Goal: Task Accomplishment & Management: Manage account settings

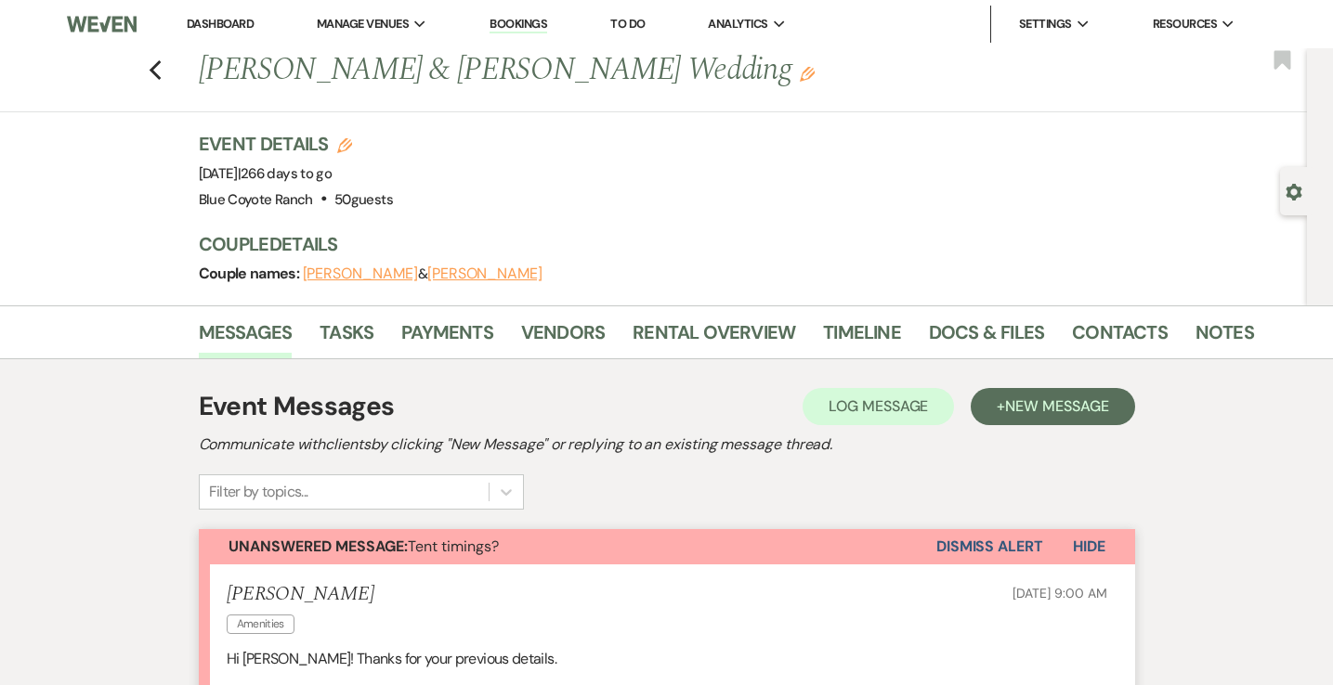
click at [215, 20] on link "Dashboard" at bounding box center [220, 24] width 67 height 16
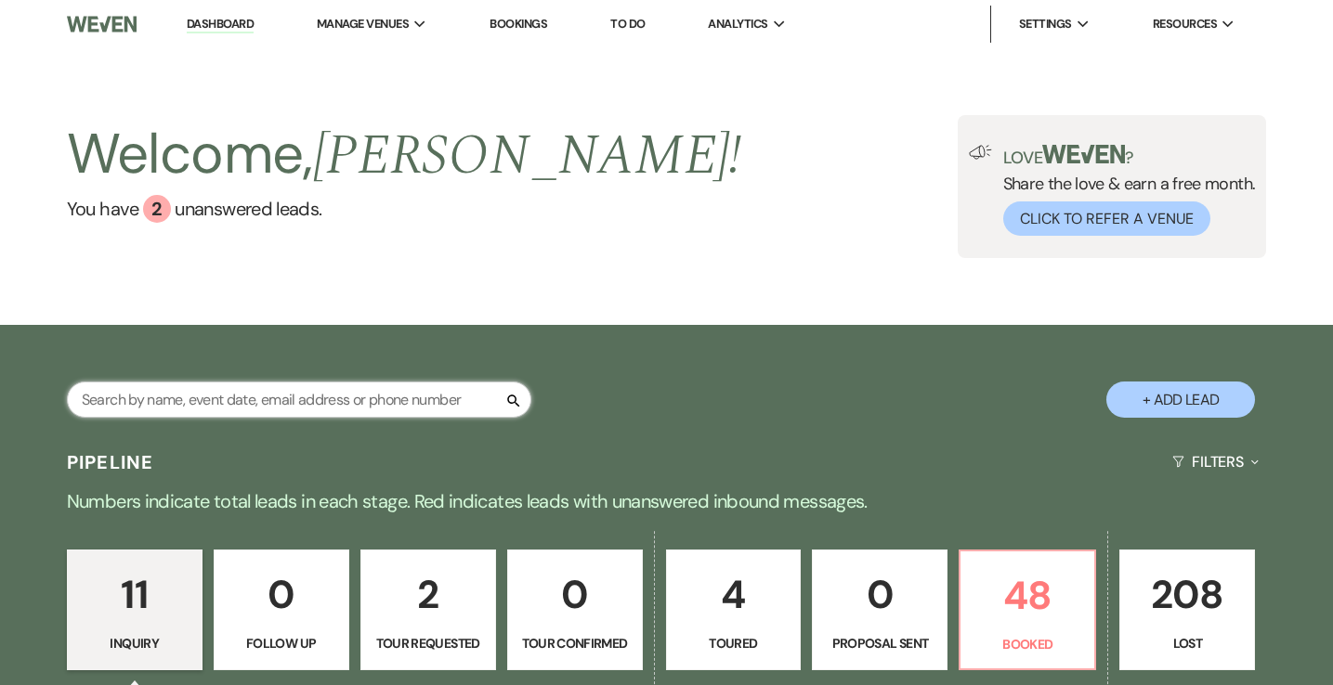
click at [309, 399] on input "text" at bounding box center [299, 400] width 464 height 36
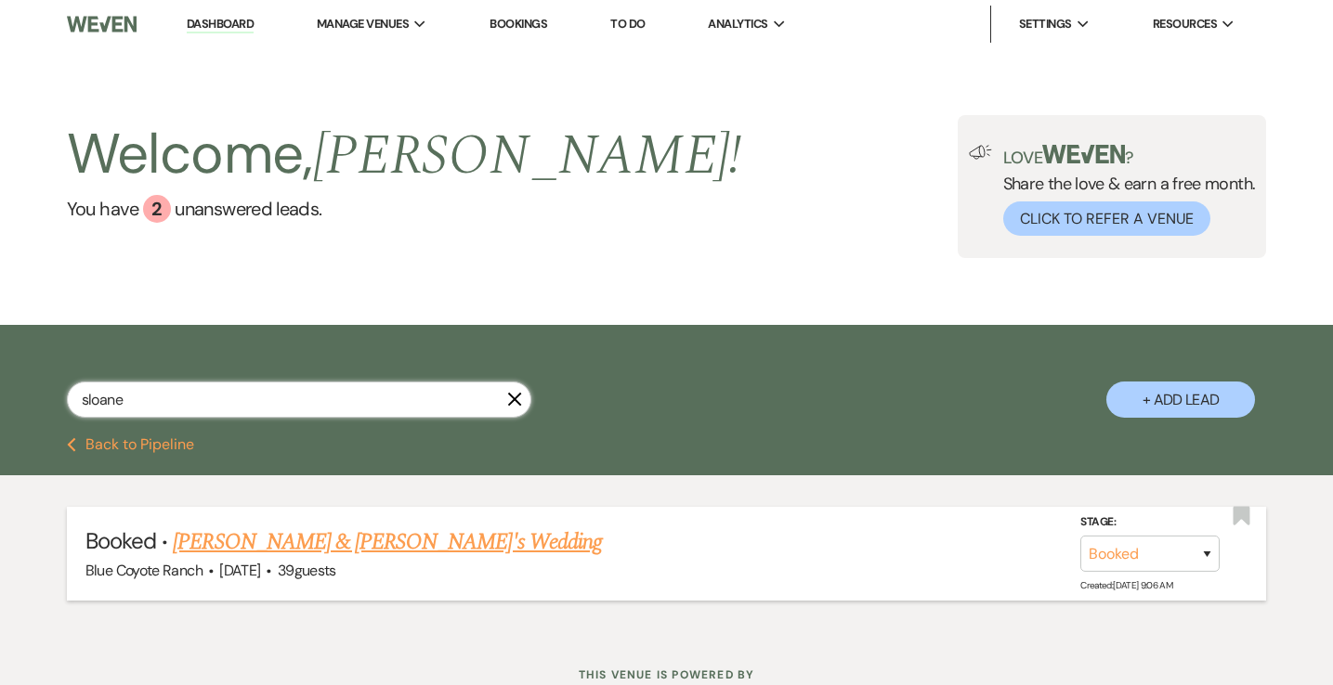
type input "sloane"
click at [321, 544] on link "Sloane Simon & Fiance's Wedding" at bounding box center [387, 542] width 429 height 33
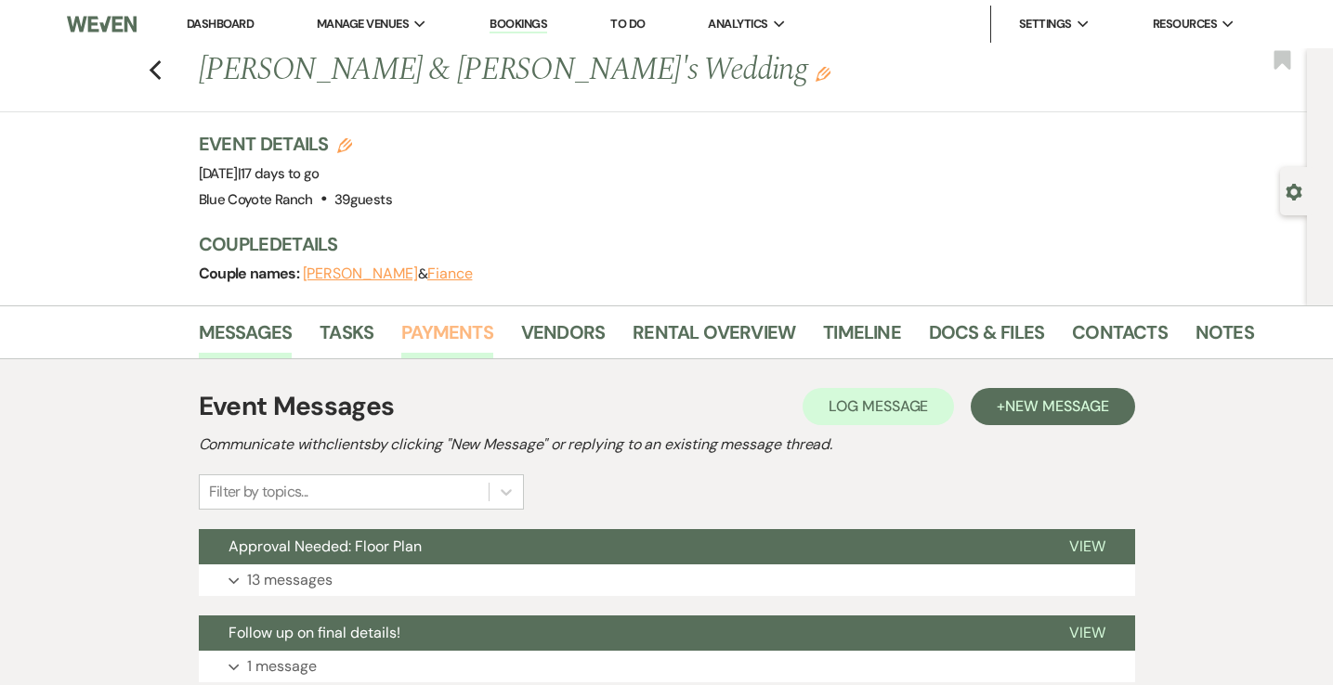
click at [439, 333] on link "Payments" at bounding box center [447, 338] width 92 height 41
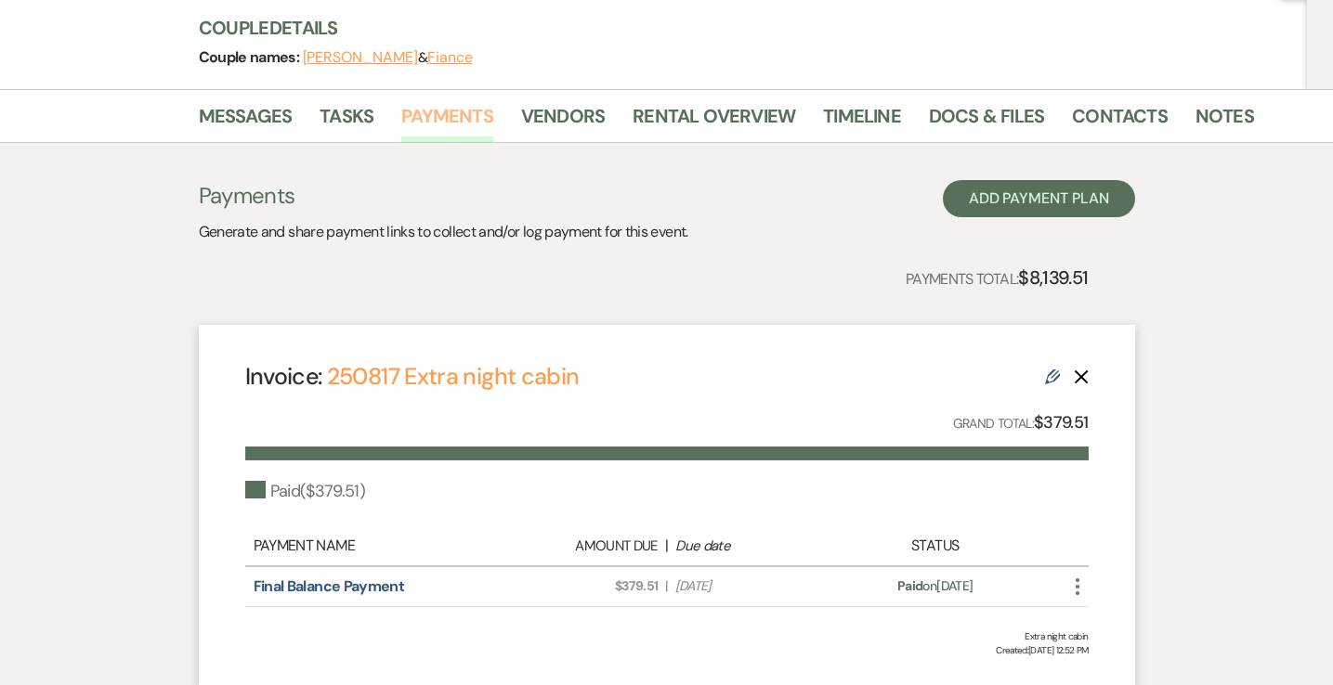
scroll to position [50, 0]
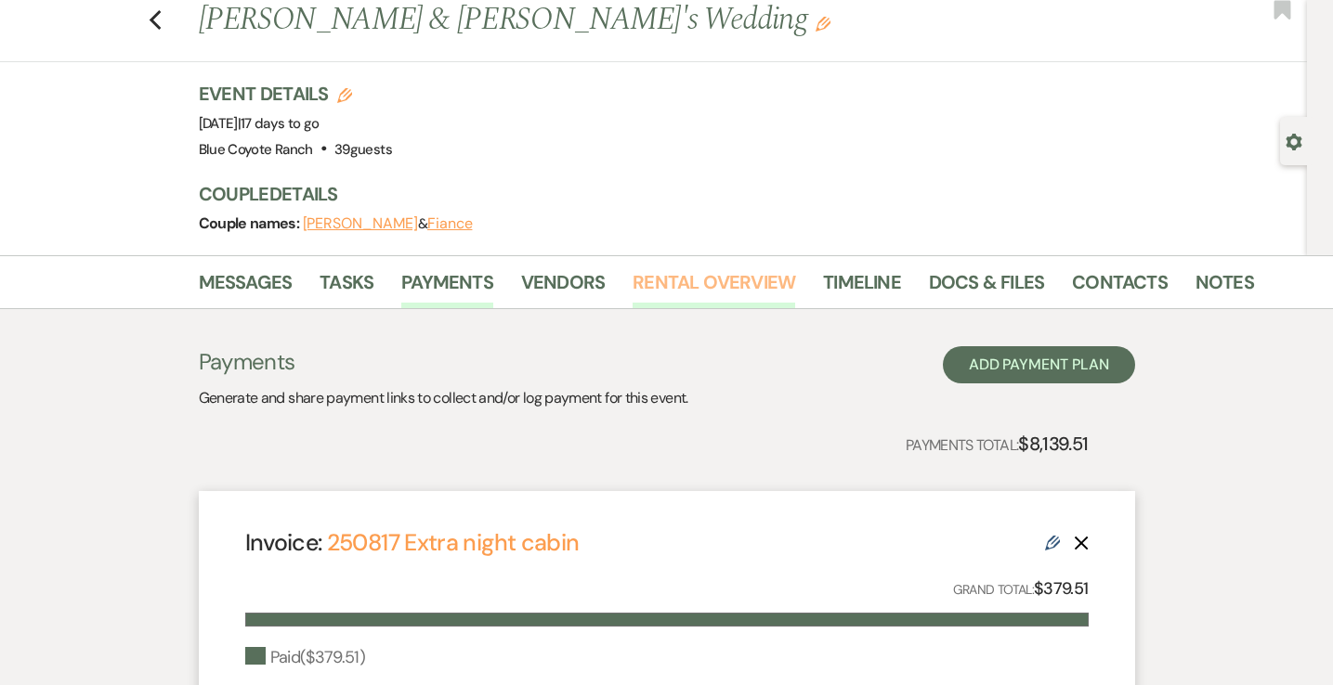
click at [712, 276] on link "Rental Overview" at bounding box center [714, 287] width 163 height 41
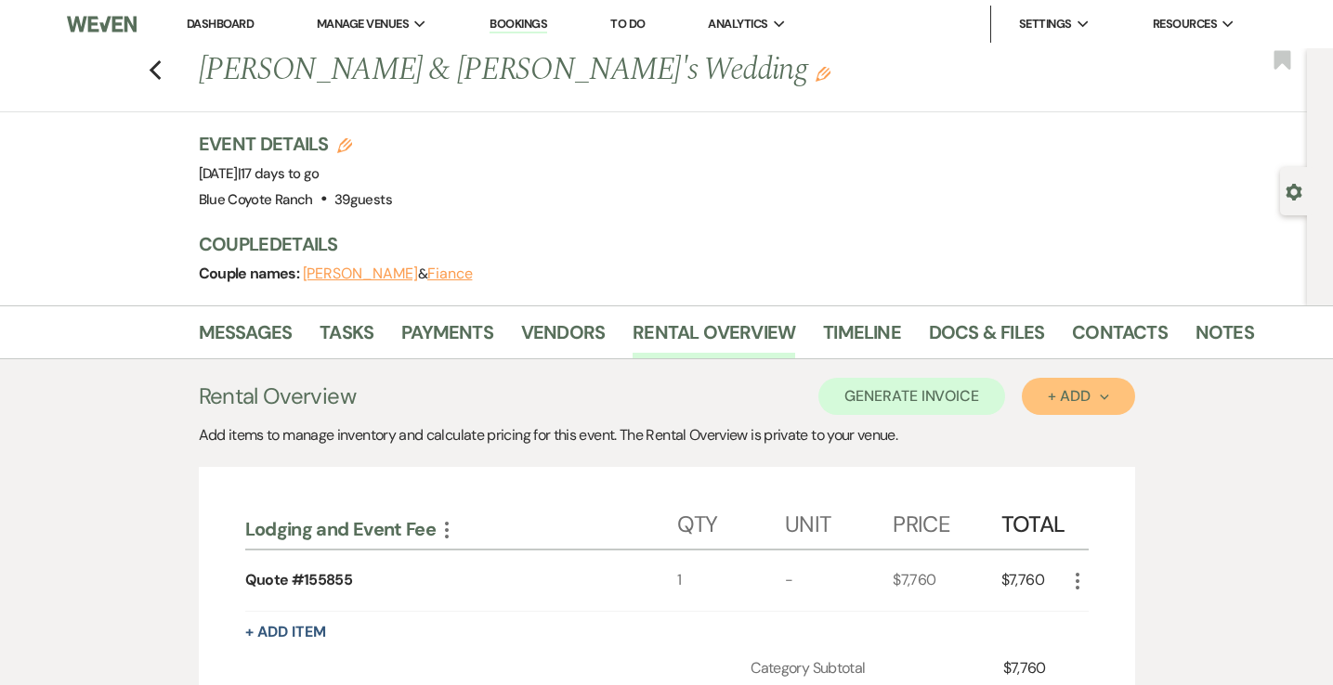
click at [1105, 395] on icon "Next" at bounding box center [1104, 397] width 9 height 9
click at [421, 346] on link "Payments" at bounding box center [447, 338] width 92 height 41
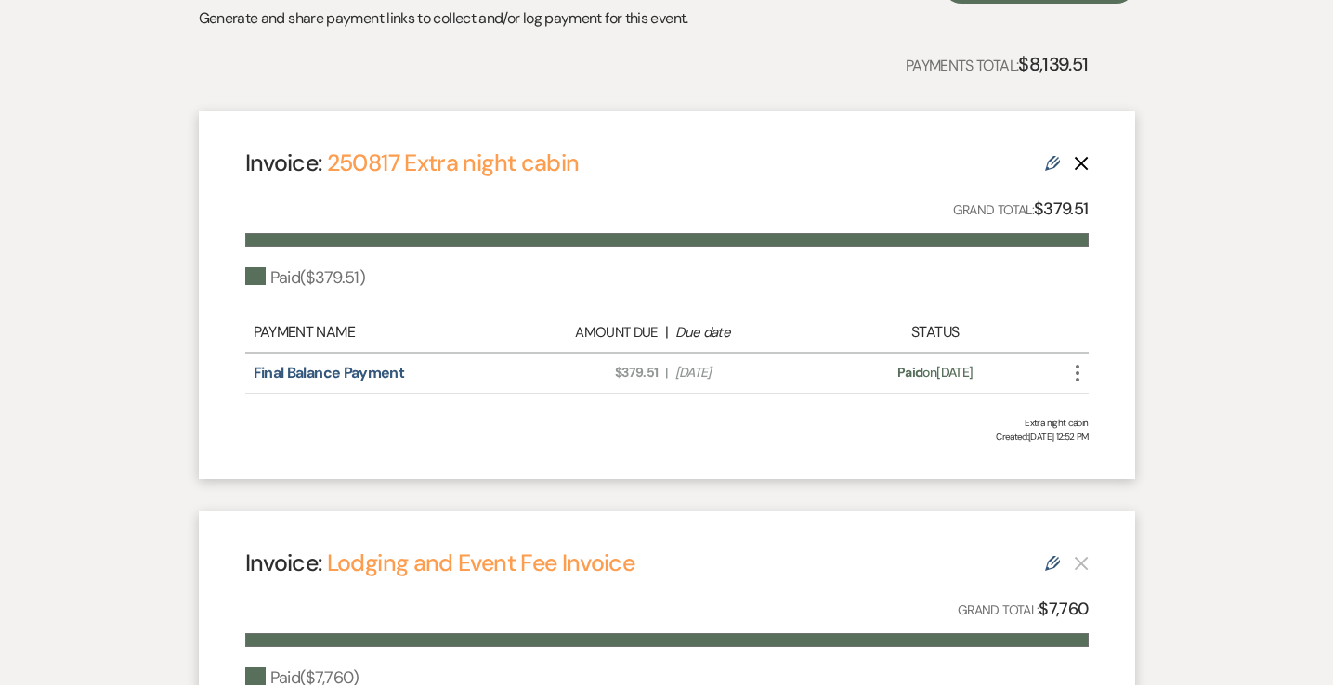
scroll to position [440, 0]
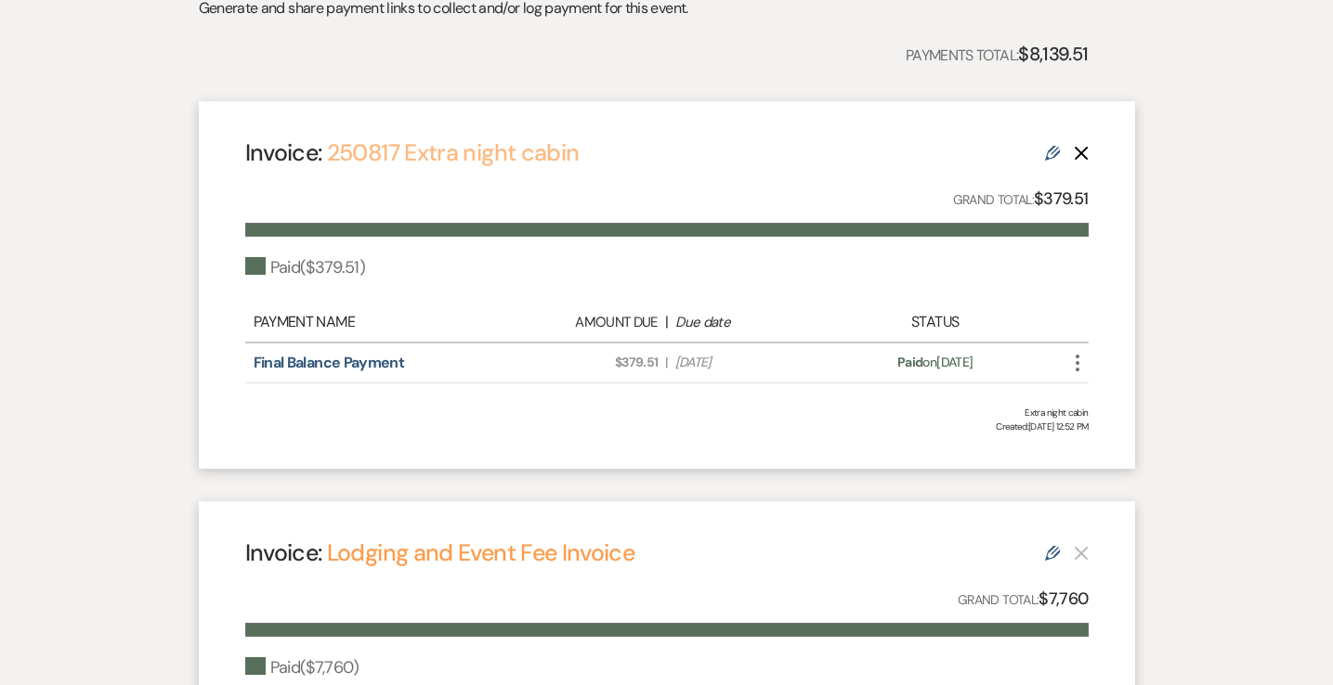
click at [532, 148] on link "250817 Extra night cabin" at bounding box center [453, 152] width 253 height 31
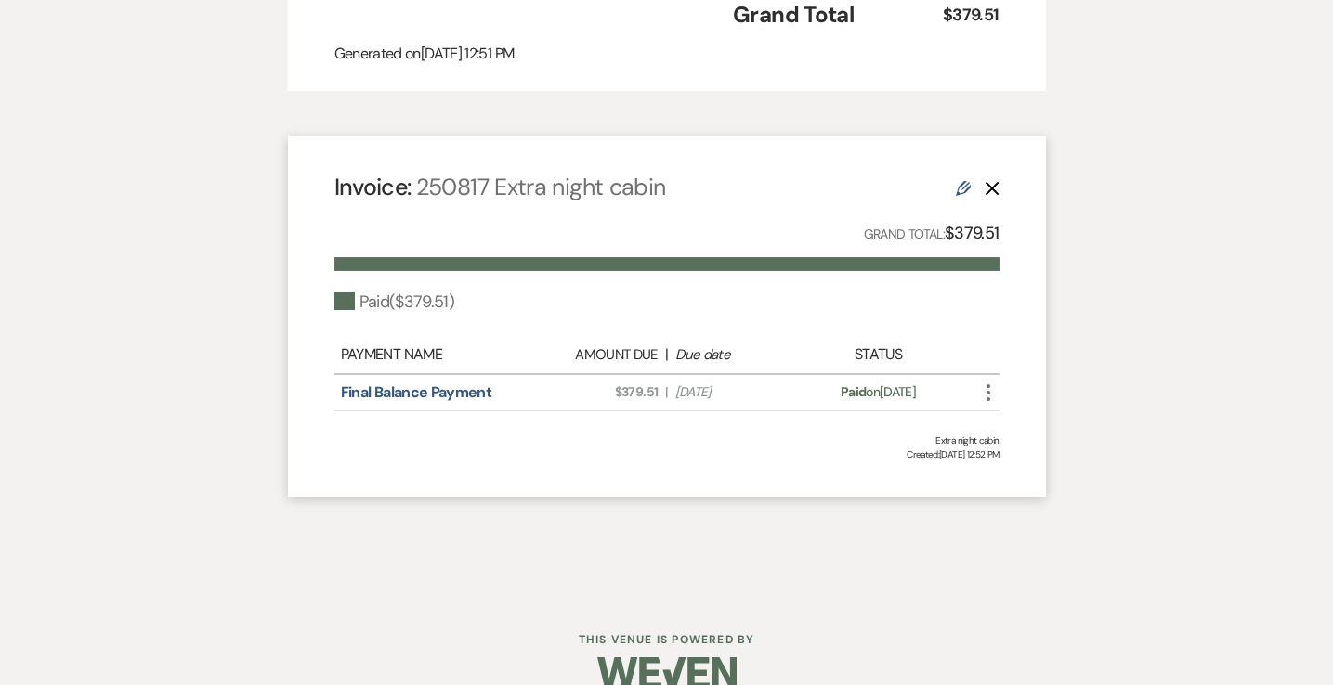
scroll to position [803, 0]
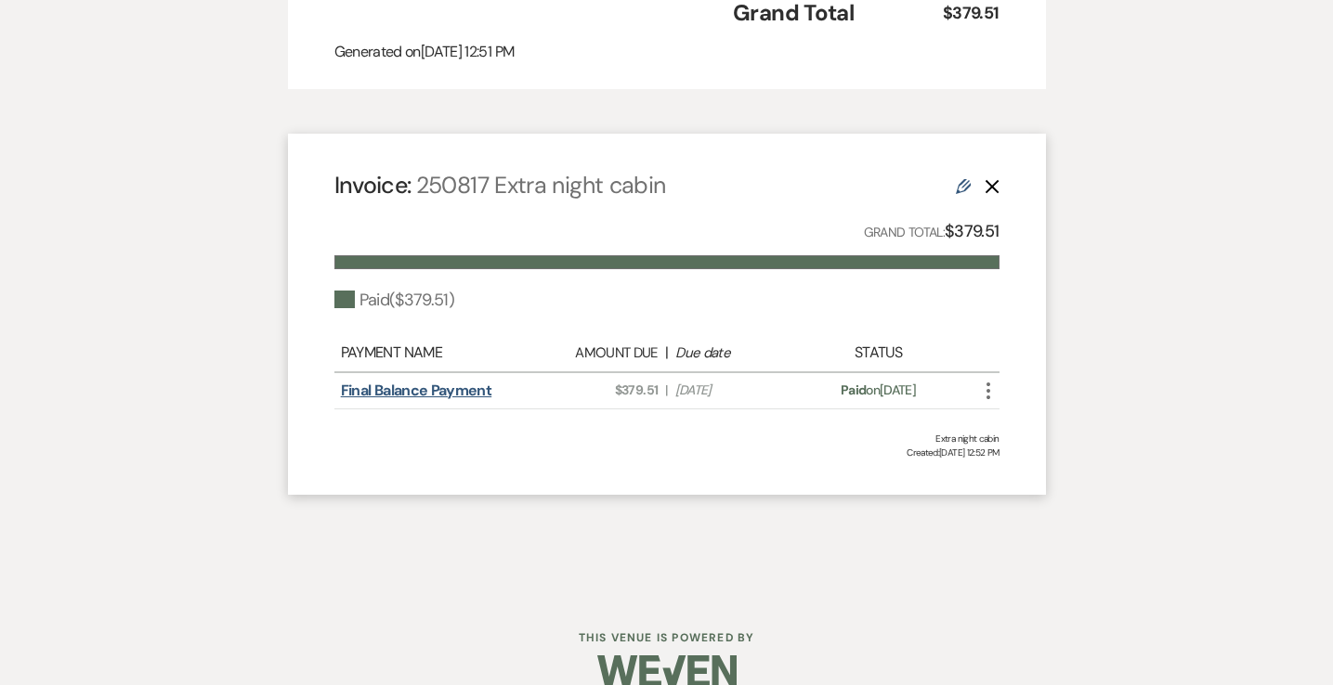
click at [431, 393] on link "Final Balance Payment" at bounding box center [416, 391] width 151 height 20
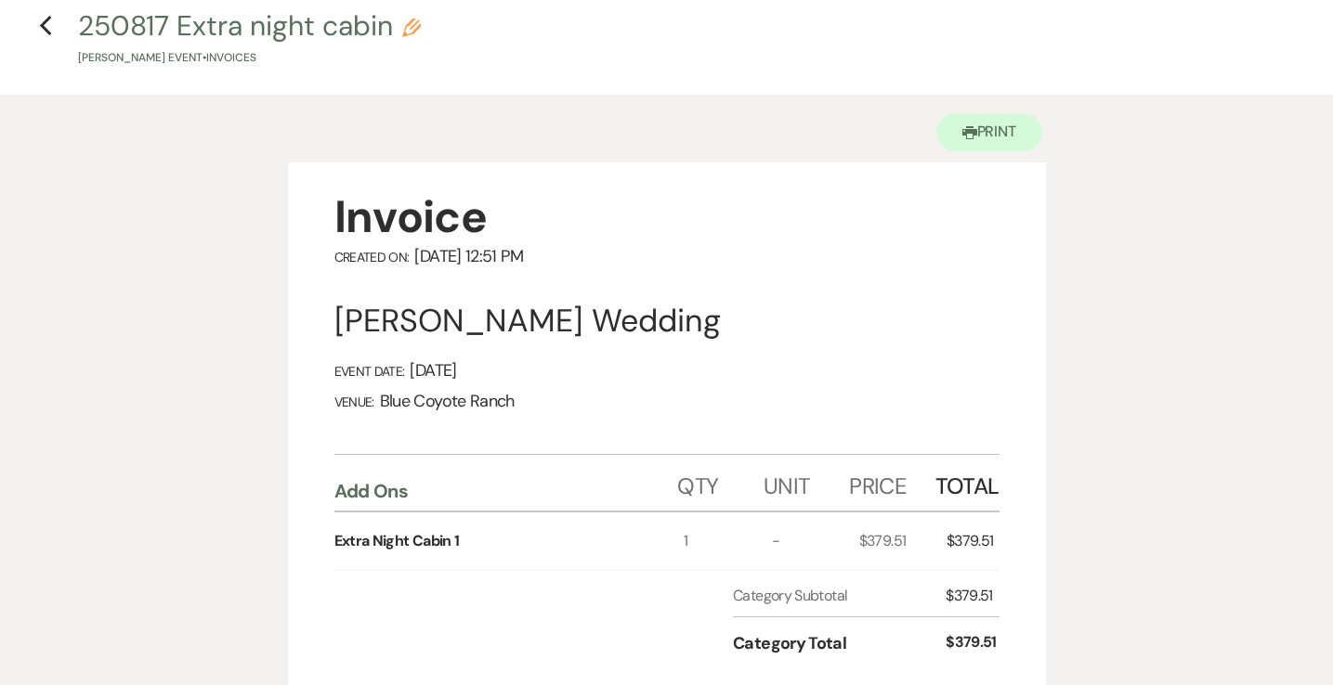
scroll to position [0, 0]
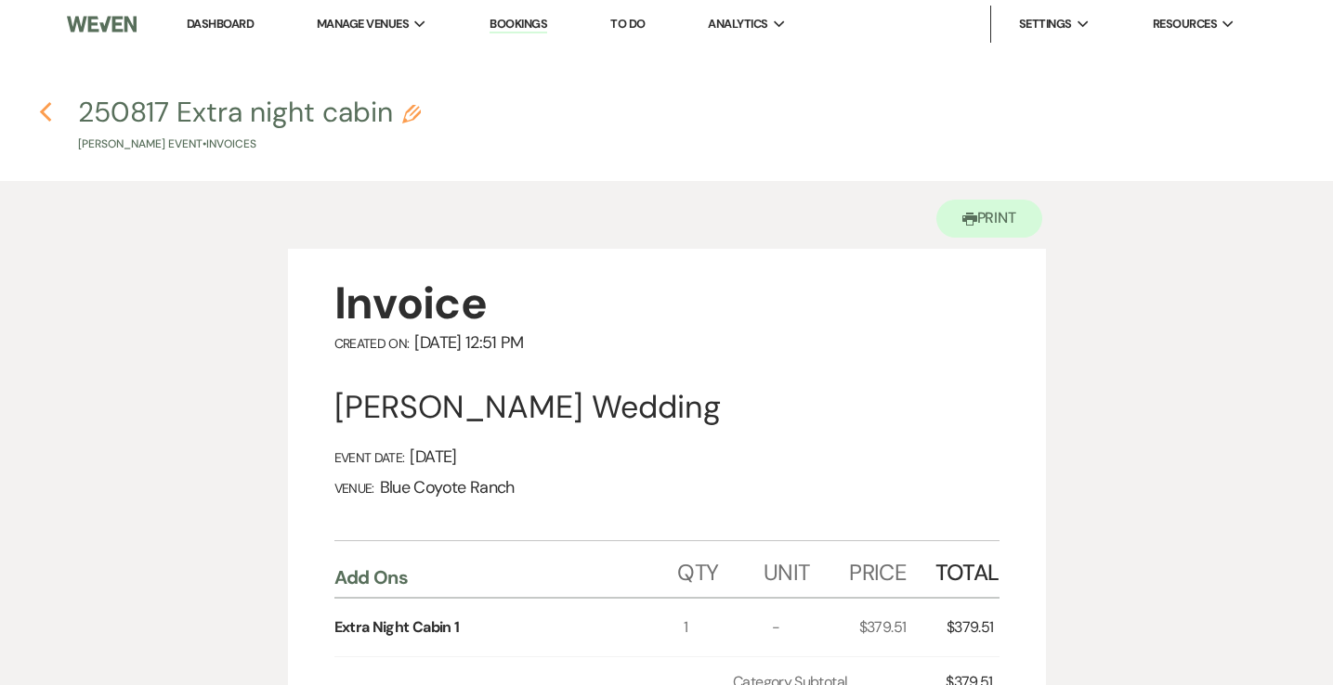
click at [46, 119] on icon "Previous" at bounding box center [46, 112] width 14 height 22
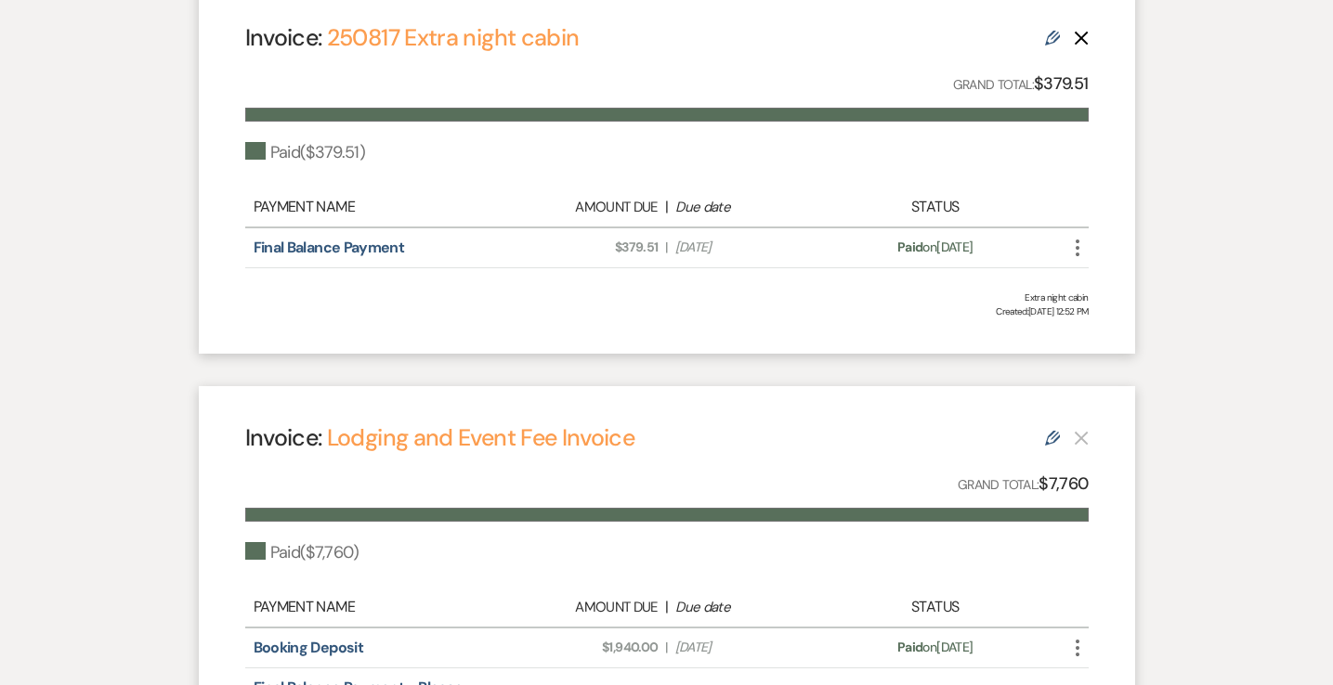
scroll to position [557, 0]
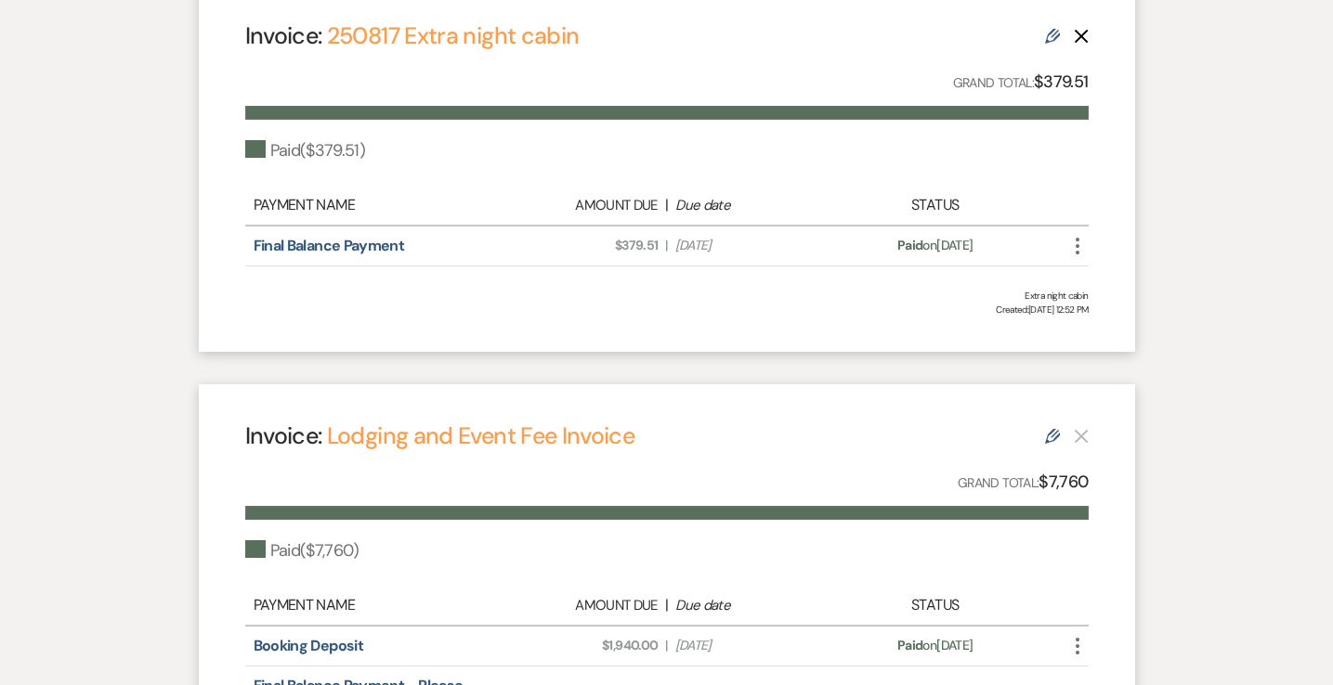
click at [1073, 241] on icon "More" at bounding box center [1077, 246] width 22 height 22
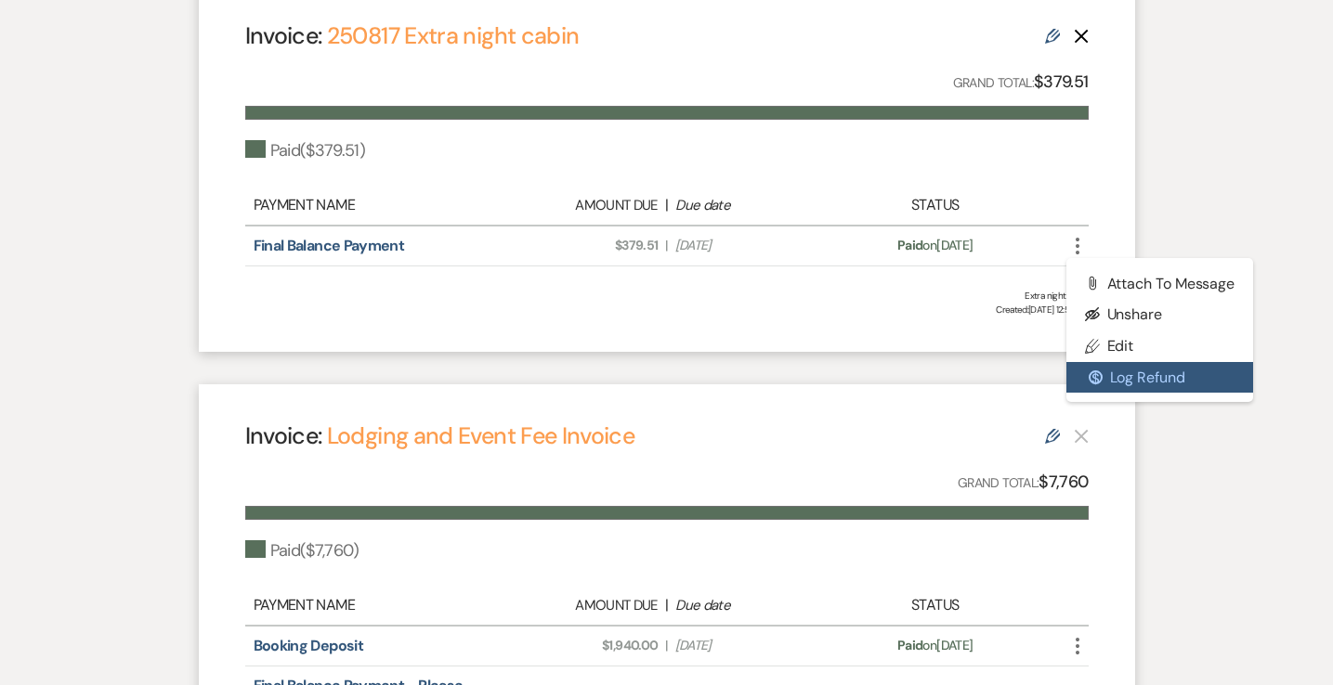
click at [1094, 391] on button "$ Log Refund" at bounding box center [1160, 378] width 188 height 32
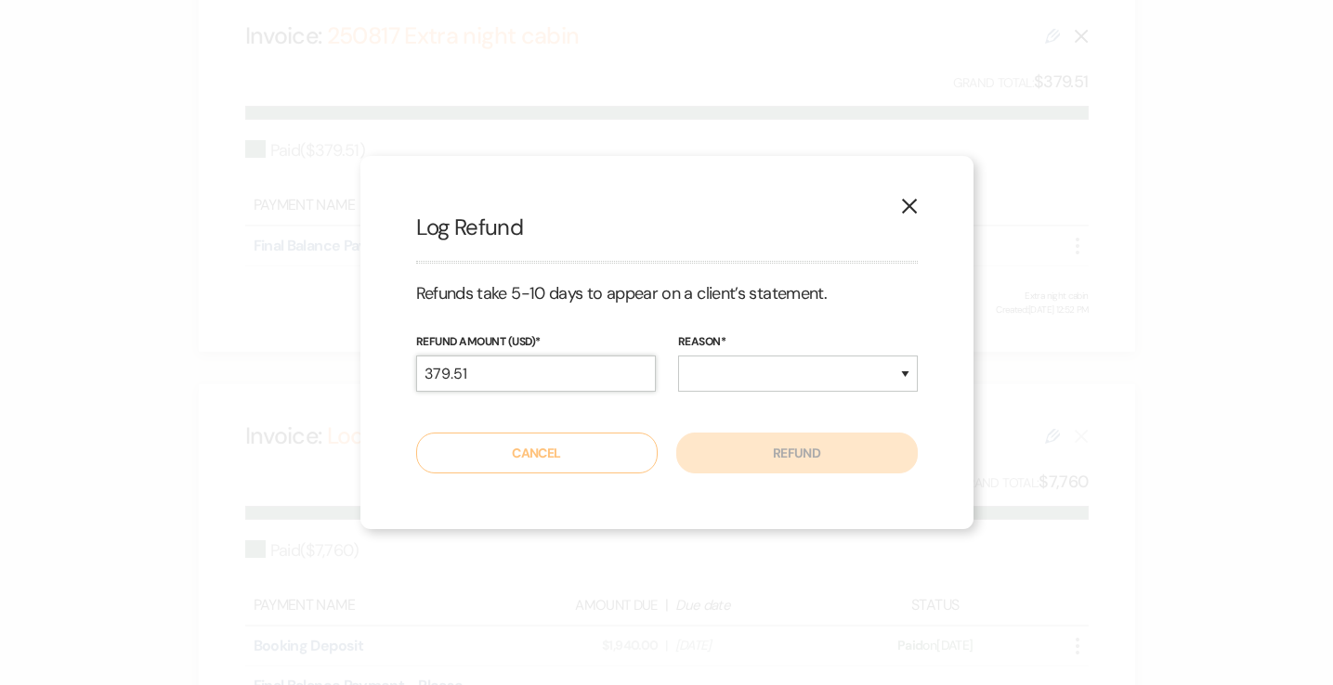
click at [565, 368] on input "379.51" at bounding box center [536, 374] width 240 height 36
click at [564, 372] on input "379.51" at bounding box center [536, 374] width 240 height 36
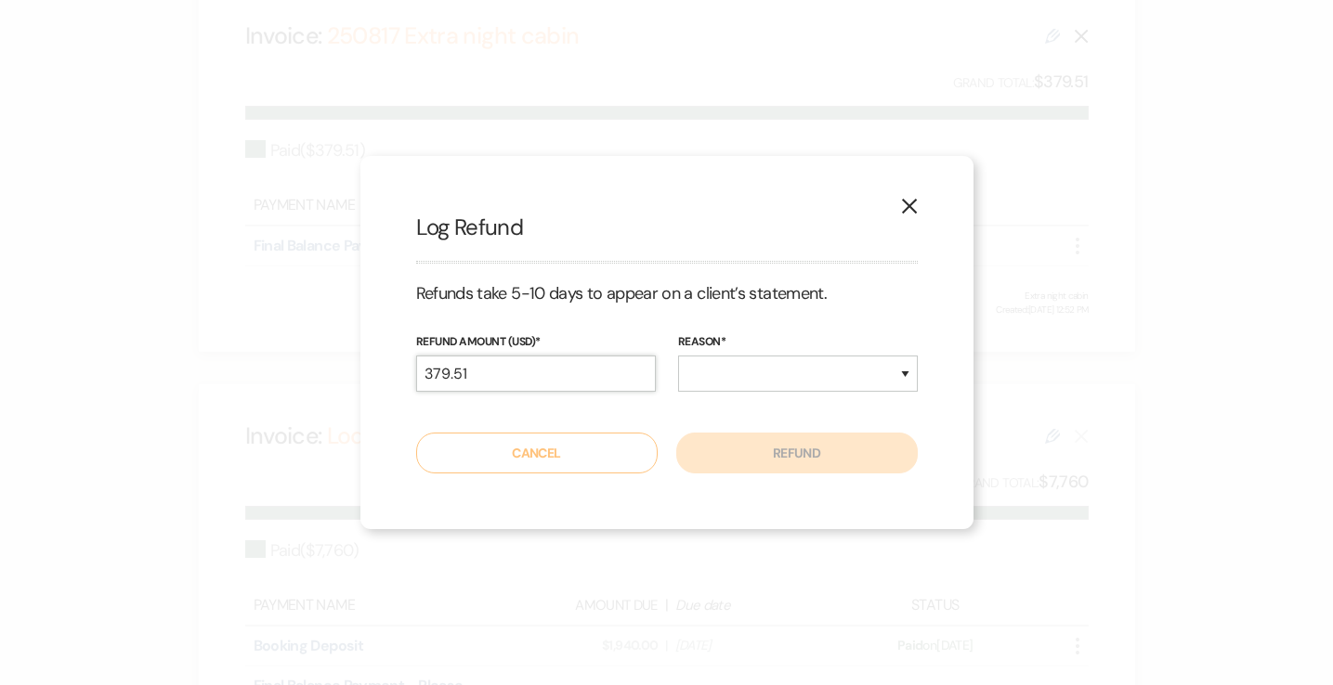
click at [564, 372] on input "379.51" at bounding box center [536, 374] width 240 height 36
paste input "123.76"
type input "123.76"
click at [744, 371] on select "Duplicate Fraudulent Requested by Customer Other" at bounding box center [798, 374] width 240 height 36
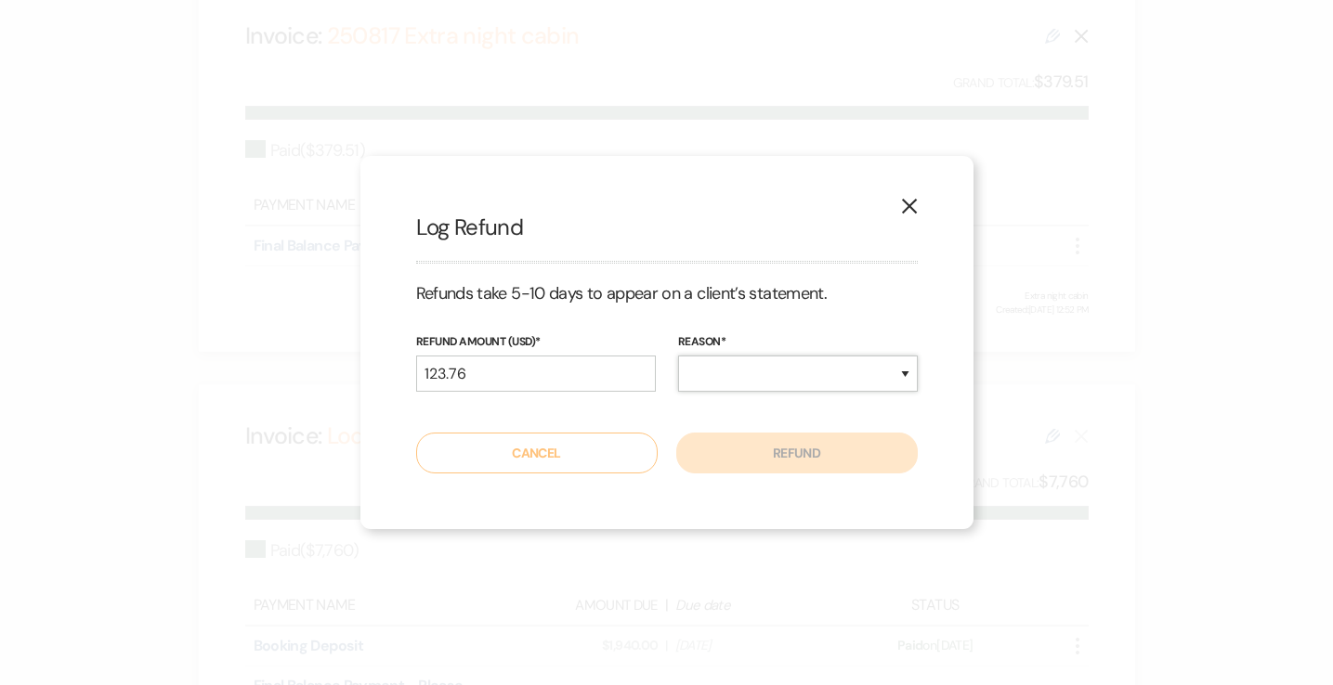
select select "other"
click at [678, 356] on select "Duplicate Fraudulent Requested by Customer Other" at bounding box center [798, 374] width 240 height 36
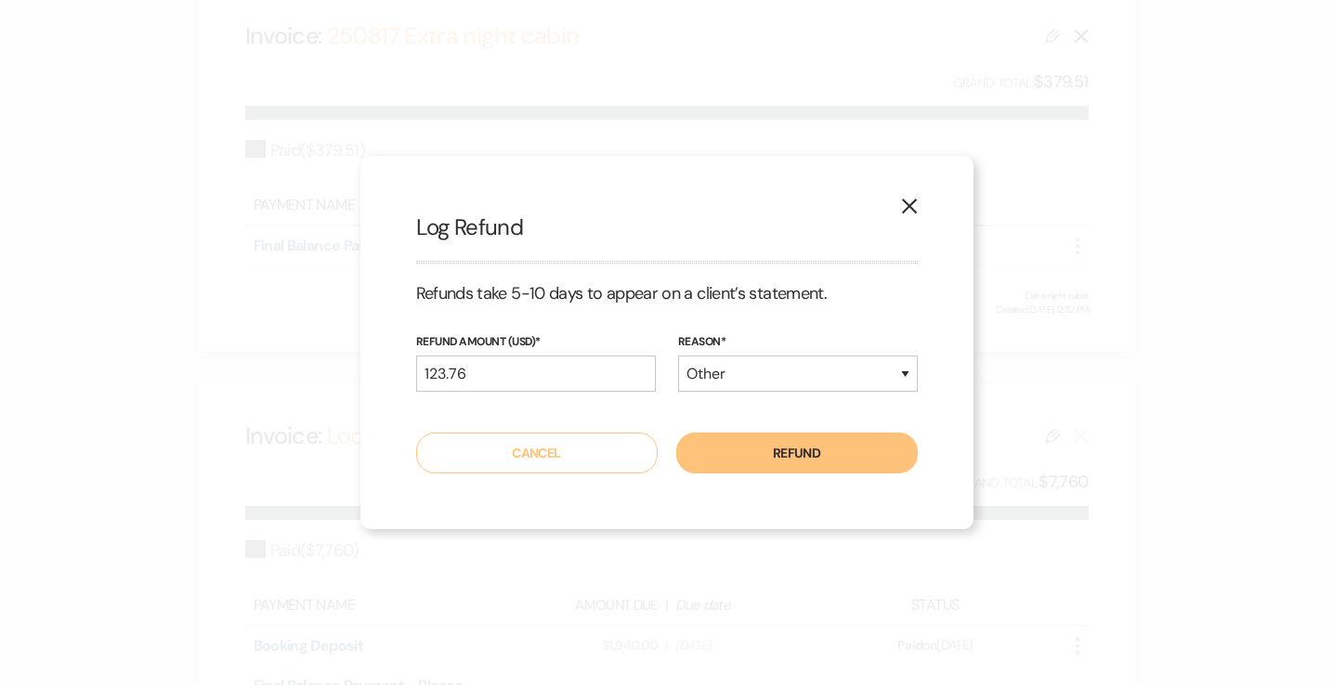
click at [912, 205] on icon "X" at bounding box center [909, 206] width 17 height 17
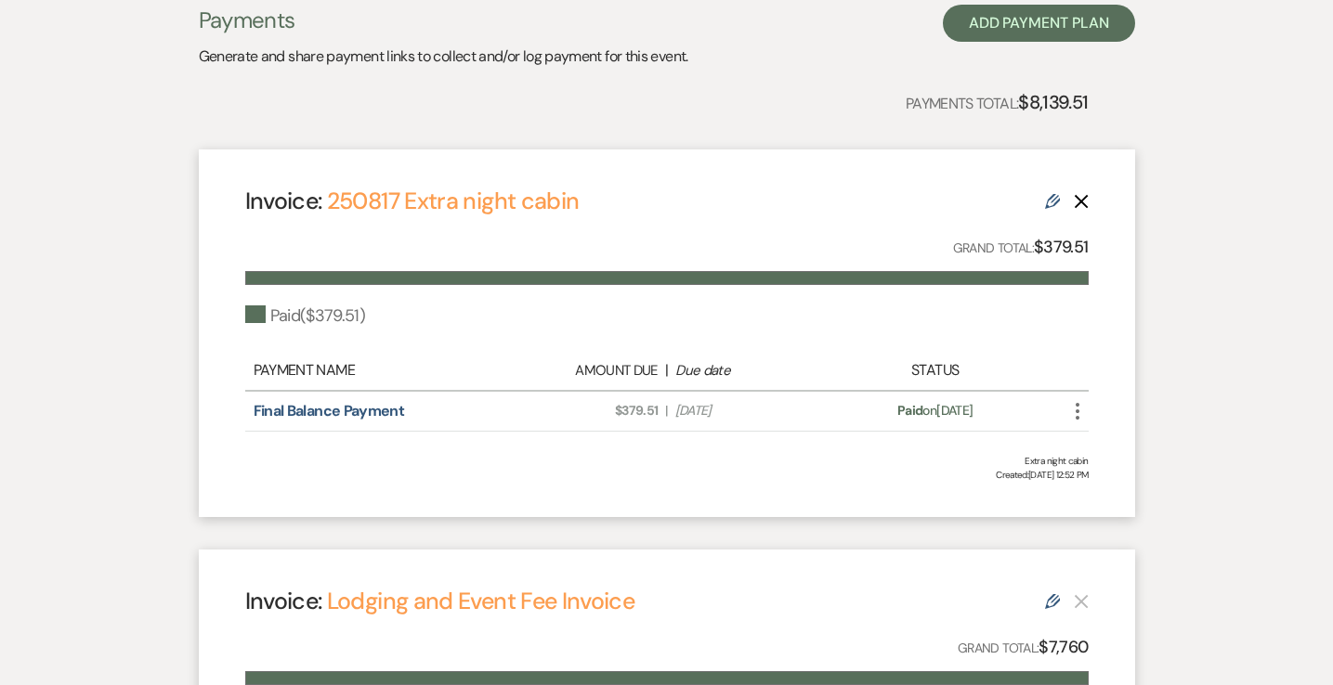
scroll to position [393, 0]
click at [1082, 202] on use "button" at bounding box center [1081, 201] width 14 height 14
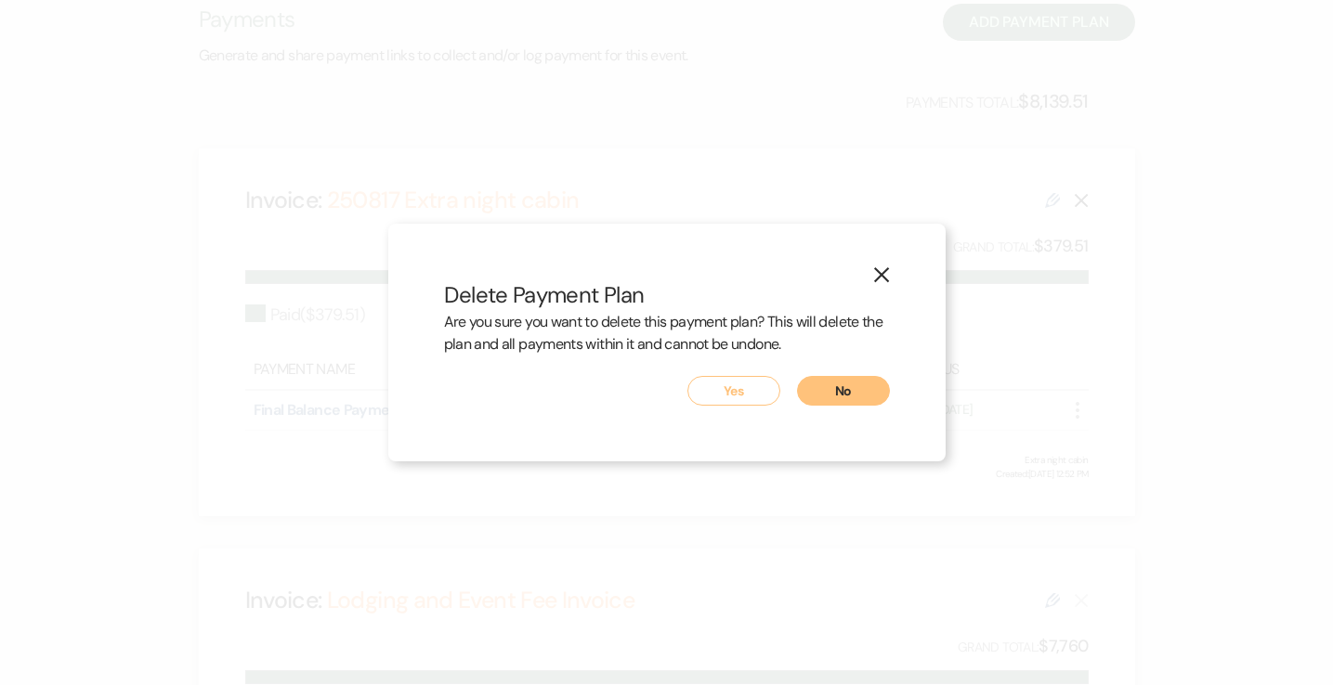
click at [739, 382] on button "Yes" at bounding box center [733, 391] width 93 height 30
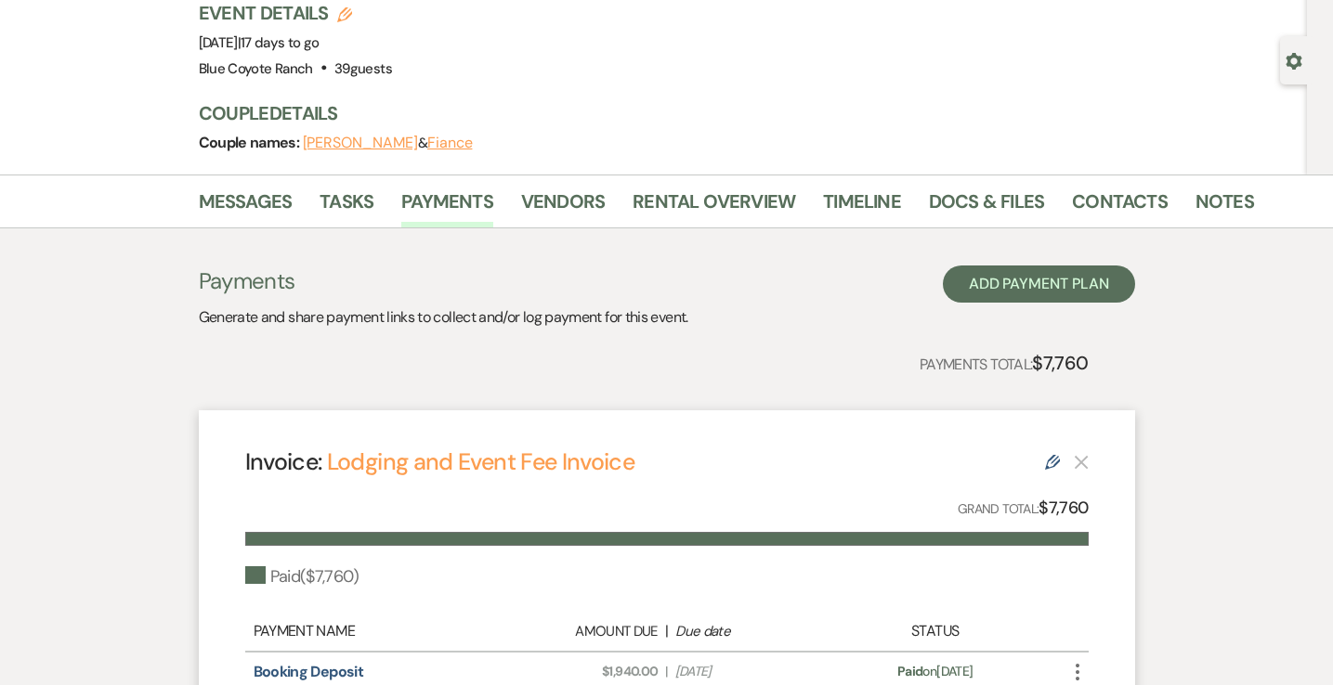
scroll to position [34, 0]
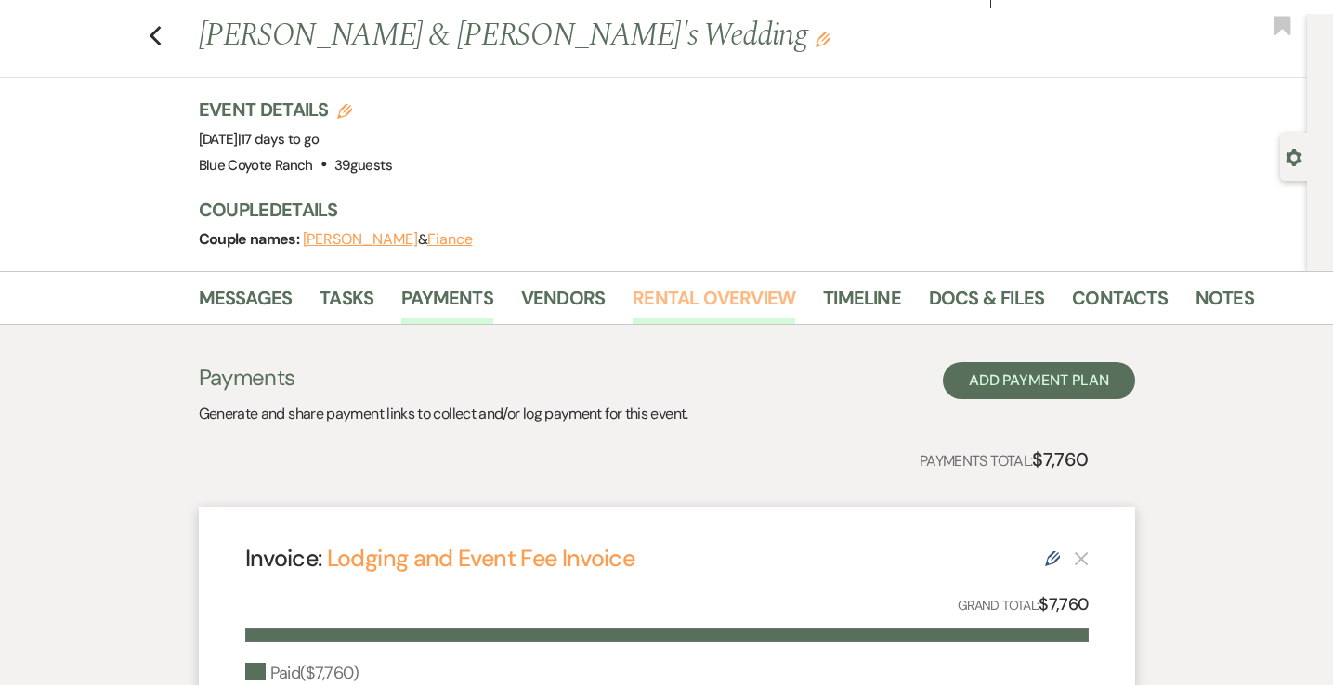
click at [677, 301] on link "Rental Overview" at bounding box center [714, 303] width 163 height 41
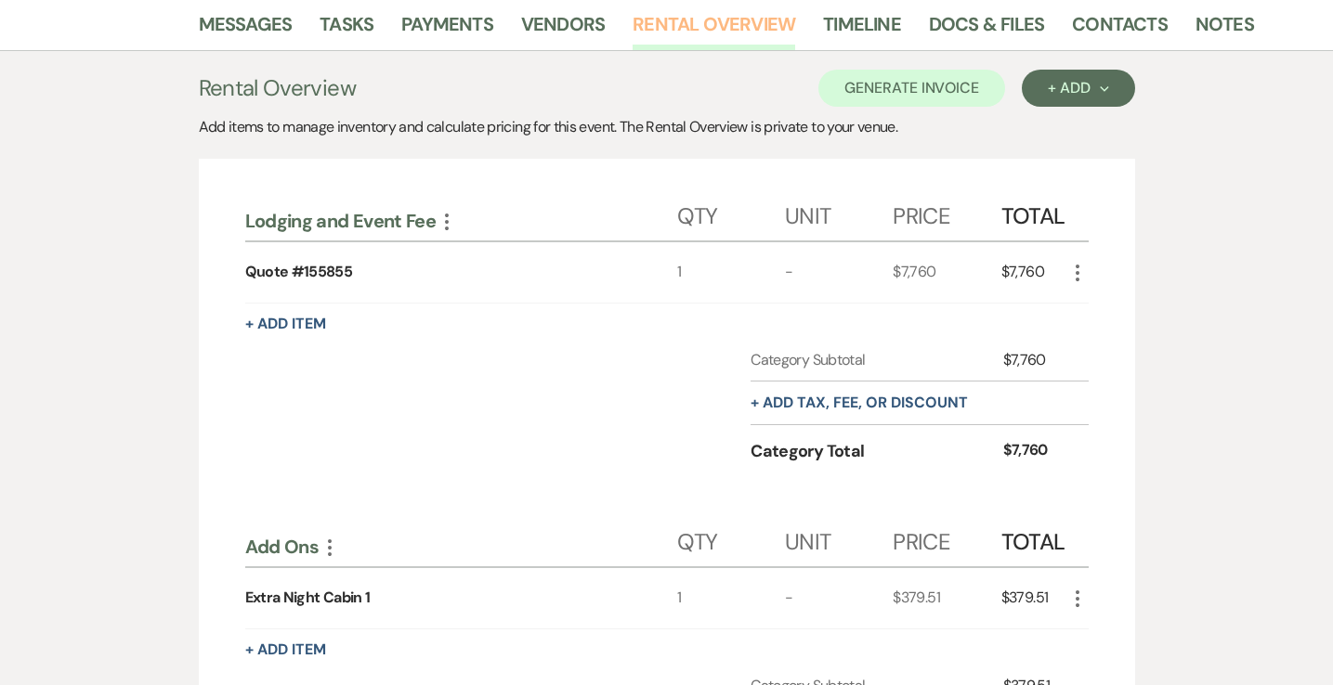
scroll to position [666, 0]
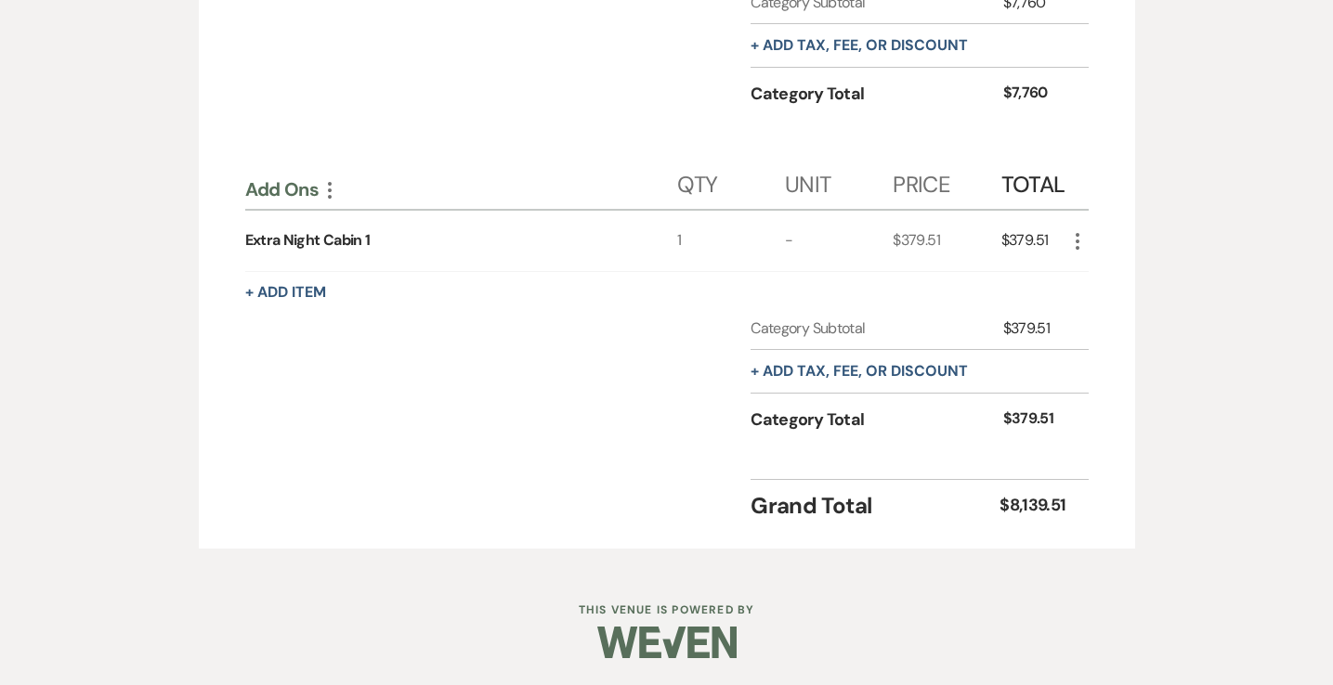
click at [1075, 240] on icon "More" at bounding box center [1077, 241] width 22 height 22
click at [1091, 304] on icon "X" at bounding box center [1092, 307] width 11 height 14
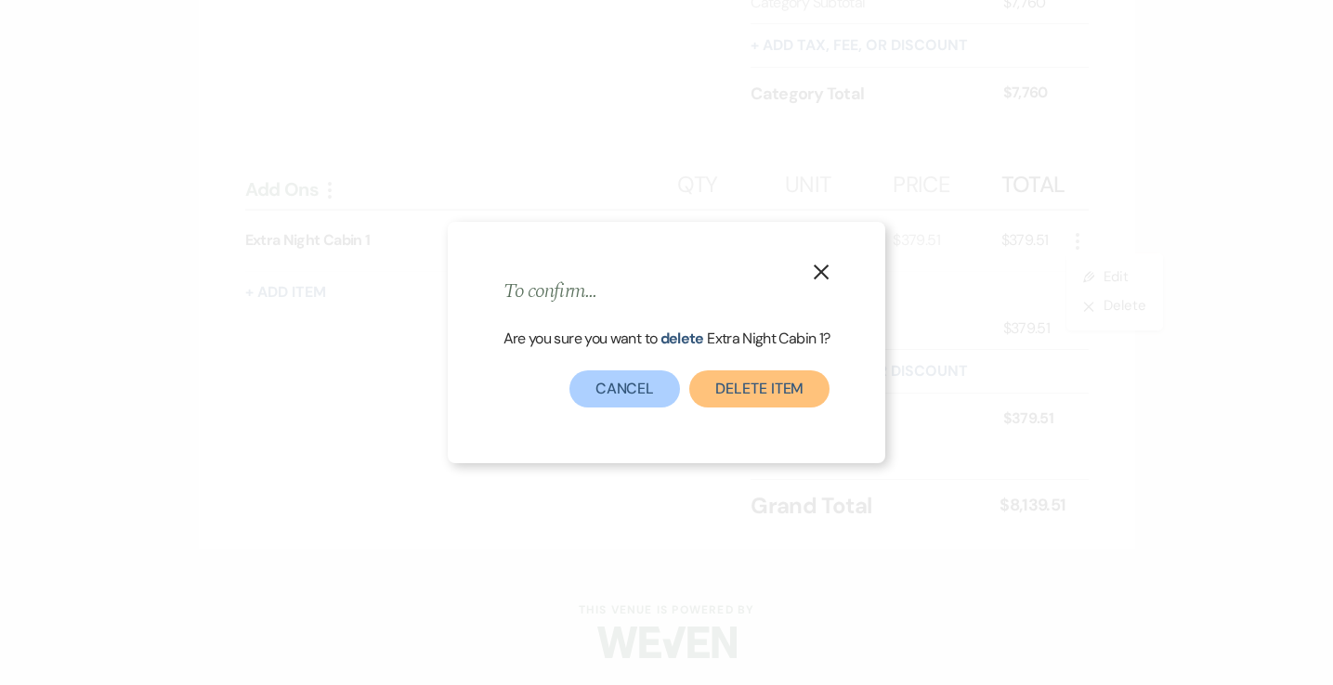
click at [767, 395] on button "Delete Item" at bounding box center [759, 389] width 140 height 37
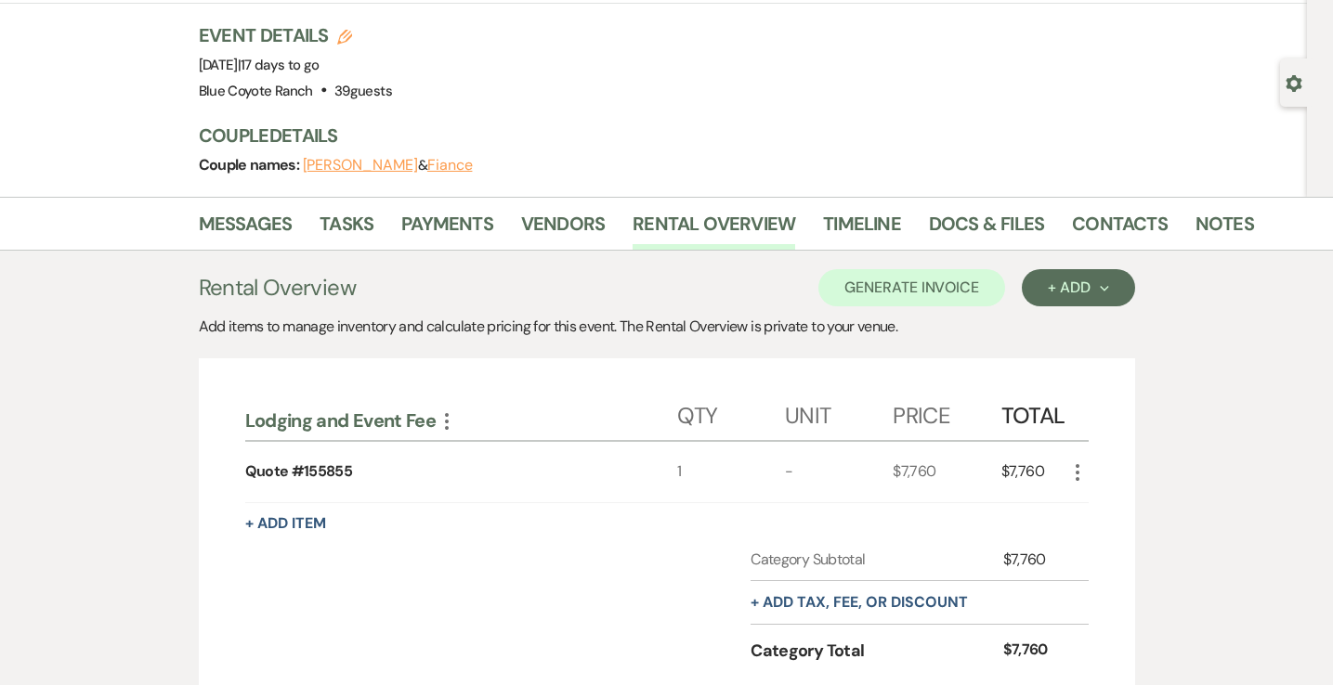
scroll to position [72, 0]
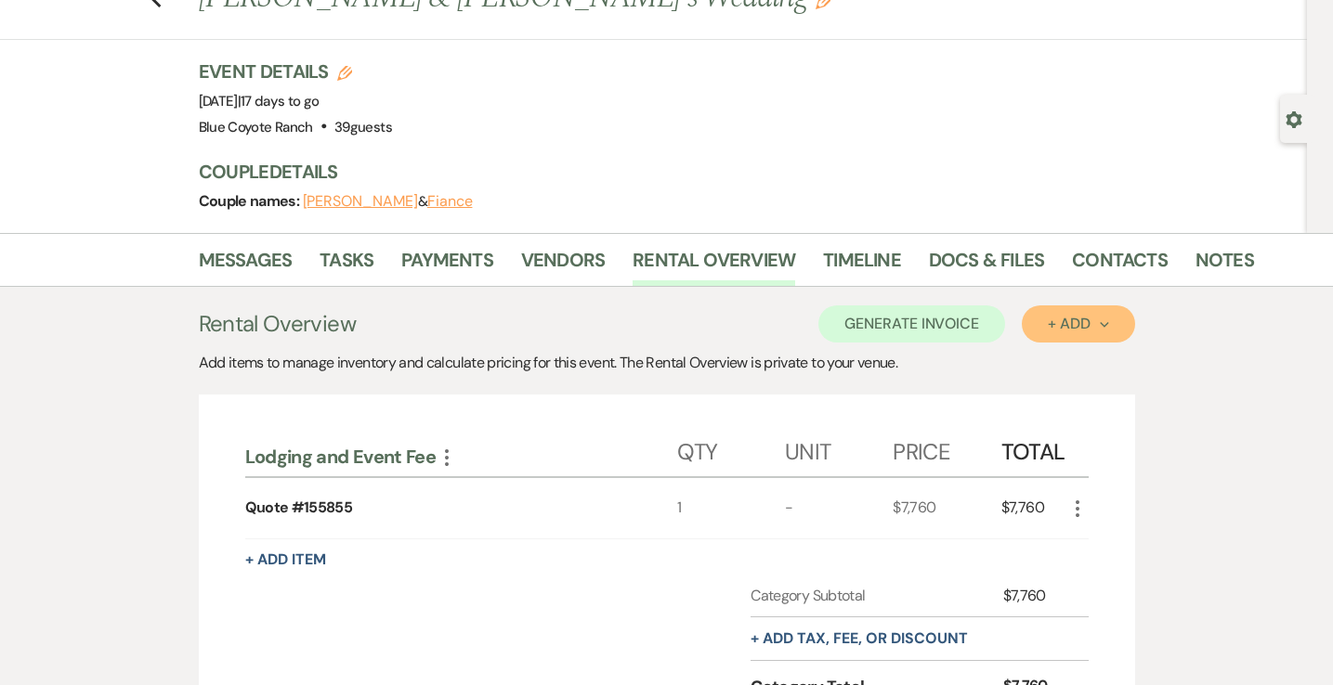
click at [1064, 323] on div "+ Add Next" at bounding box center [1078, 324] width 60 height 15
click at [1057, 360] on button "Item" at bounding box center [1069, 366] width 94 height 29
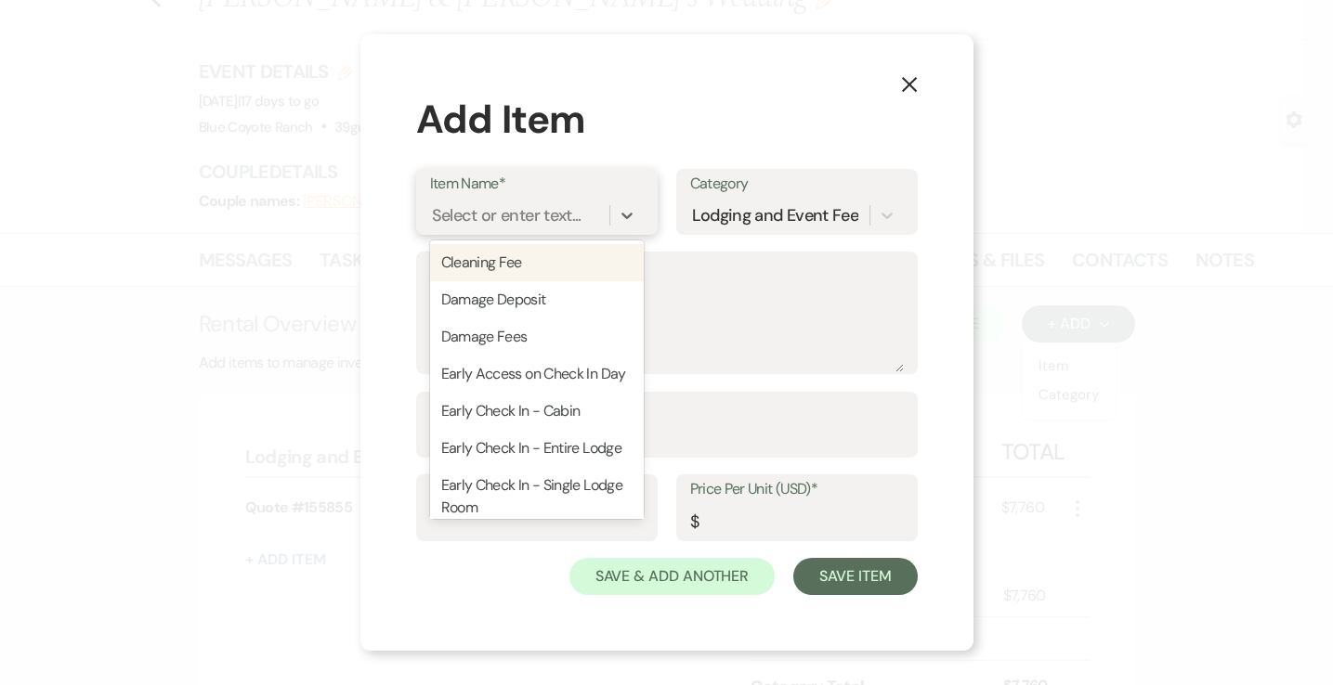
click at [490, 215] on div "Select or enter text..." at bounding box center [507, 214] width 150 height 25
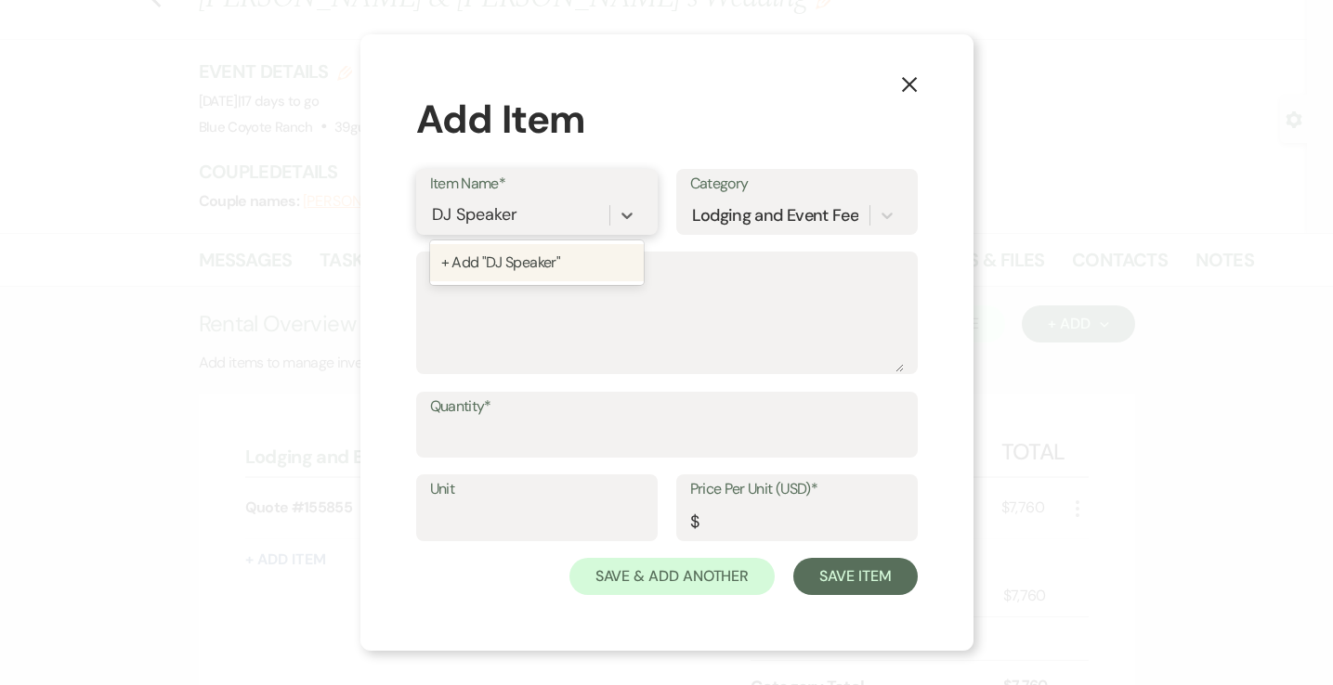
type input "DJ Speakers"
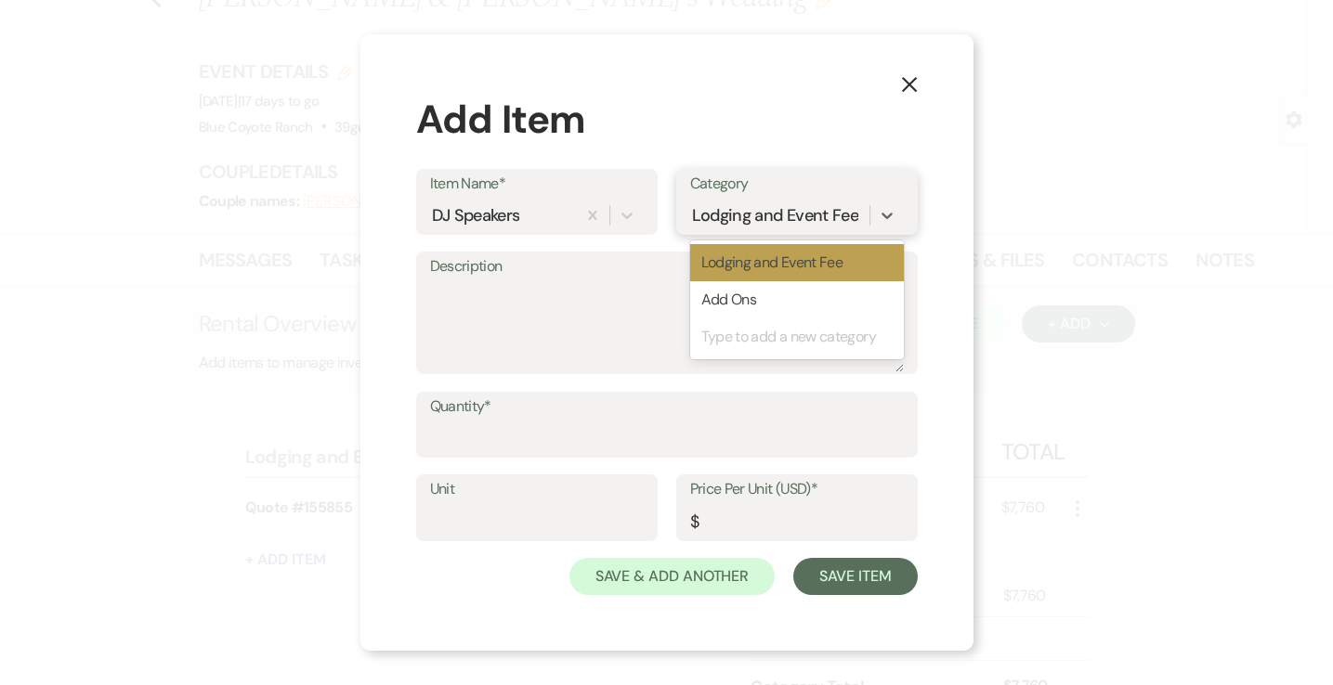
click at [784, 217] on div "Lodging and Event Fee" at bounding box center [775, 214] width 167 height 25
click at [750, 296] on div "Add Ons" at bounding box center [797, 299] width 214 height 37
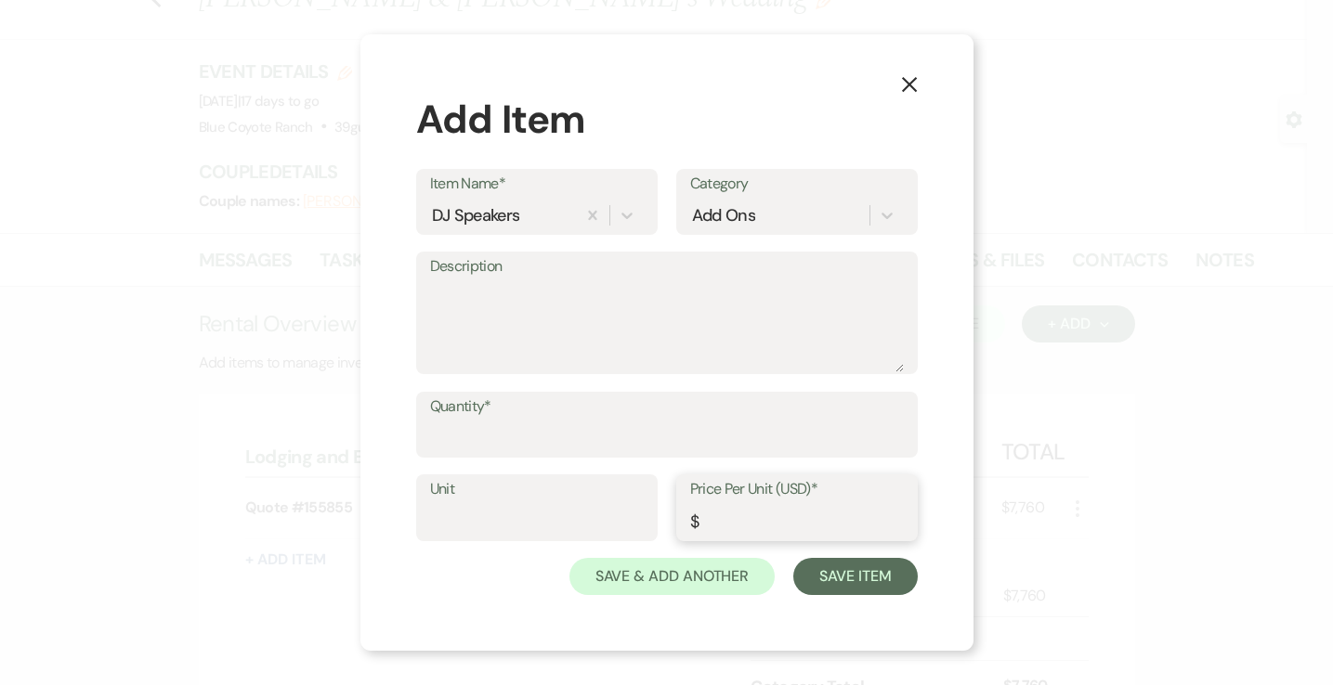
click at [715, 512] on input "Price Per Unit (USD)*" at bounding box center [797, 521] width 214 height 36
type input "250"
click at [869, 571] on button "Save Item" at bounding box center [855, 576] width 124 height 37
click at [725, 429] on input "Quantity*" at bounding box center [667, 438] width 472 height 36
type input "1"
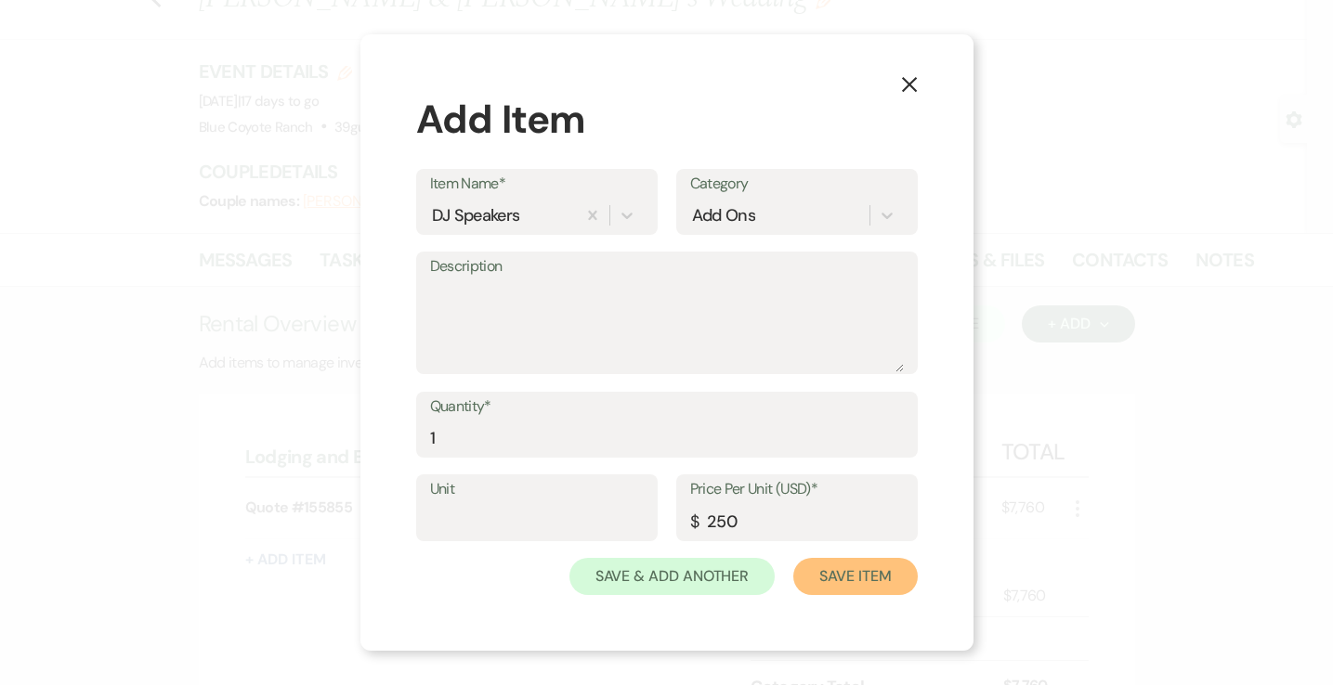
click at [864, 568] on button "Save Item" at bounding box center [855, 576] width 124 height 37
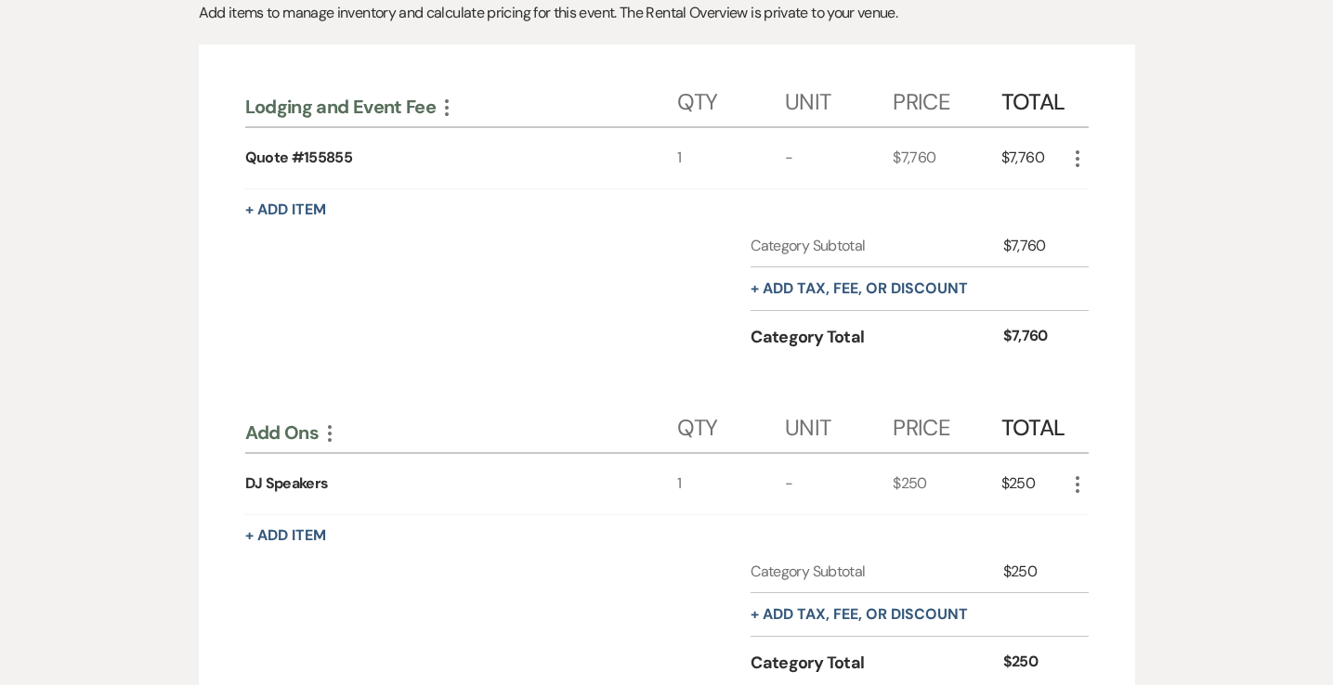
scroll to position [346, 0]
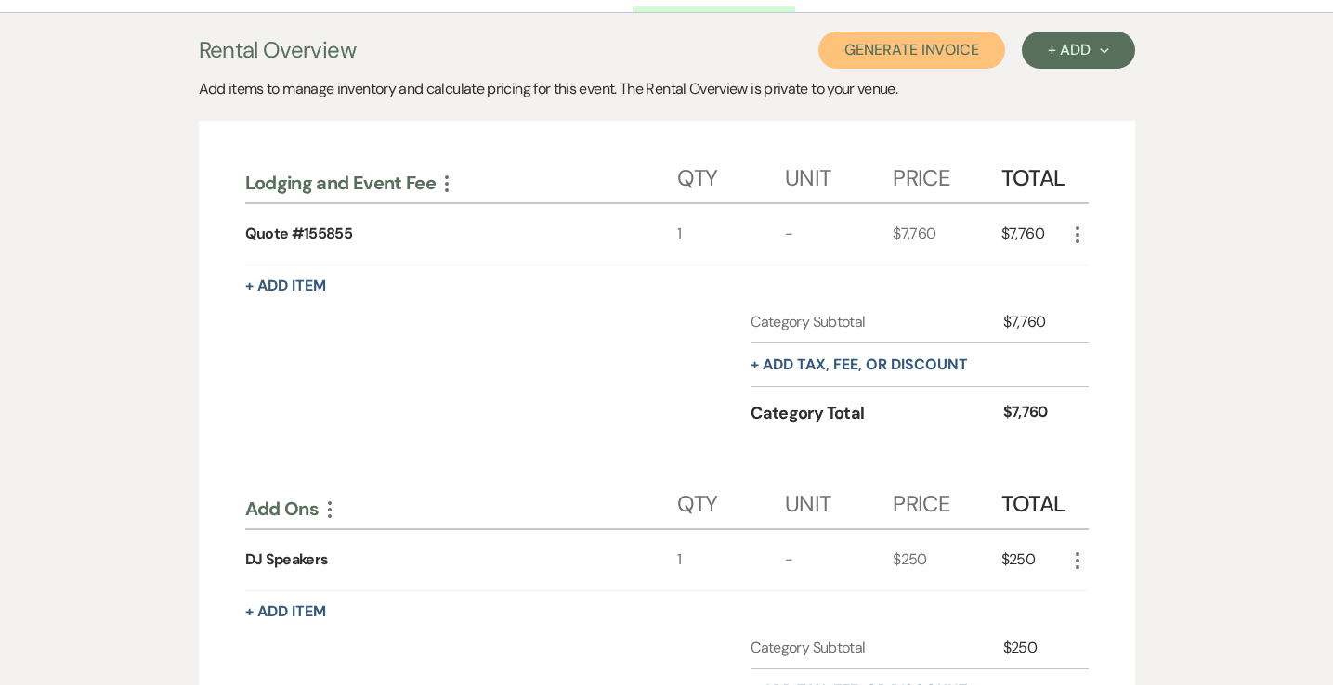
click at [913, 51] on button "Generate Invoice" at bounding box center [911, 50] width 187 height 37
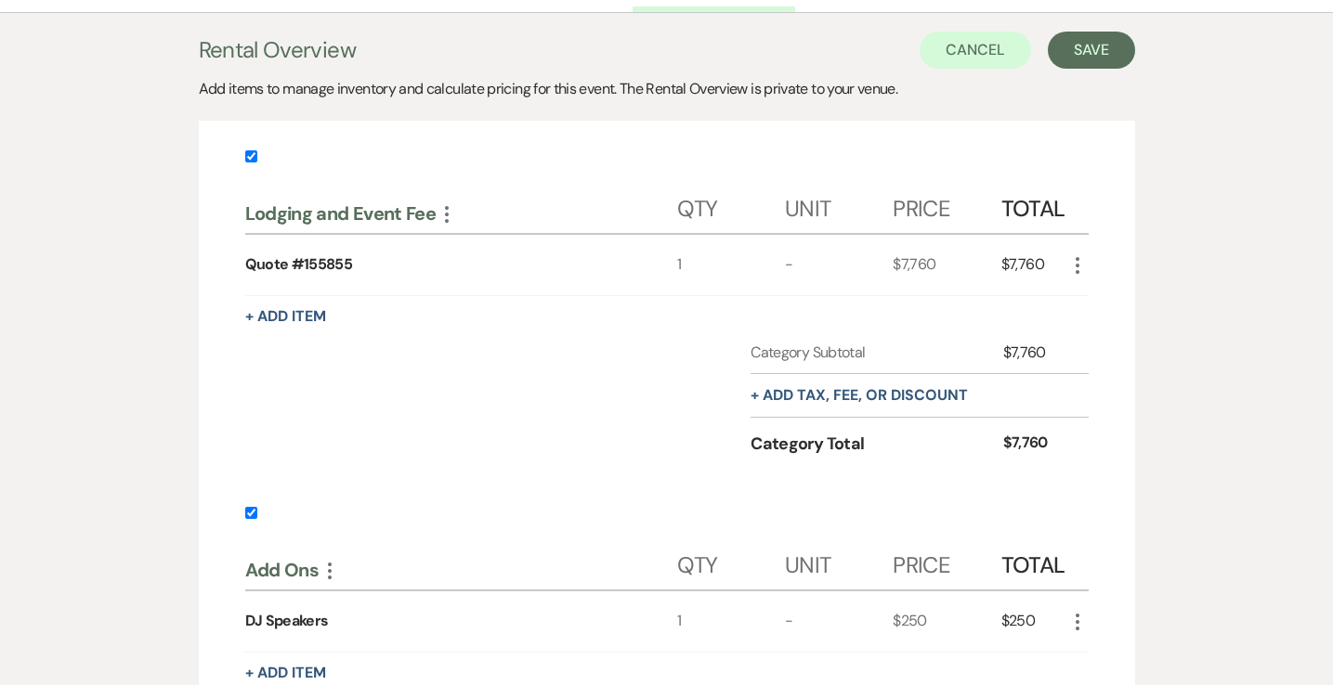
click at [252, 165] on label at bounding box center [666, 162] width 843 height 31
click at [252, 163] on input "checkbox" at bounding box center [251, 156] width 12 height 12
checkbox input "false"
click at [1112, 46] on button "Save" at bounding box center [1091, 50] width 87 height 37
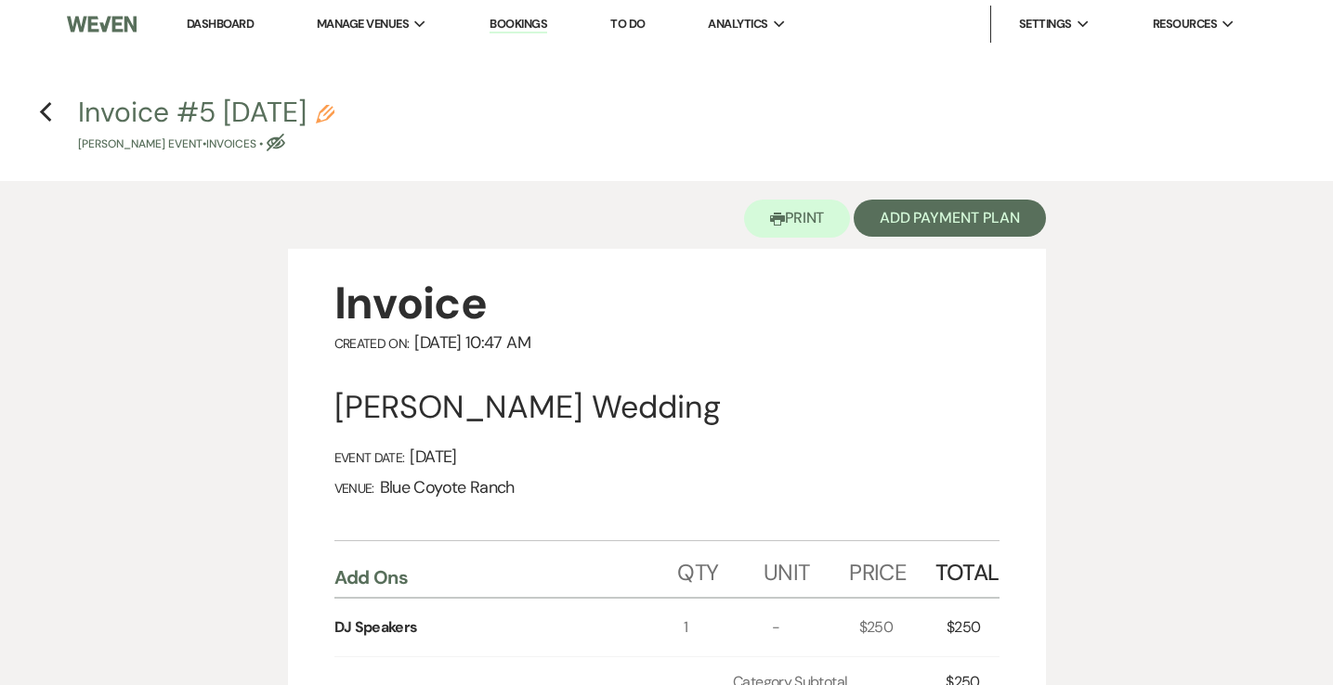
click at [334, 110] on use "button" at bounding box center [325, 114] width 19 height 19
select select "22"
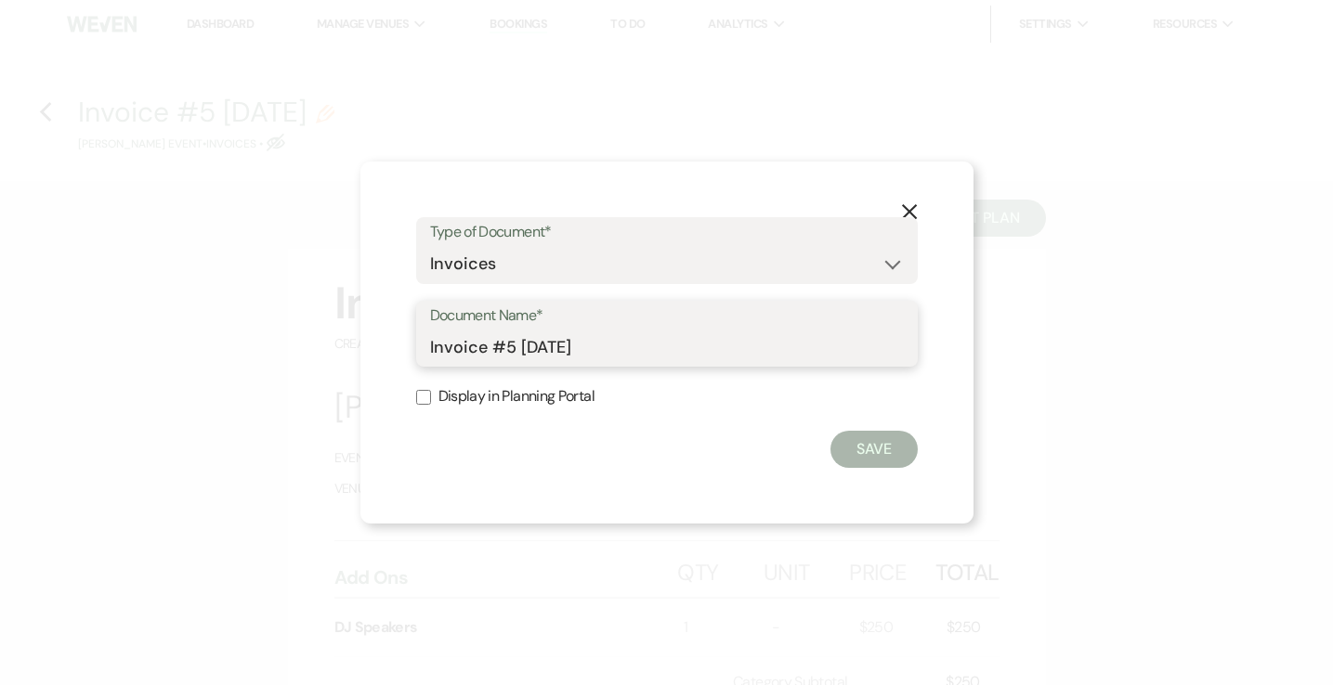
click at [542, 348] on input "Invoice #5 9-12-2025" at bounding box center [667, 347] width 474 height 36
type input "250912 DJ Speakers"
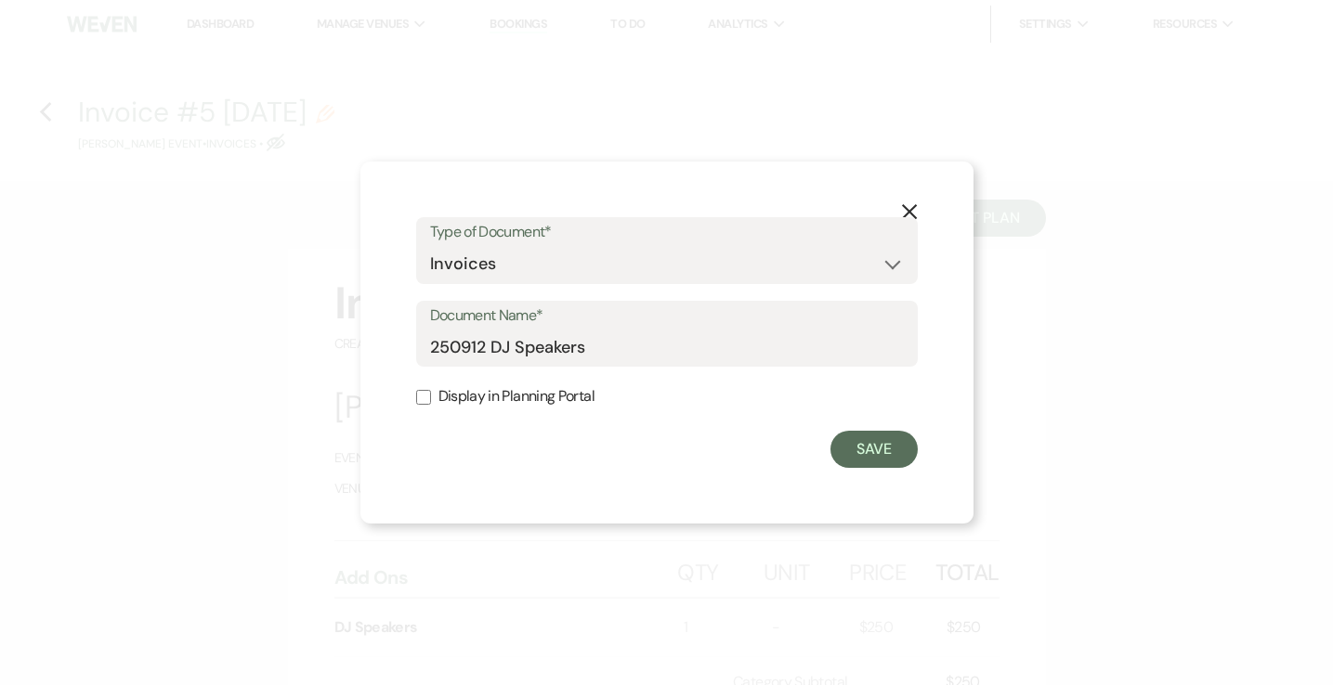
click at [424, 400] on input "Display in Planning Portal" at bounding box center [423, 397] width 15 height 15
checkbox input "true"
click button "Save" at bounding box center [873, 449] width 87 height 37
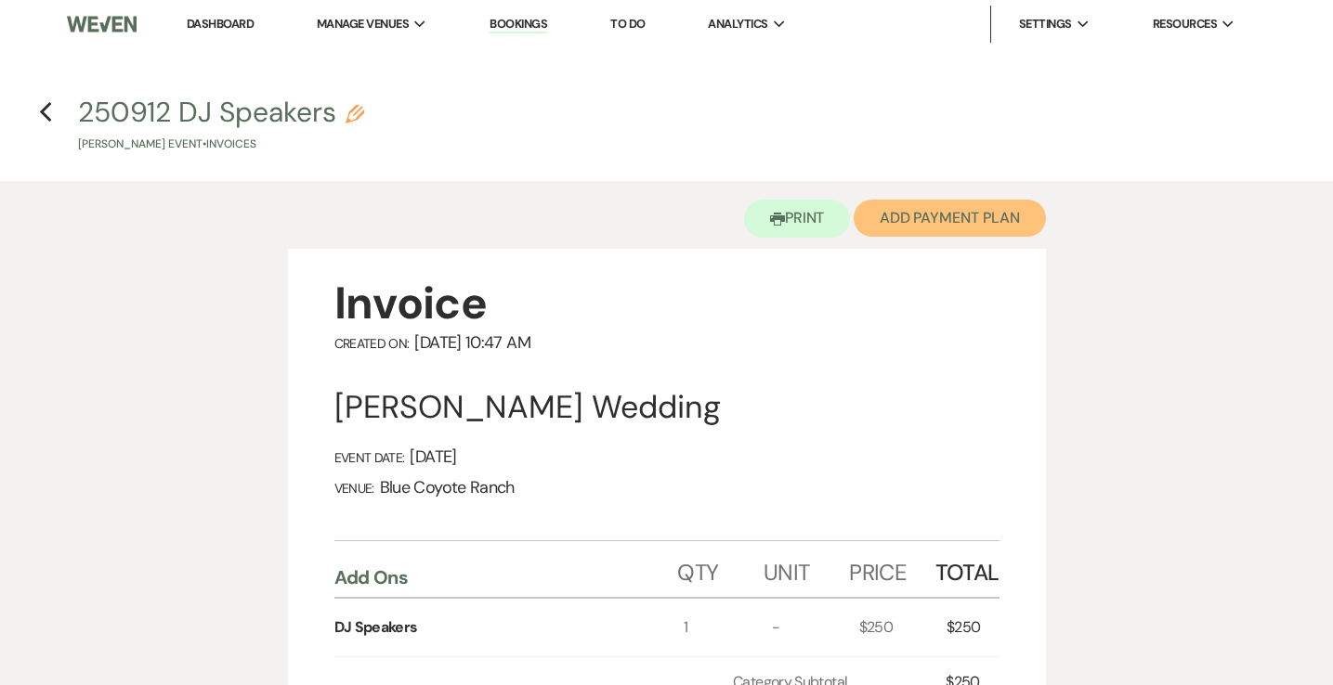
click at [982, 210] on button "Add Payment Plan" at bounding box center [950, 218] width 192 height 37
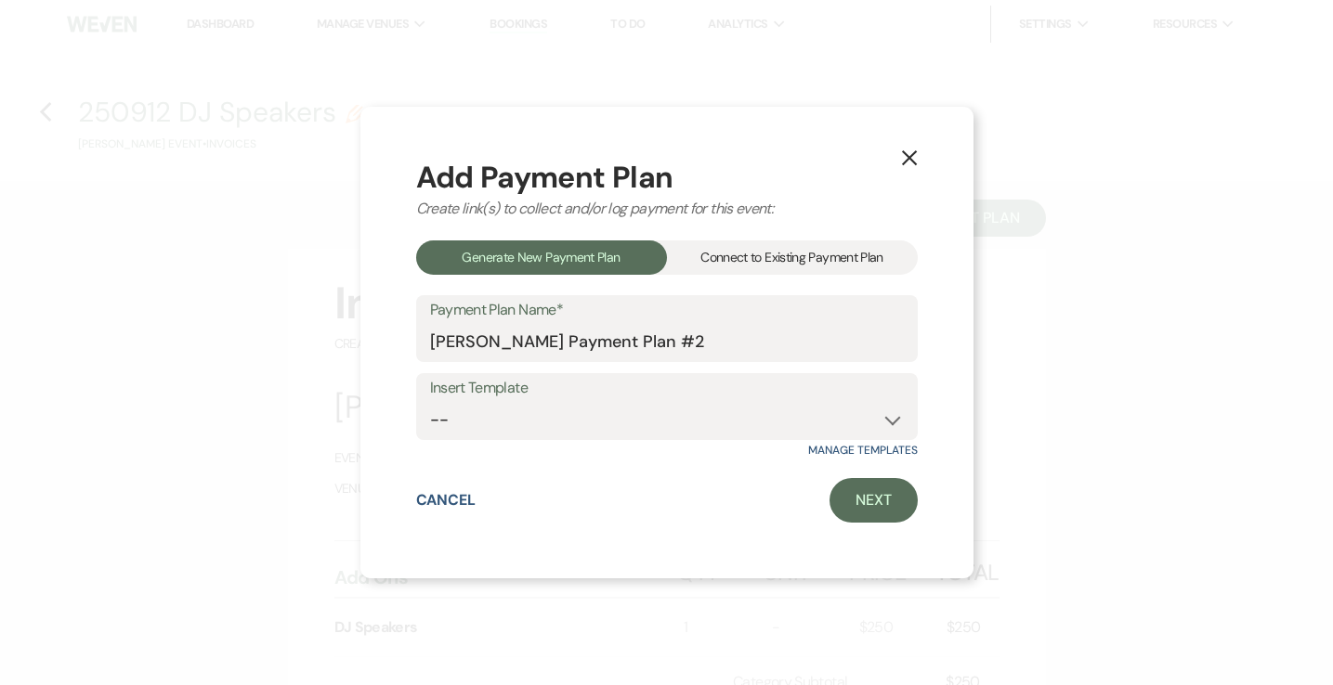
click at [703, 401] on label "Insert Template" at bounding box center [667, 388] width 474 height 27
click at [691, 437] on select "-- Wedding Template Template for 100% payment due 60 days prior" at bounding box center [667, 420] width 474 height 36
select select "206"
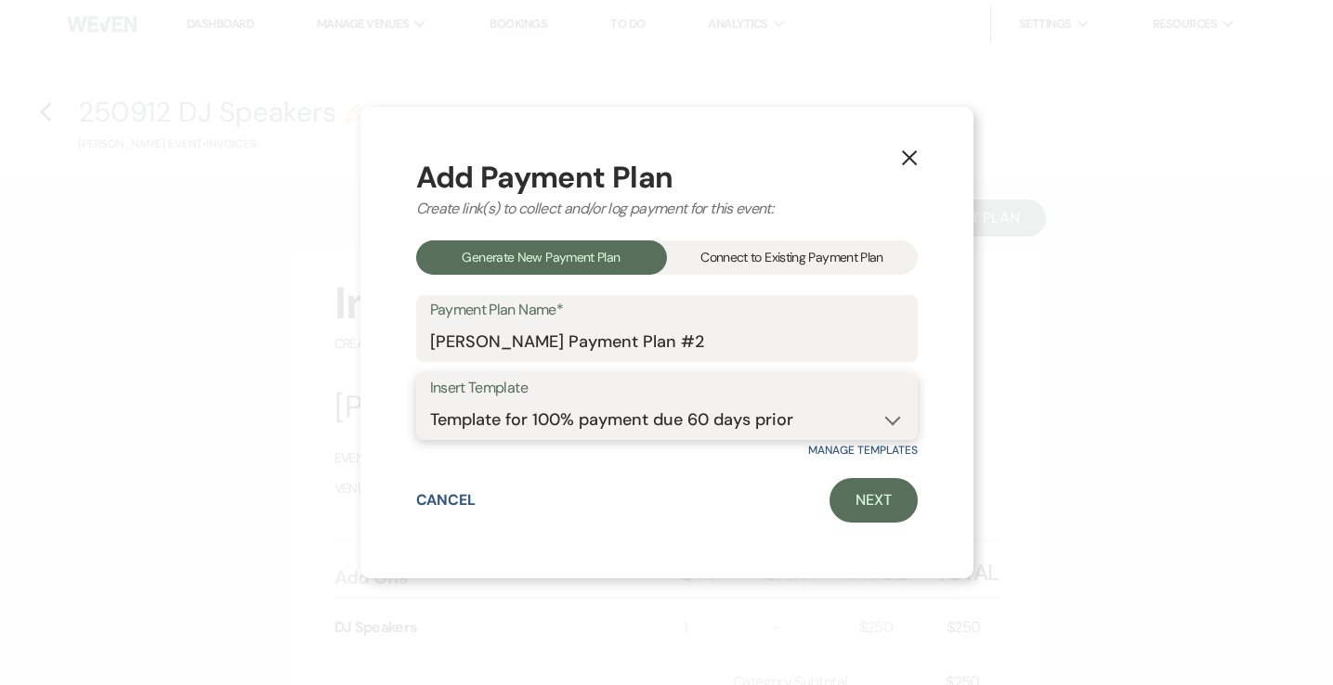
click at [430, 402] on select "-- Wedding Template Template for 100% payment due 60 days prior" at bounding box center [667, 420] width 474 height 36
click at [874, 505] on link "Next" at bounding box center [873, 500] width 88 height 45
select select "28585"
select select "2"
select select "percentage"
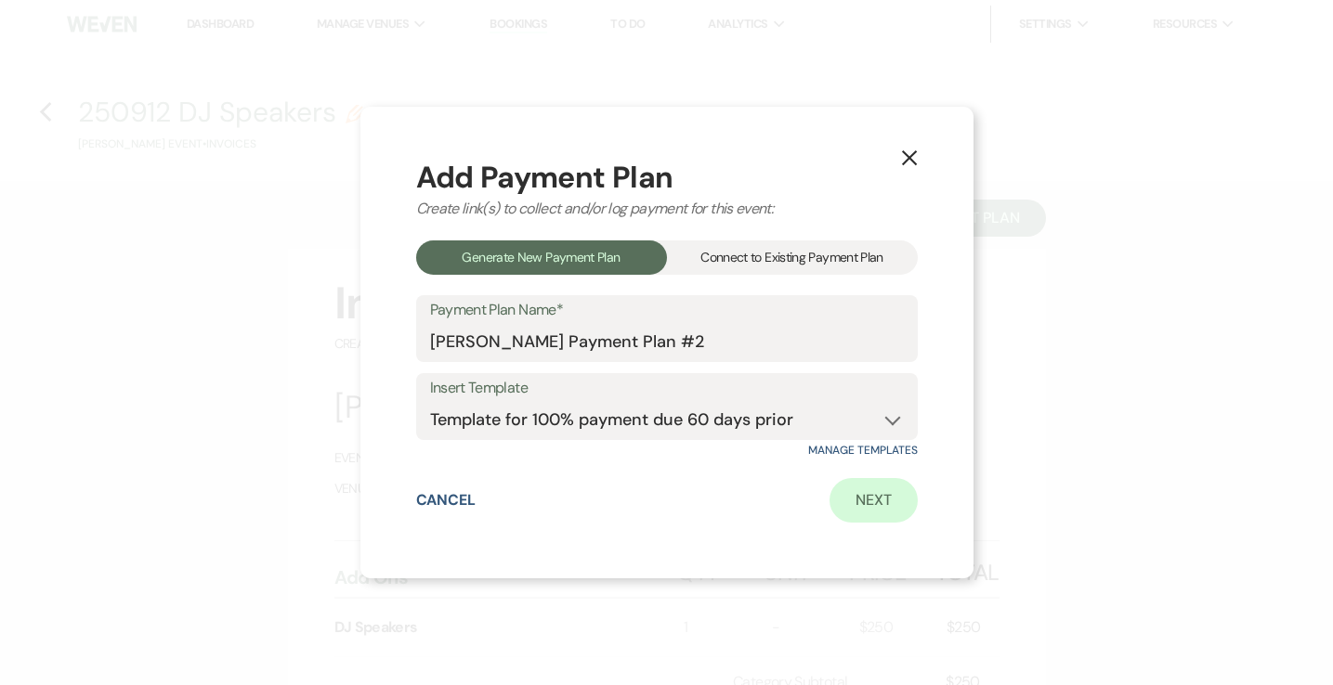
select select "true"
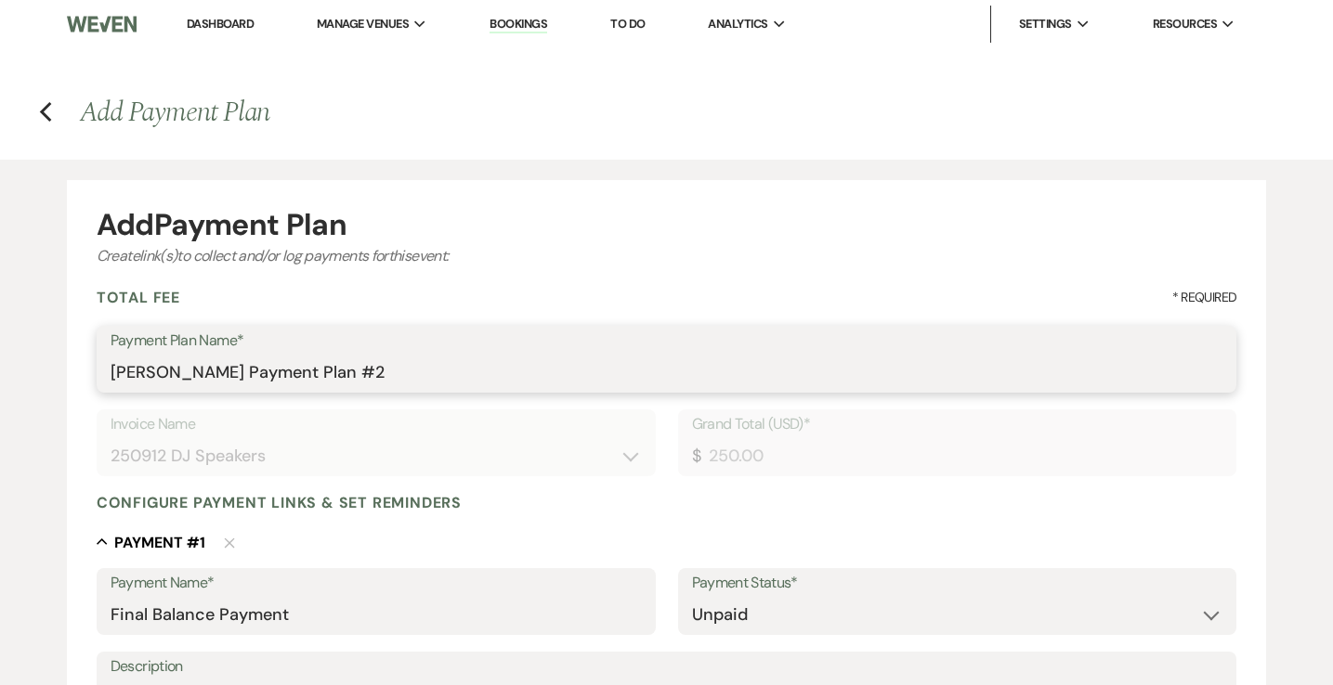
click at [318, 372] on input "Sloane Simon's Payment Plan #2" at bounding box center [667, 373] width 1113 height 36
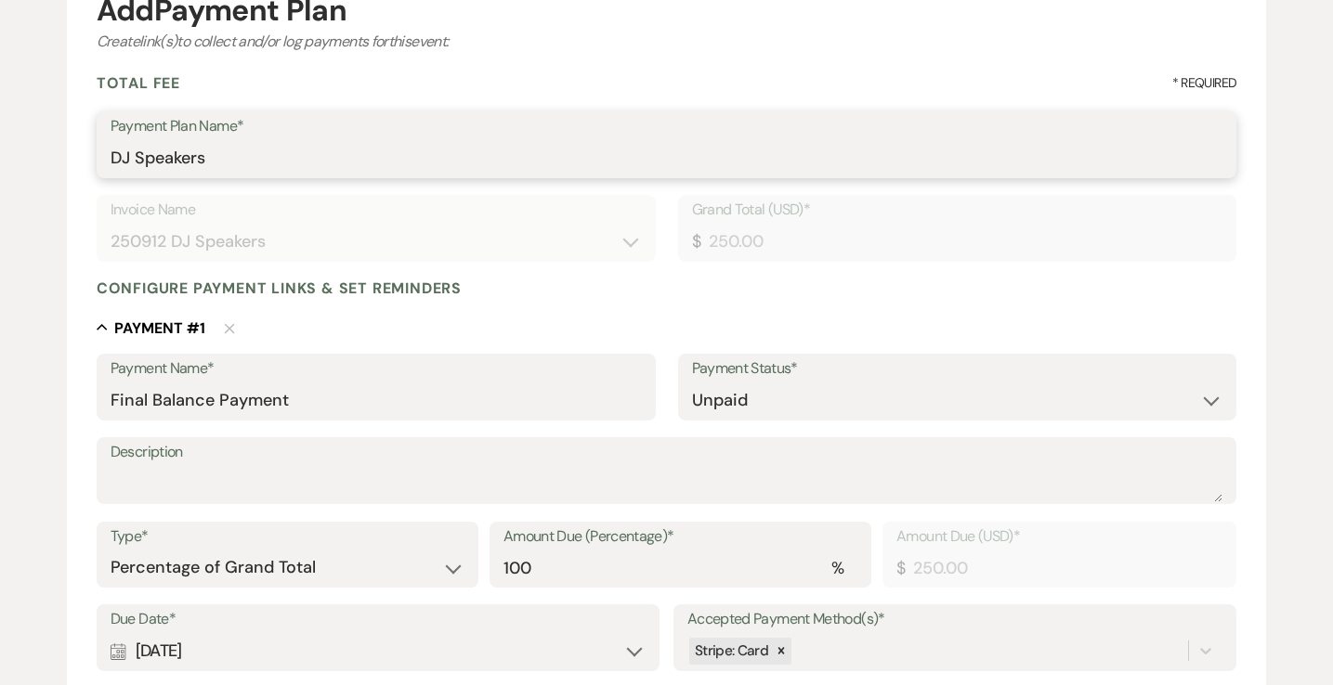
scroll to position [172, 0]
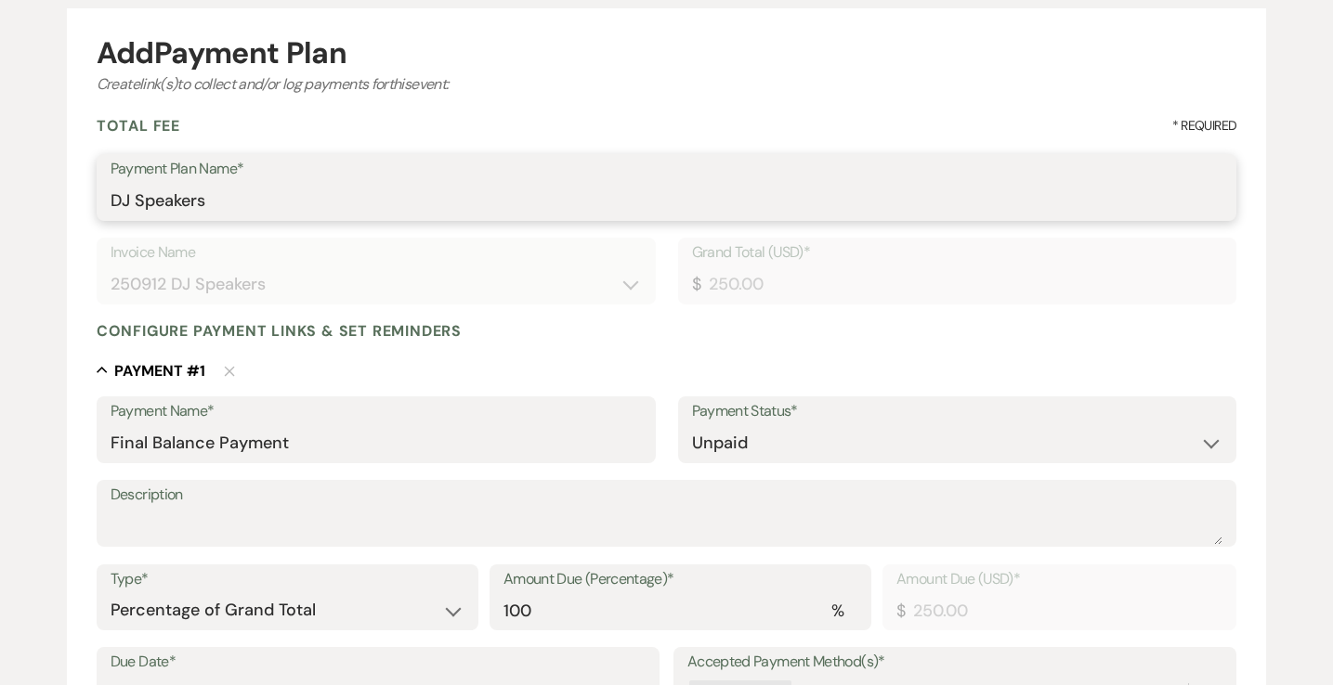
type input "DJ Speakers"
click at [208, 438] on input "Final Balance Payment" at bounding box center [376, 443] width 531 height 36
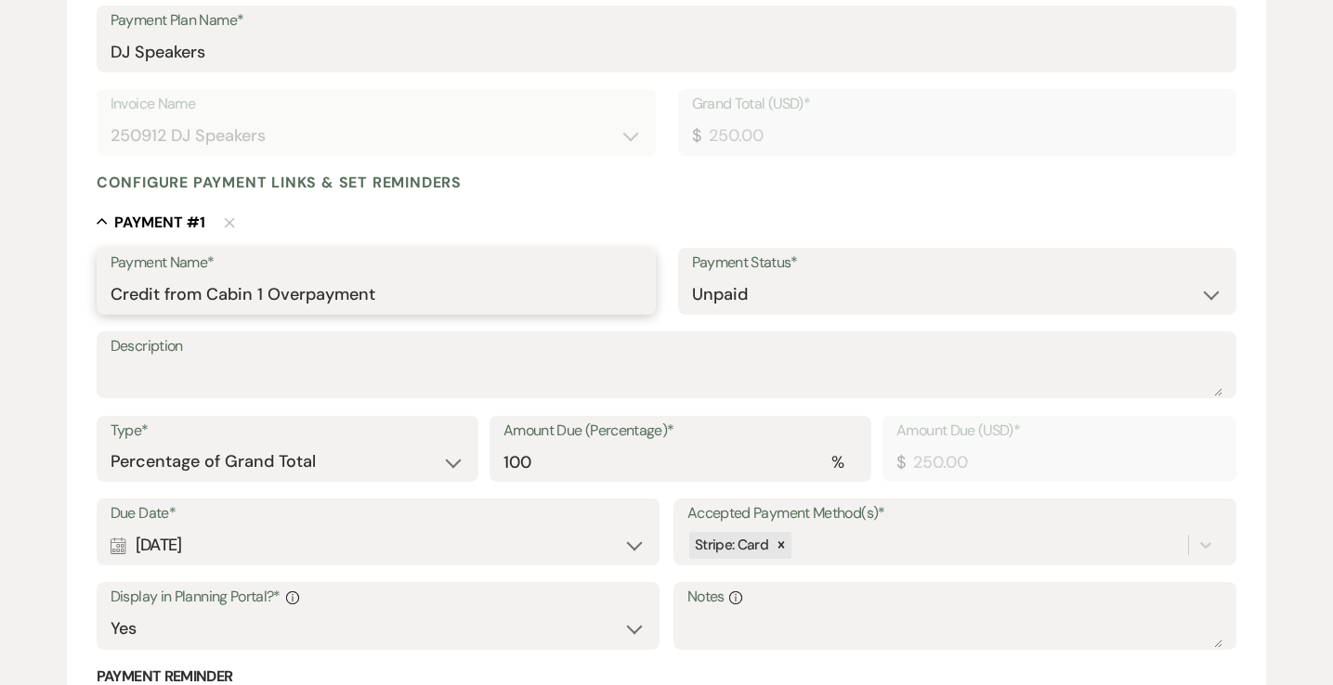
scroll to position [321, 0]
type input "Credit from Cabin 1 Overpayment"
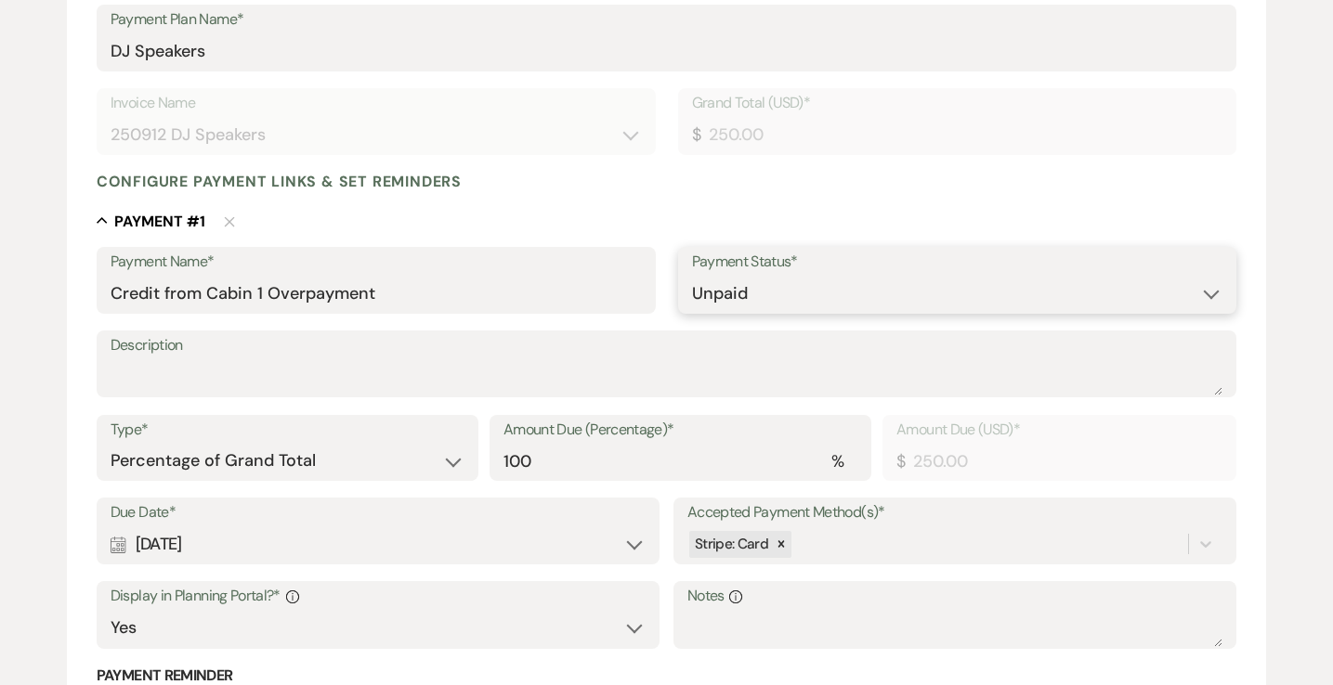
click at [833, 302] on select "Paid Unpaid" at bounding box center [957, 294] width 531 height 36
click at [692, 276] on select "Paid Unpaid" at bounding box center [957, 294] width 531 height 36
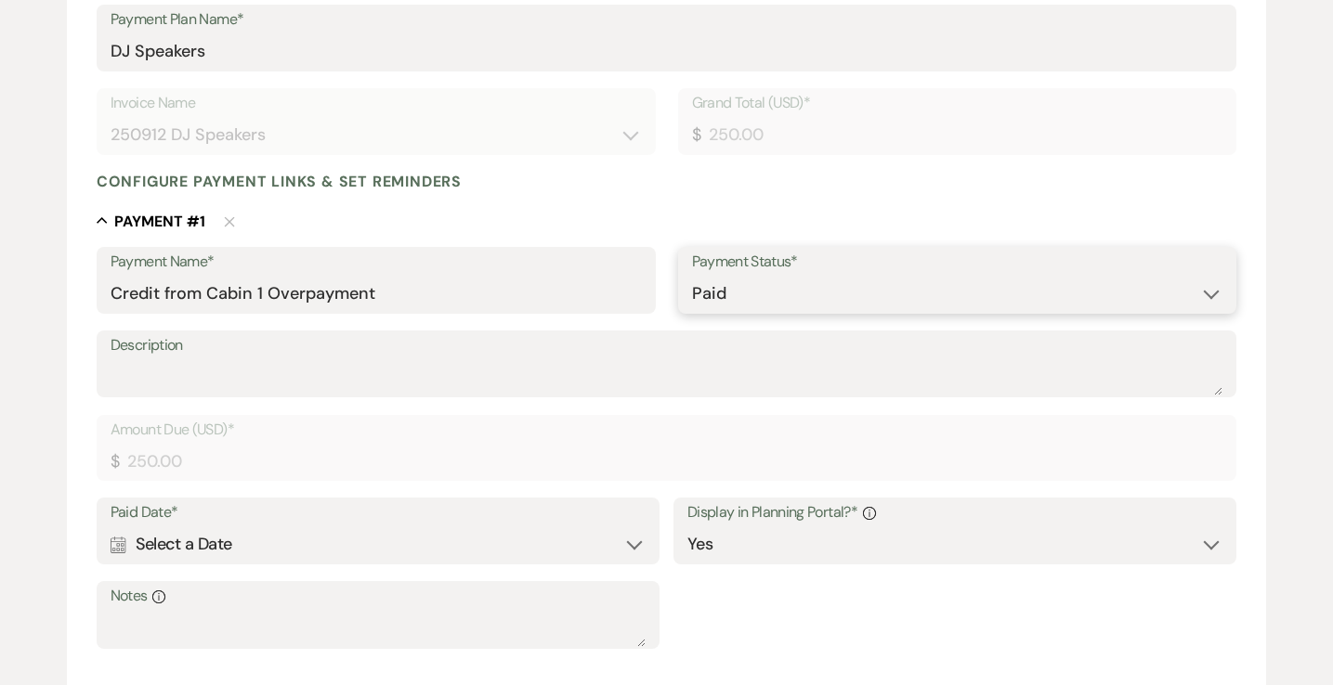
click at [828, 290] on select "Paid Unpaid" at bounding box center [957, 294] width 531 height 36
select select "2"
click at [692, 276] on select "Paid Unpaid" at bounding box center [957, 294] width 531 height 36
select select "flat"
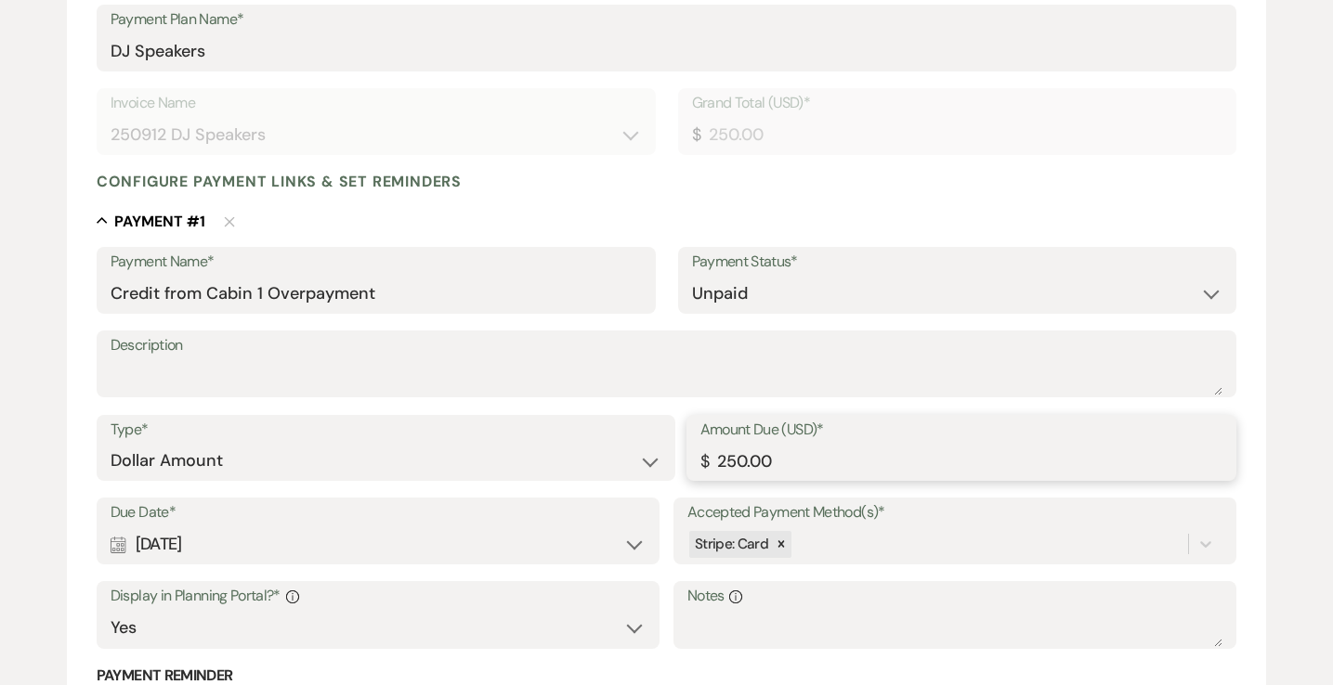
click at [824, 476] on input "250.00" at bounding box center [961, 461] width 523 height 36
paste input "123.76"
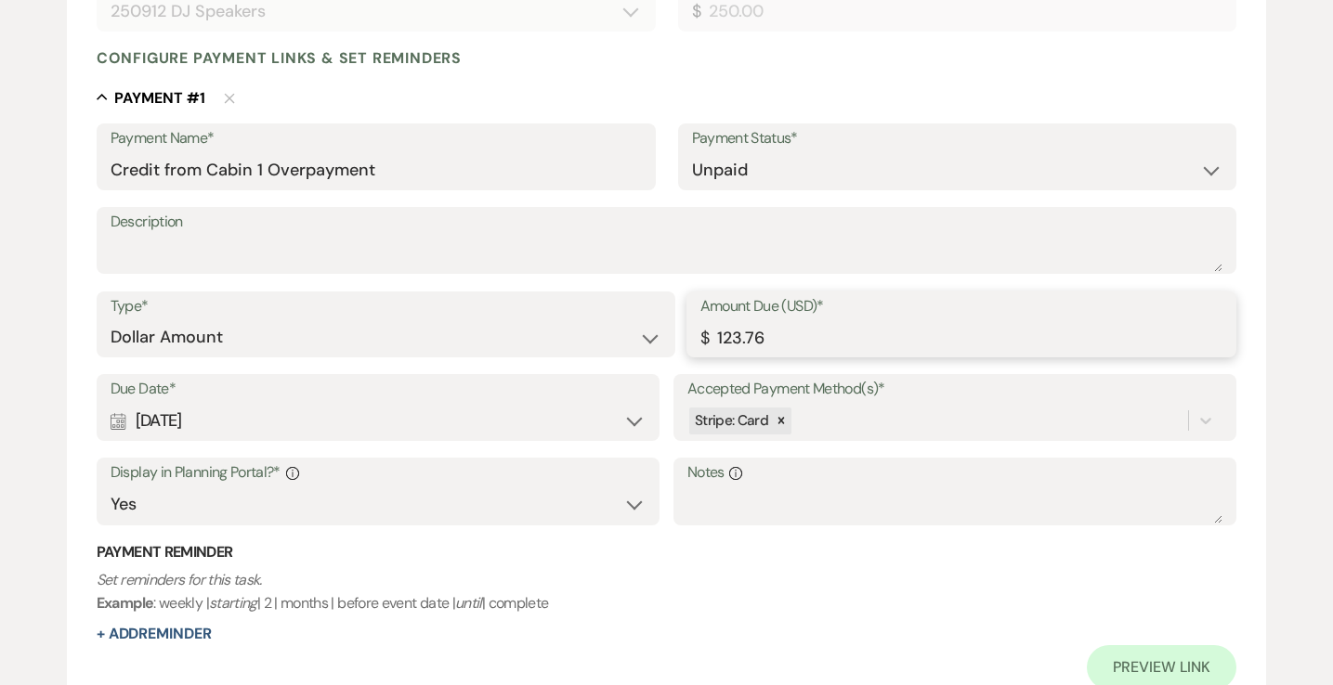
scroll to position [468, 0]
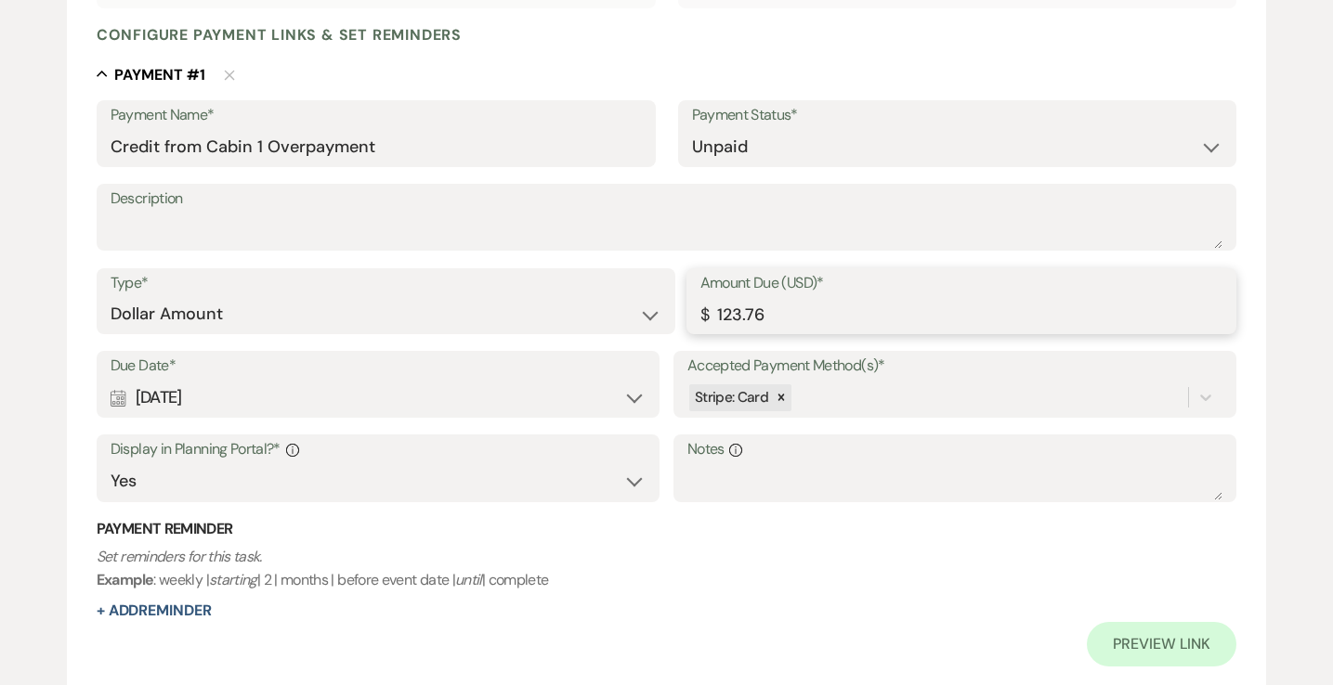
type input "123.76"
click at [788, 151] on select "Paid Unpaid" at bounding box center [957, 147] width 531 height 36
select select "1"
click at [692, 129] on select "Paid Unpaid" at bounding box center [957, 147] width 531 height 36
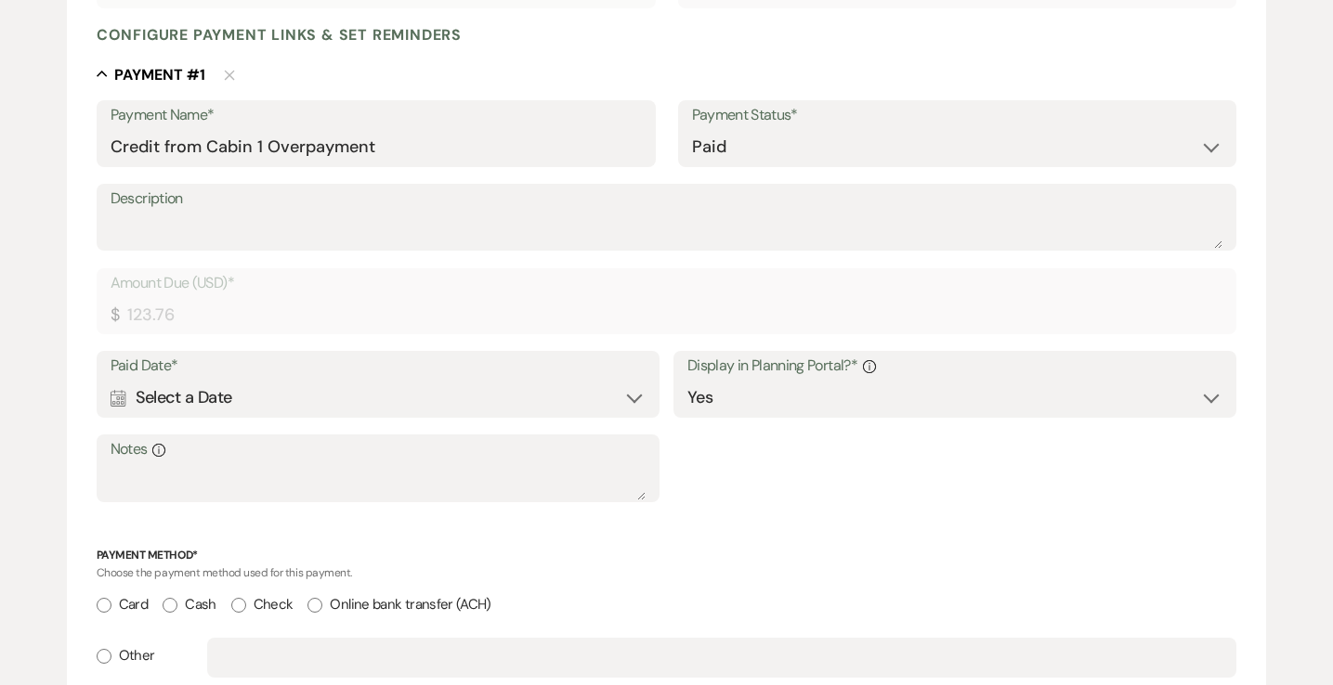
click at [274, 408] on div "Calendar Select a Date Expand" at bounding box center [378, 398] width 535 height 36
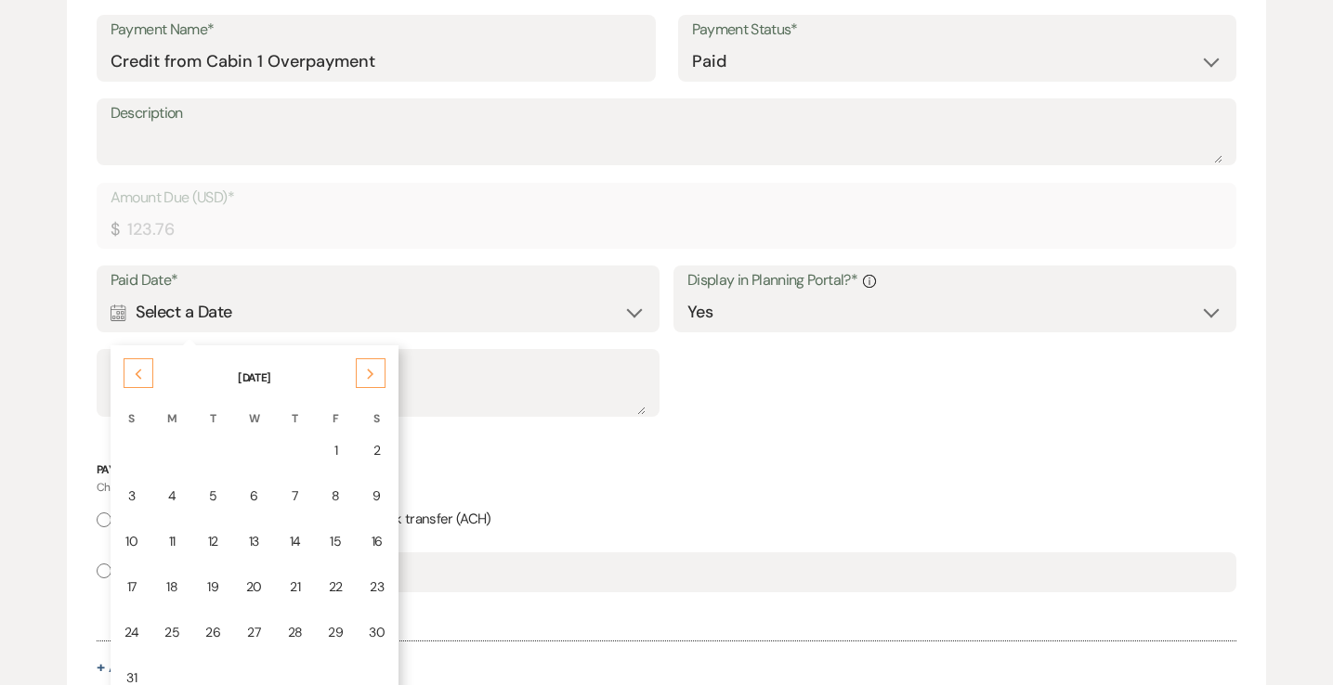
scroll to position [557, 0]
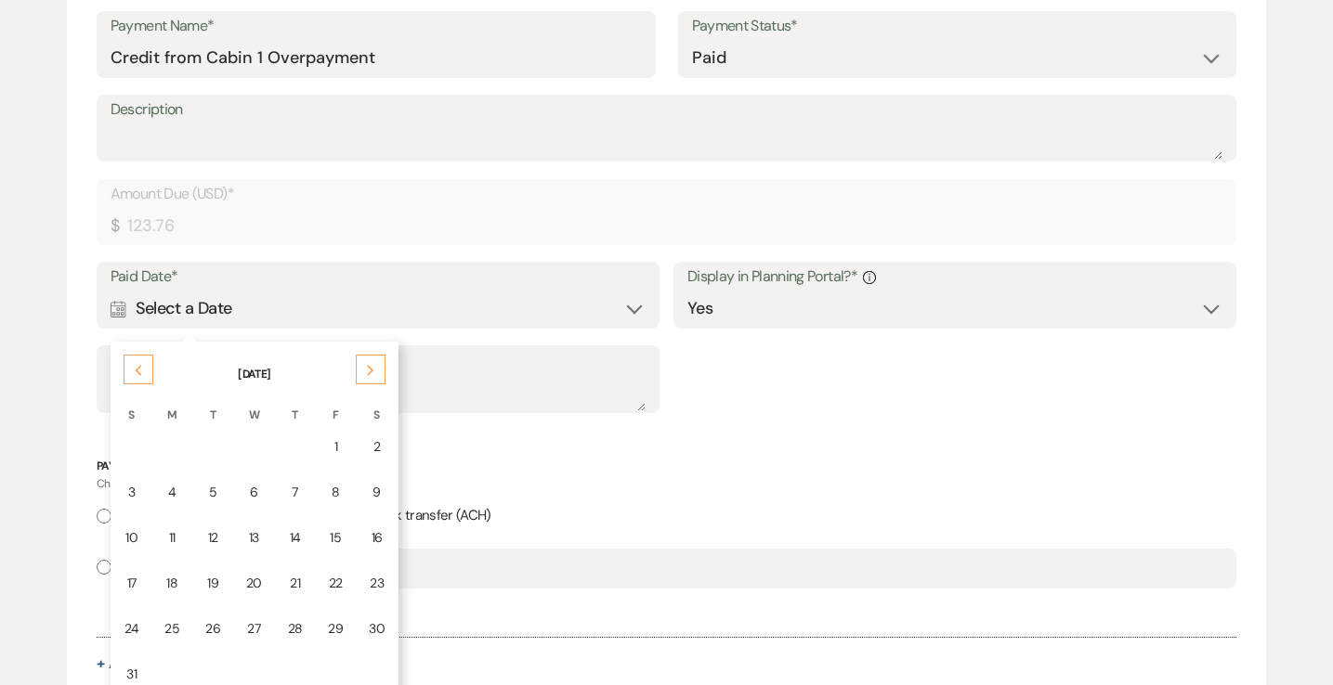
click at [366, 372] on icon "Next" at bounding box center [370, 370] width 9 height 11
click at [336, 487] on div "12" at bounding box center [335, 493] width 15 height 20
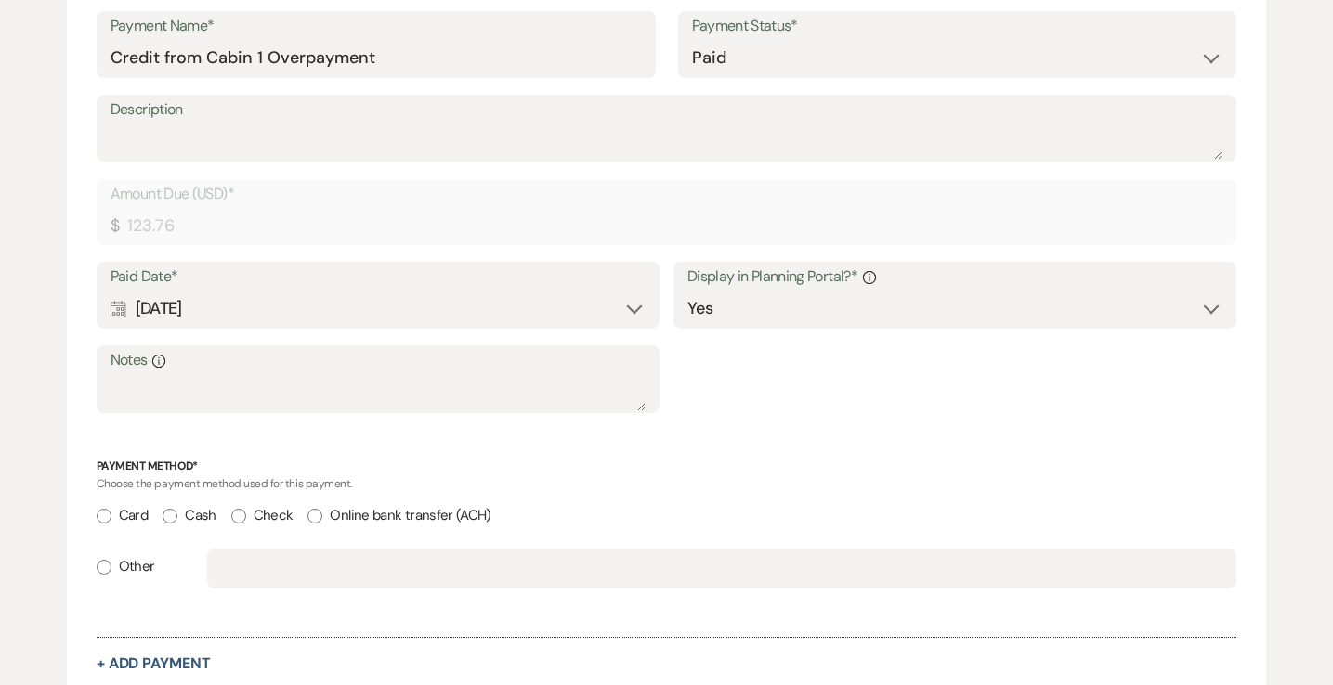
click at [104, 565] on input "Other" at bounding box center [104, 567] width 15 height 15
radio input "true"
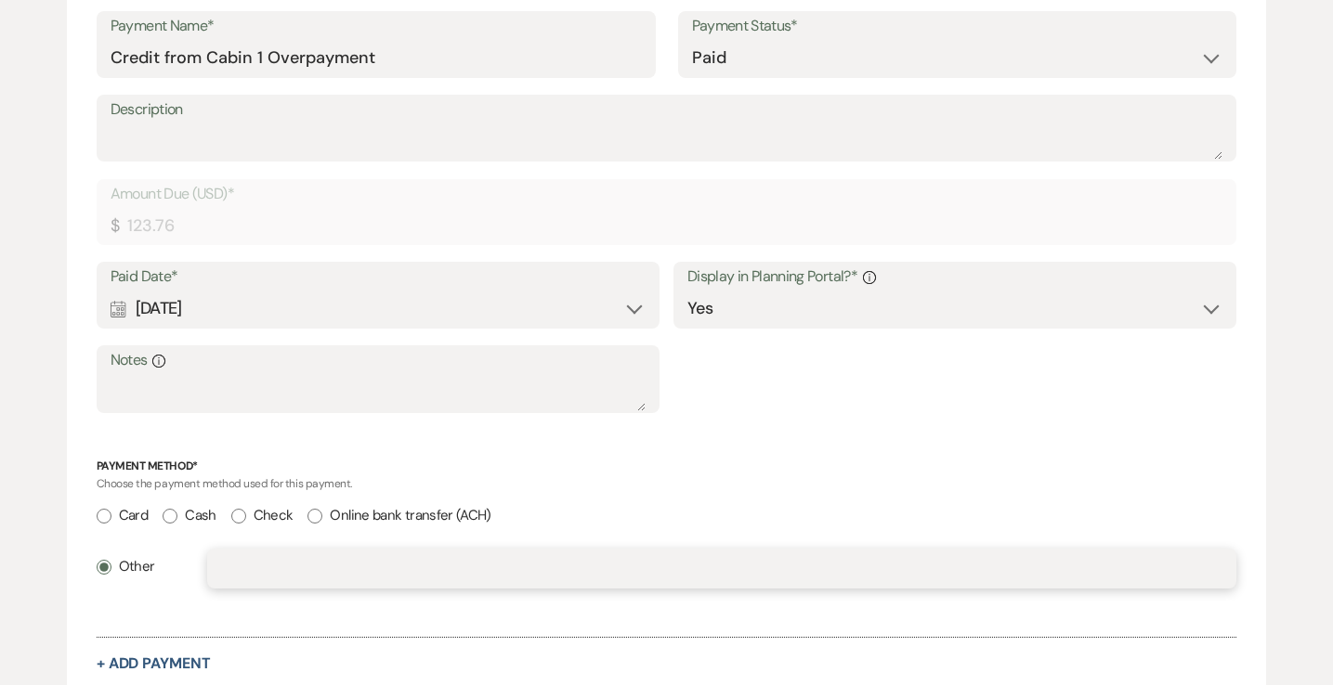
click at [314, 568] on input "text" at bounding box center [722, 569] width 1002 height 36
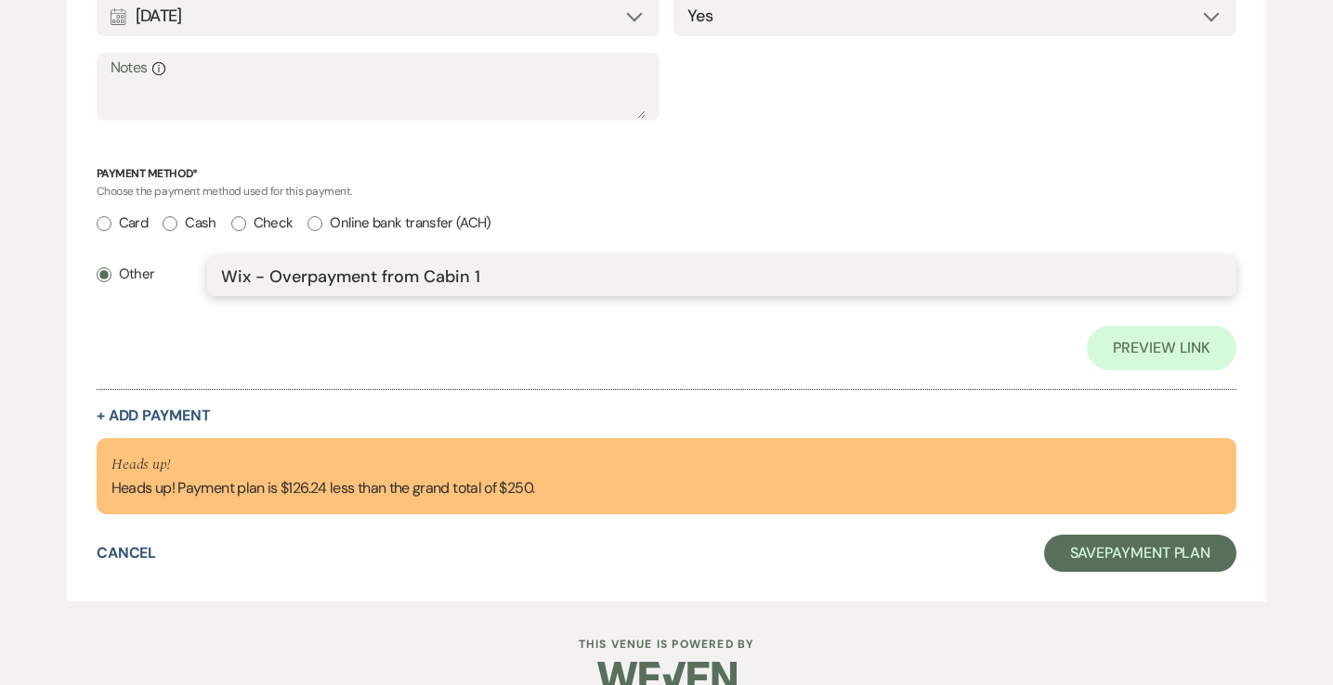
scroll to position [885, 0]
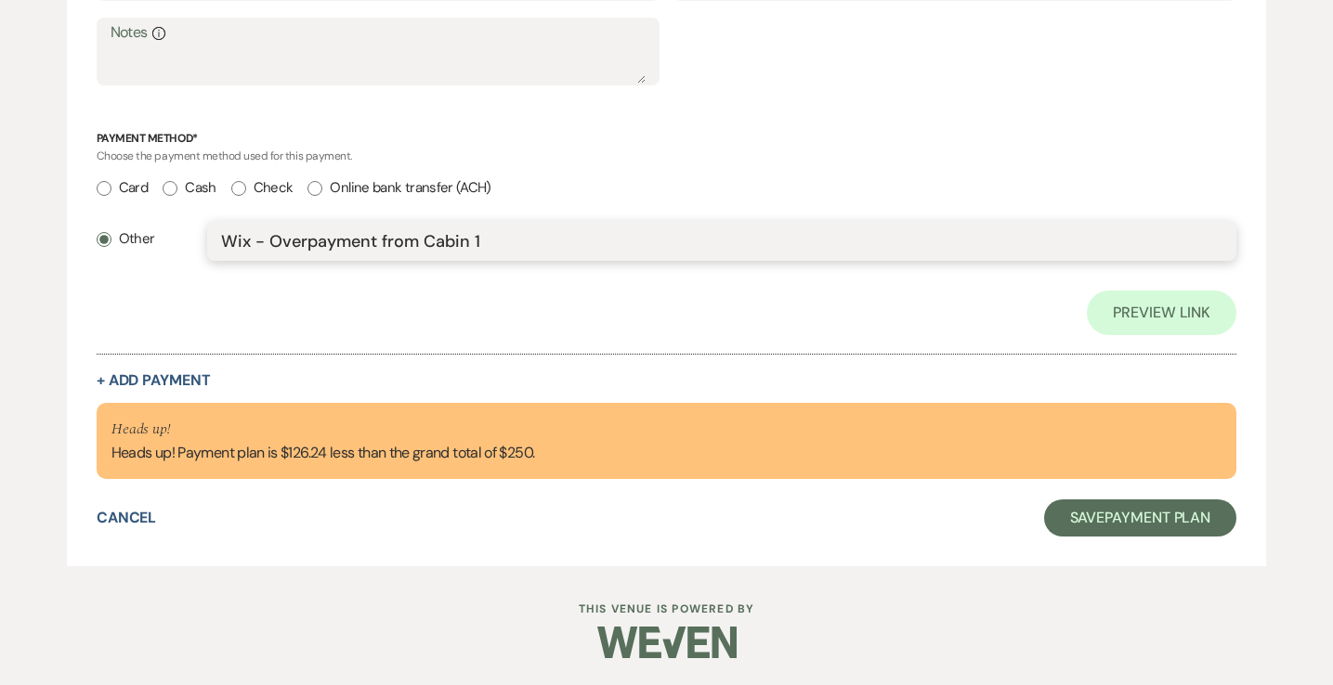
type input "Wix - Overpayment from Cabin 1"
drag, startPoint x: 330, startPoint y: 453, endPoint x: 291, endPoint y: 454, distance: 39.0
click at [291, 454] on div "Heads up! Heads up! Payment plan is $126.24 less than the grand total of $250." at bounding box center [322, 441] width 423 height 46
copy div "126.24"
click at [145, 381] on button "+ Add Payment" at bounding box center [154, 380] width 114 height 15
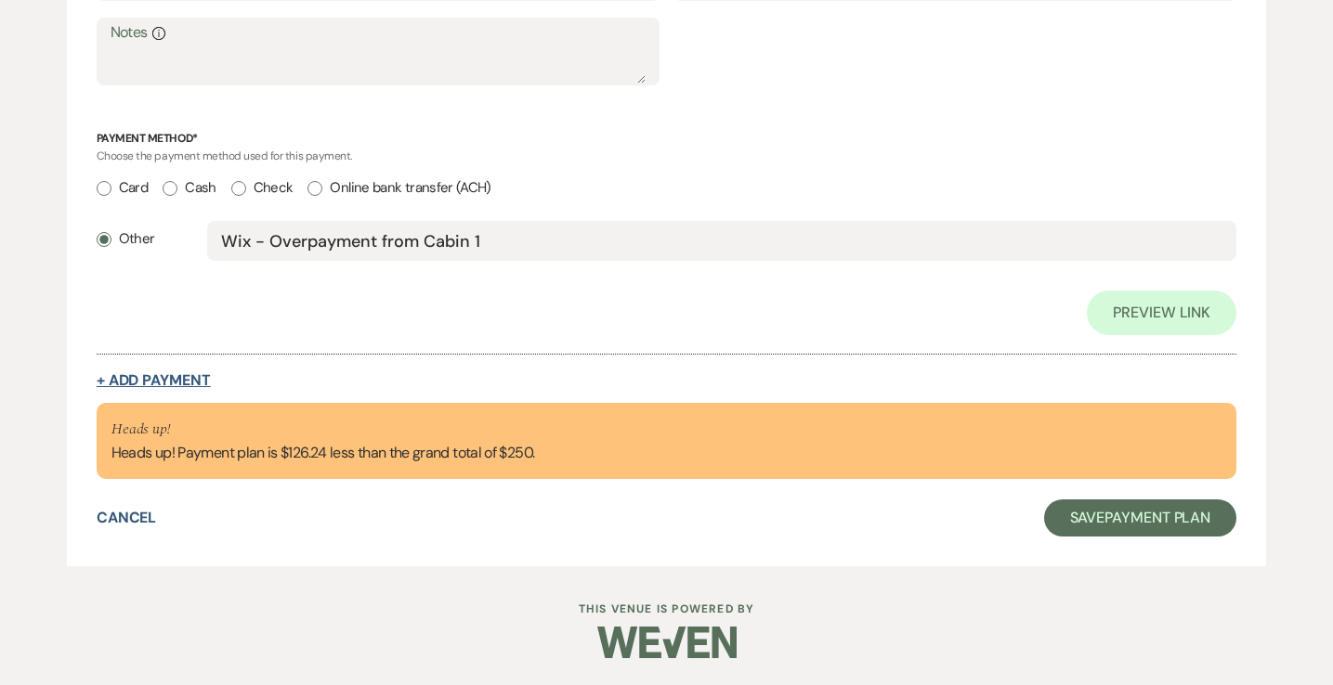
scroll to position [881, 0]
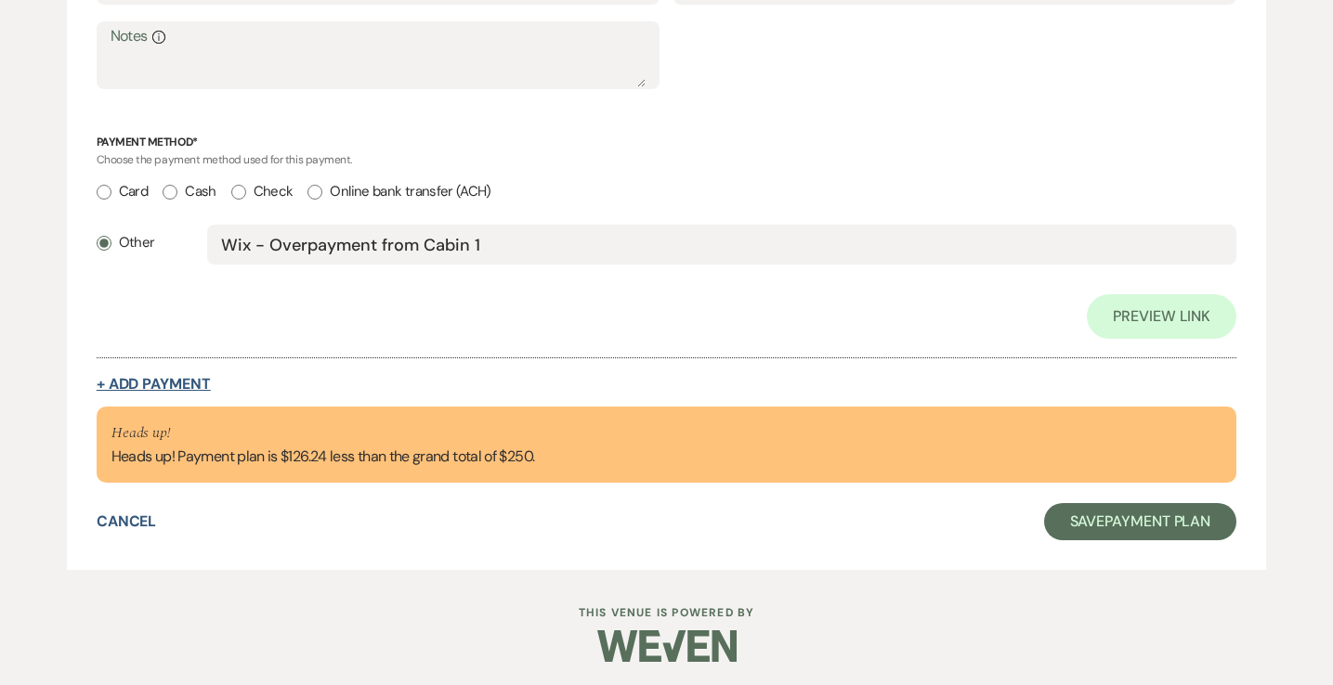
select select "2"
select select "flat"
select select "true"
select select "client"
select select "weeks"
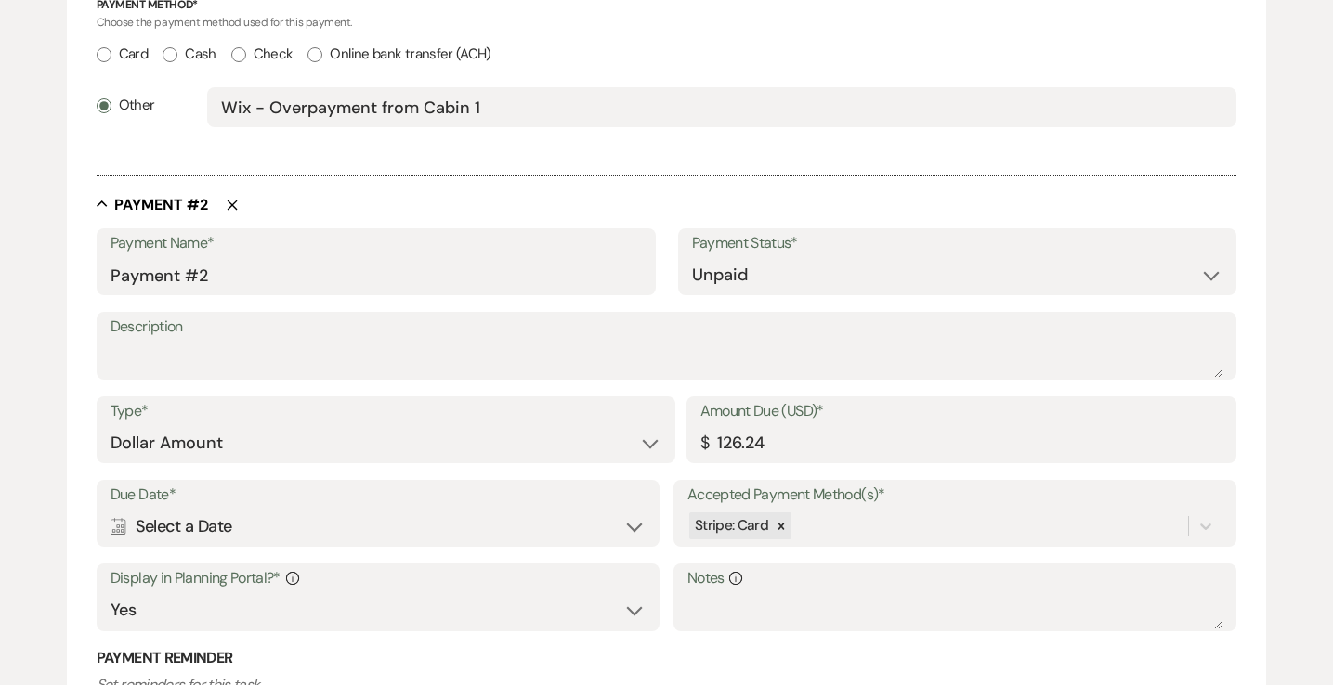
scroll to position [1020, 0]
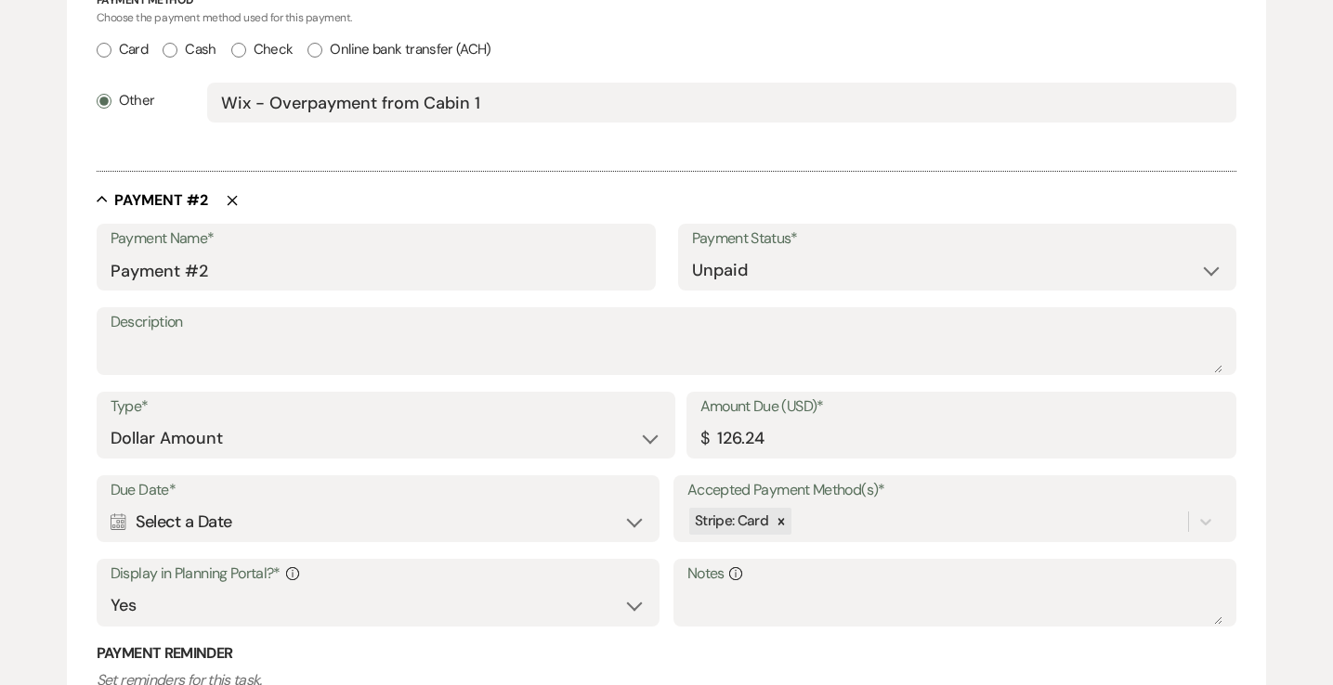
click at [319, 520] on div "Calendar Select a Date Expand" at bounding box center [378, 522] width 535 height 36
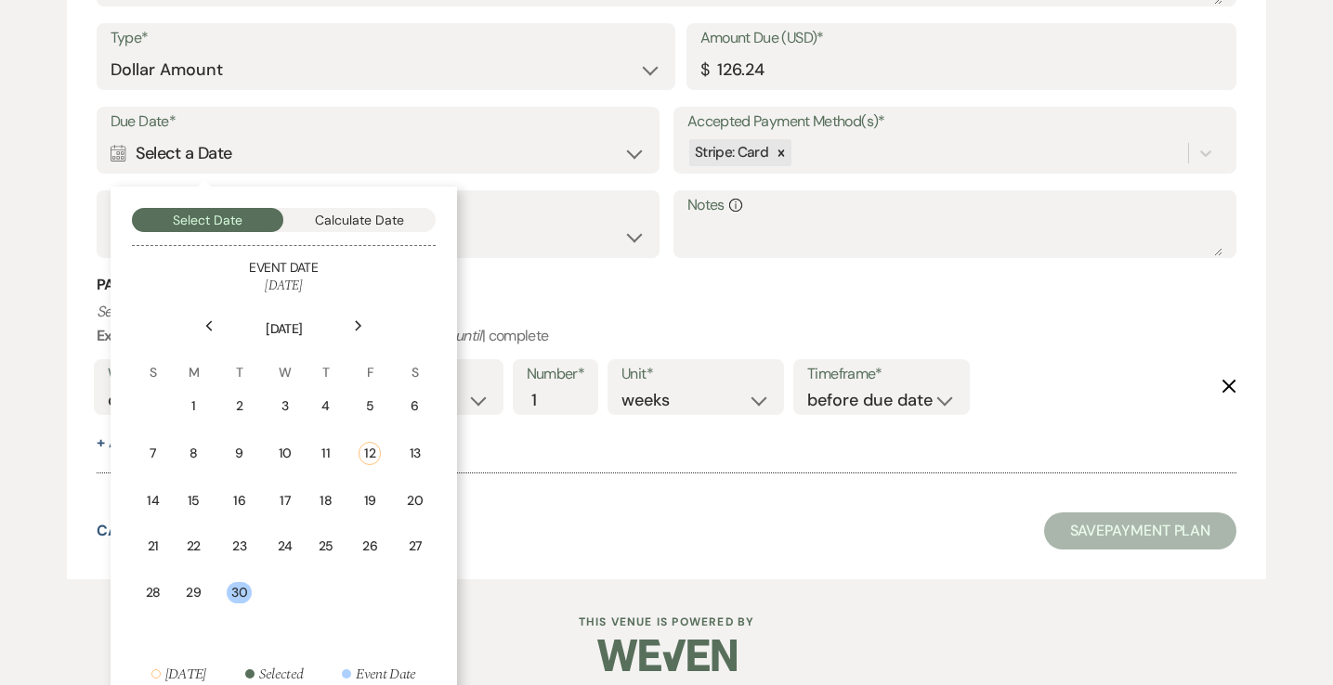
scroll to position [1392, 0]
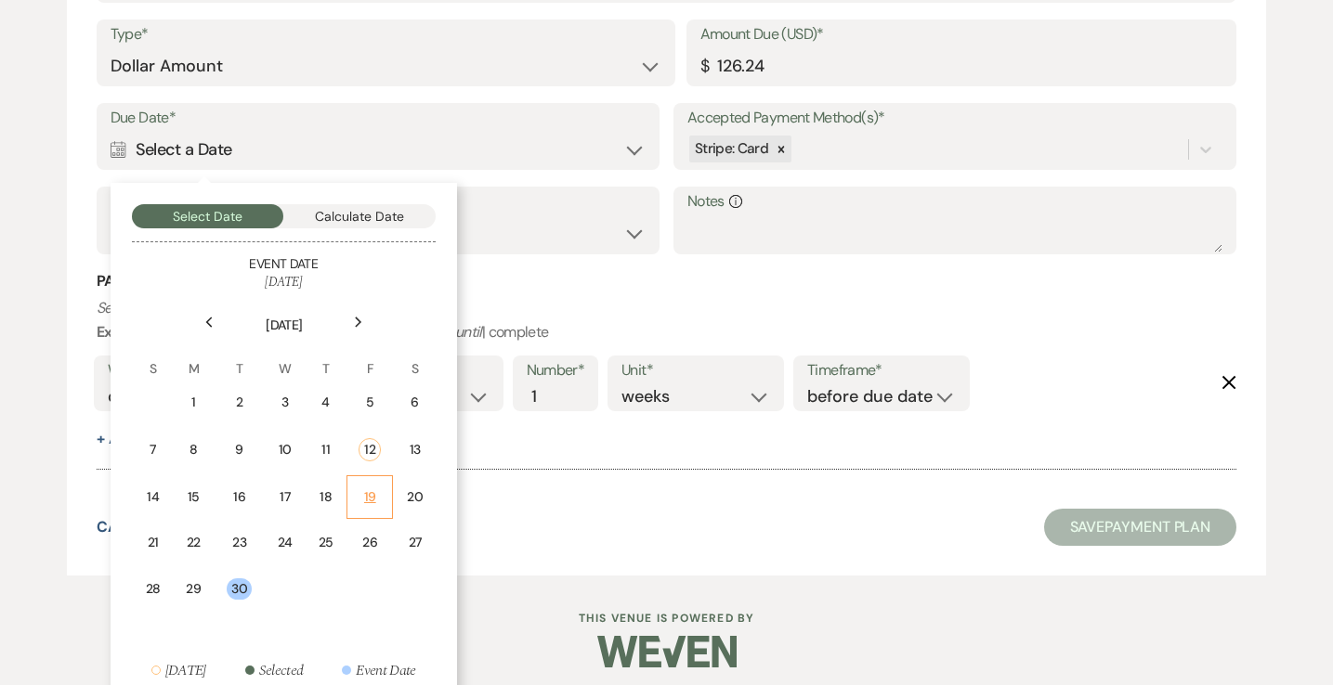
click at [377, 492] on div "19" at bounding box center [370, 498] width 22 height 20
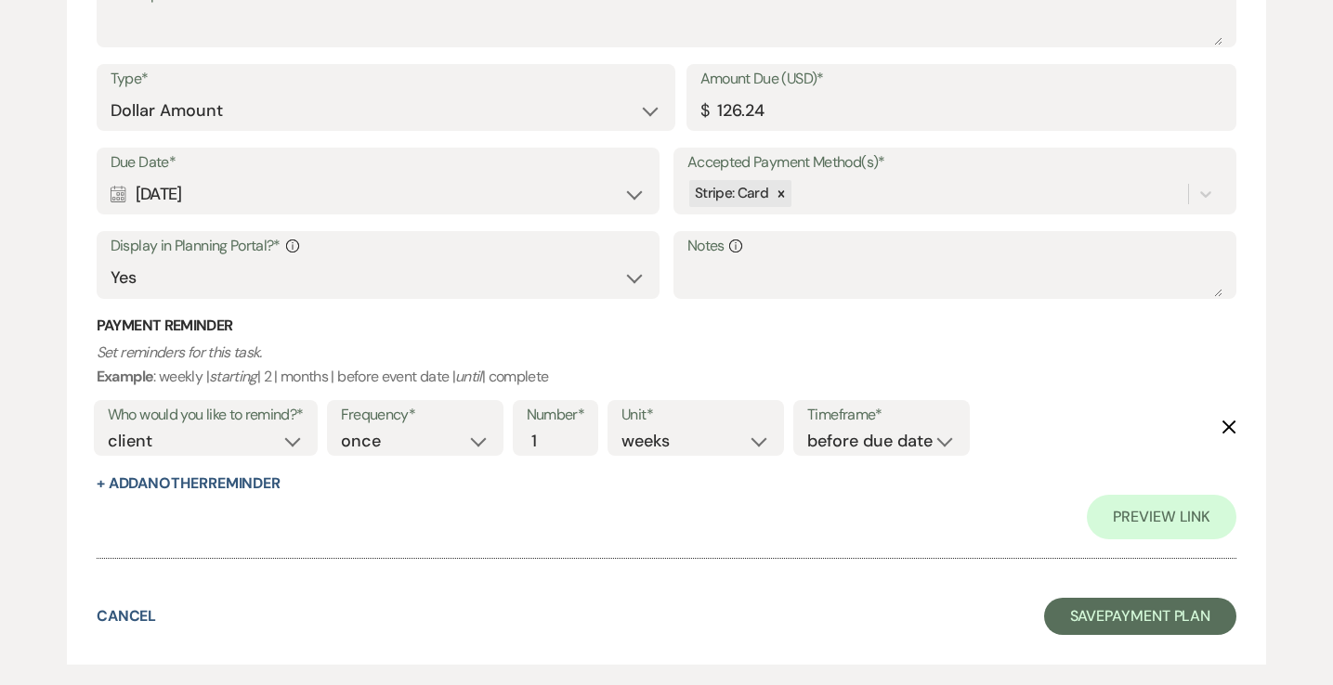
scroll to position [1437, 0]
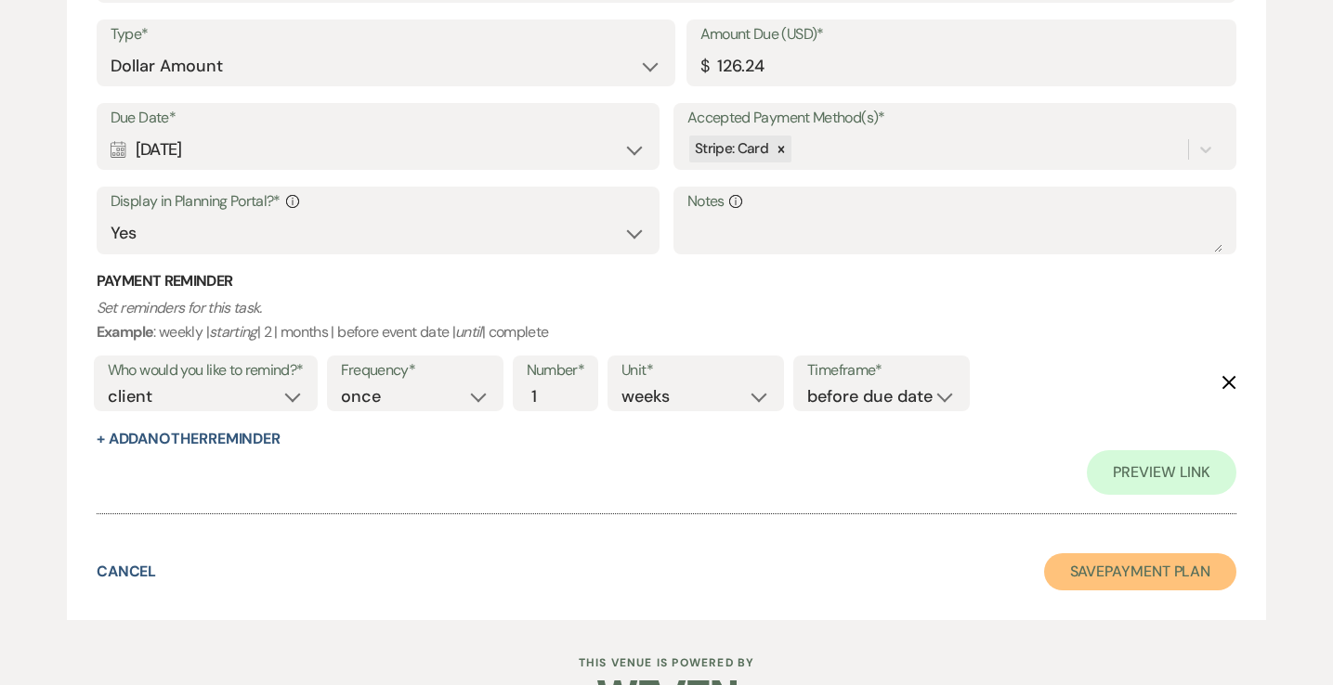
click at [1119, 573] on button "Save Payment Plan" at bounding box center [1140, 572] width 193 height 37
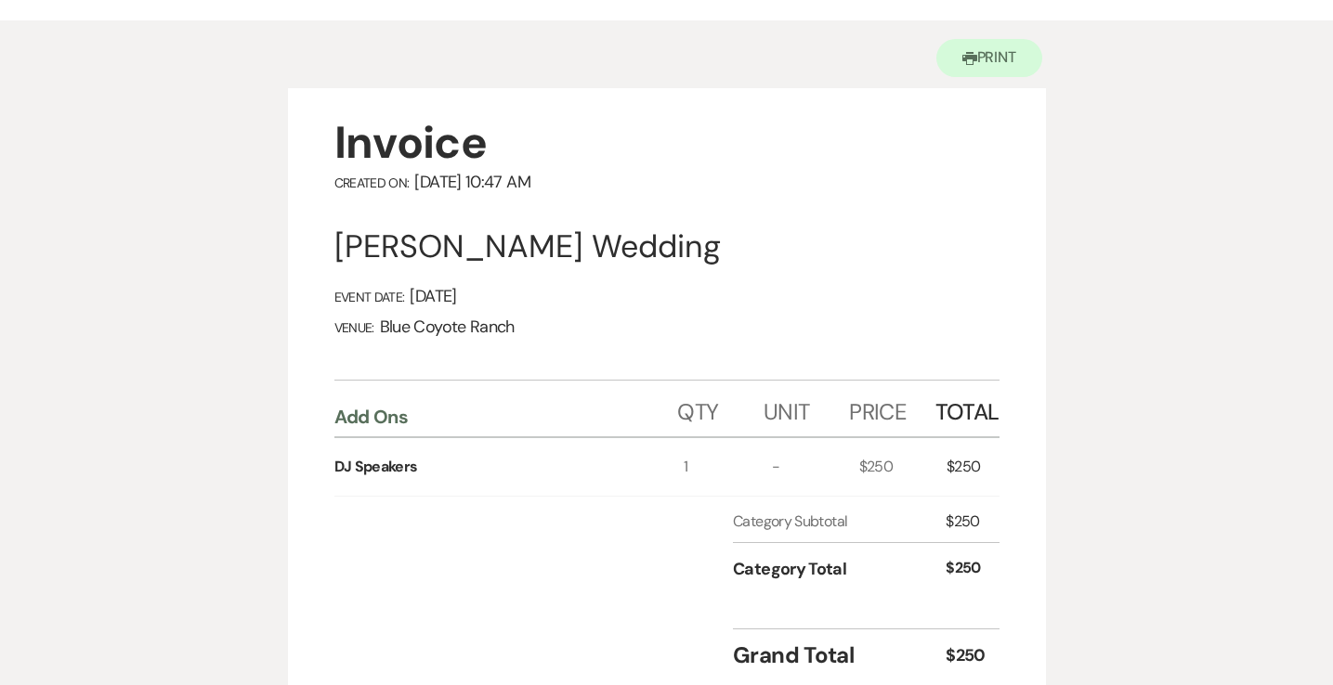
scroll to position [237, 0]
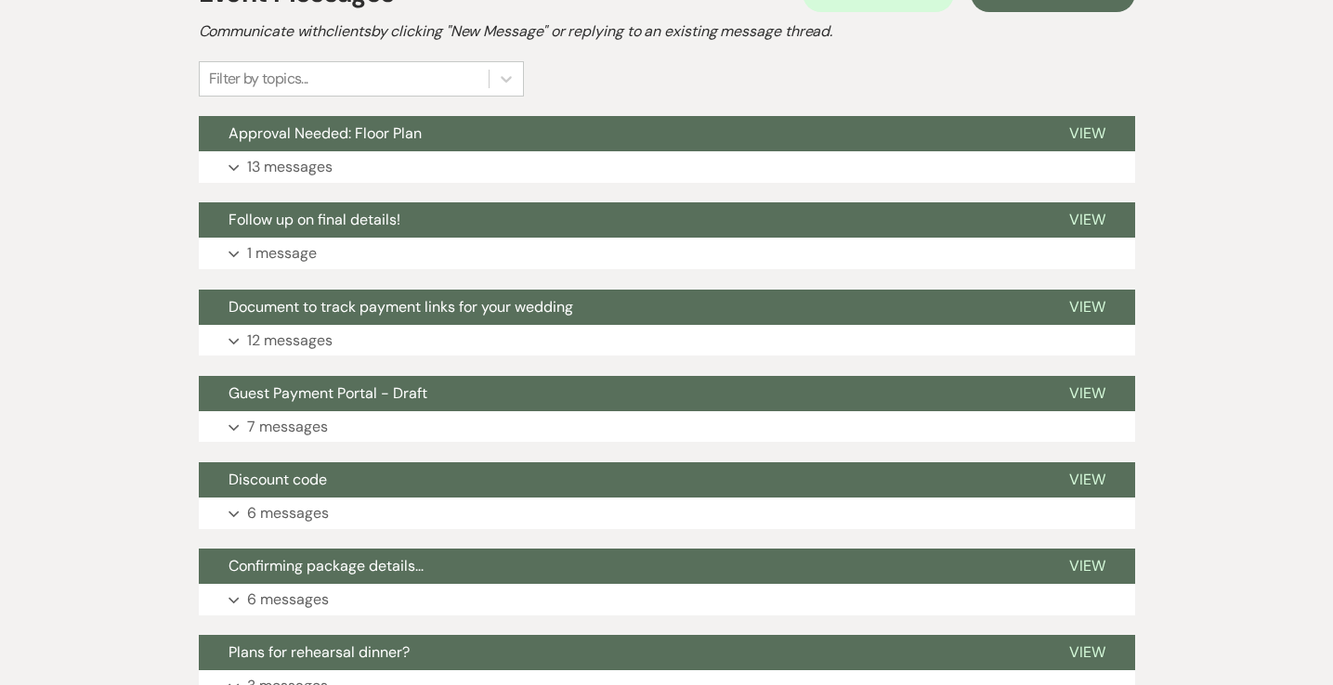
scroll to position [108, 0]
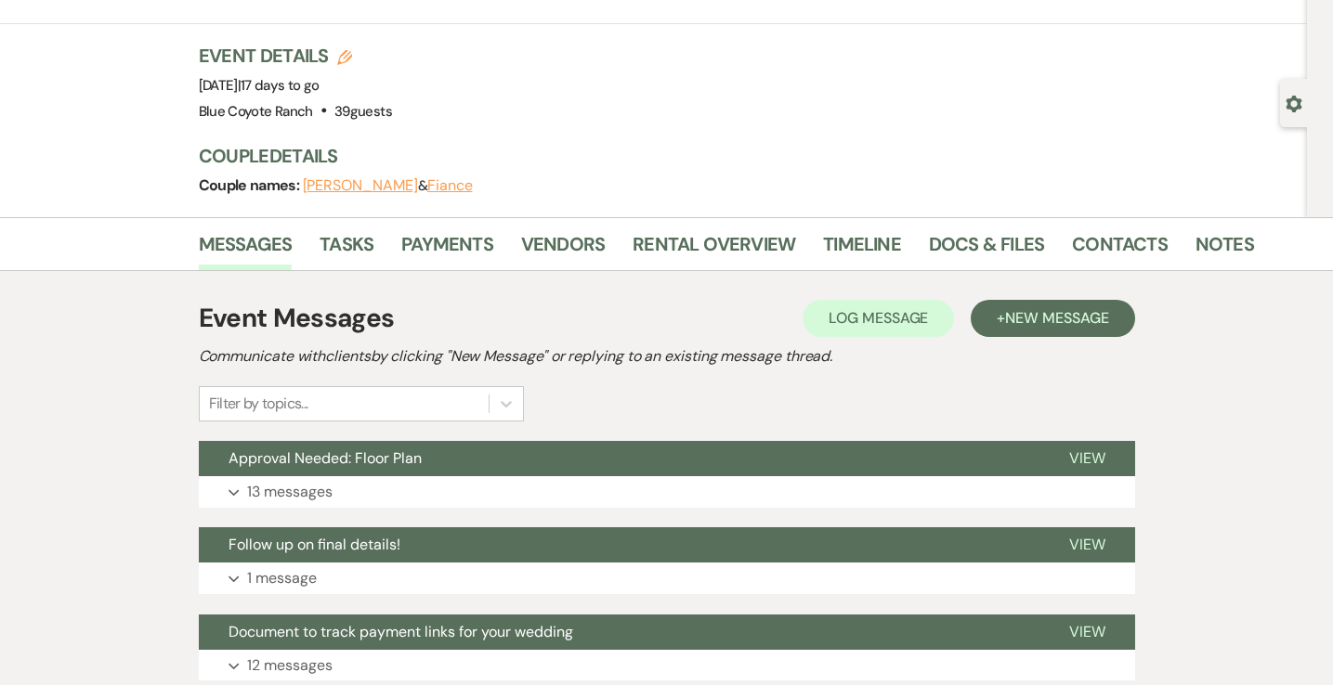
scroll to position [111, 0]
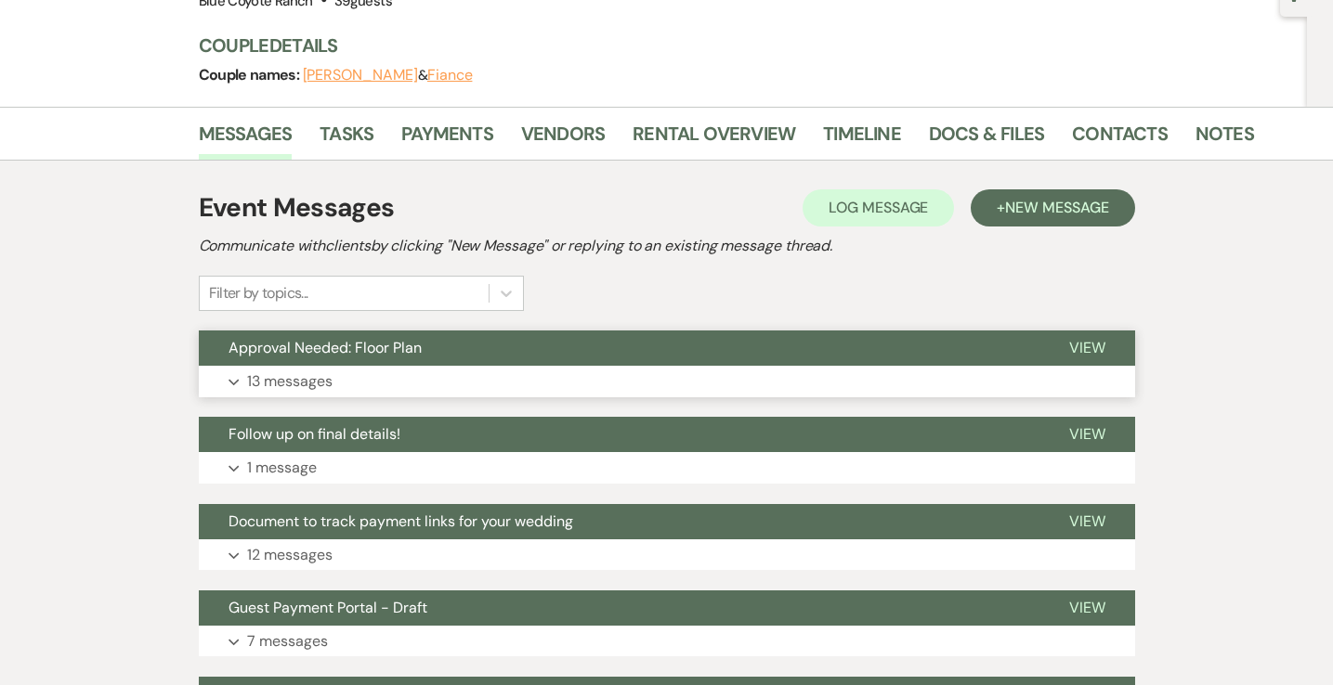
click at [564, 372] on button "Expand 13 messages" at bounding box center [667, 382] width 936 height 32
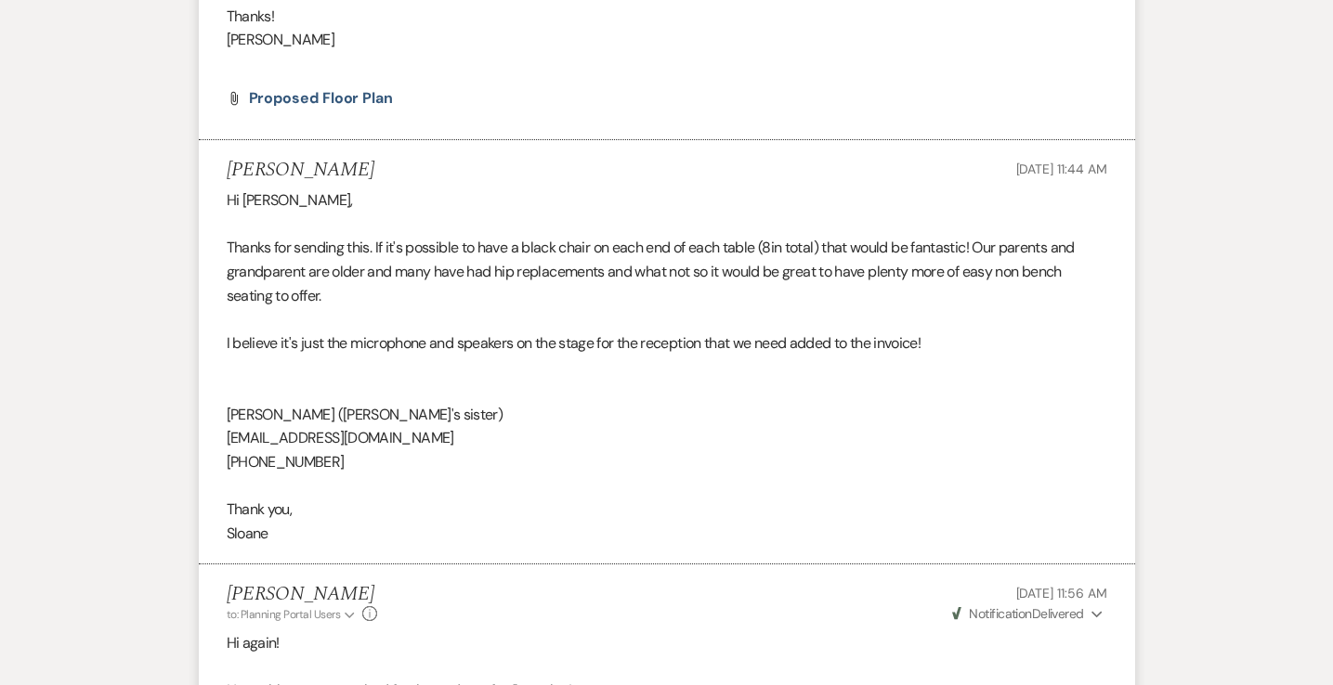
scroll to position [1188, 0]
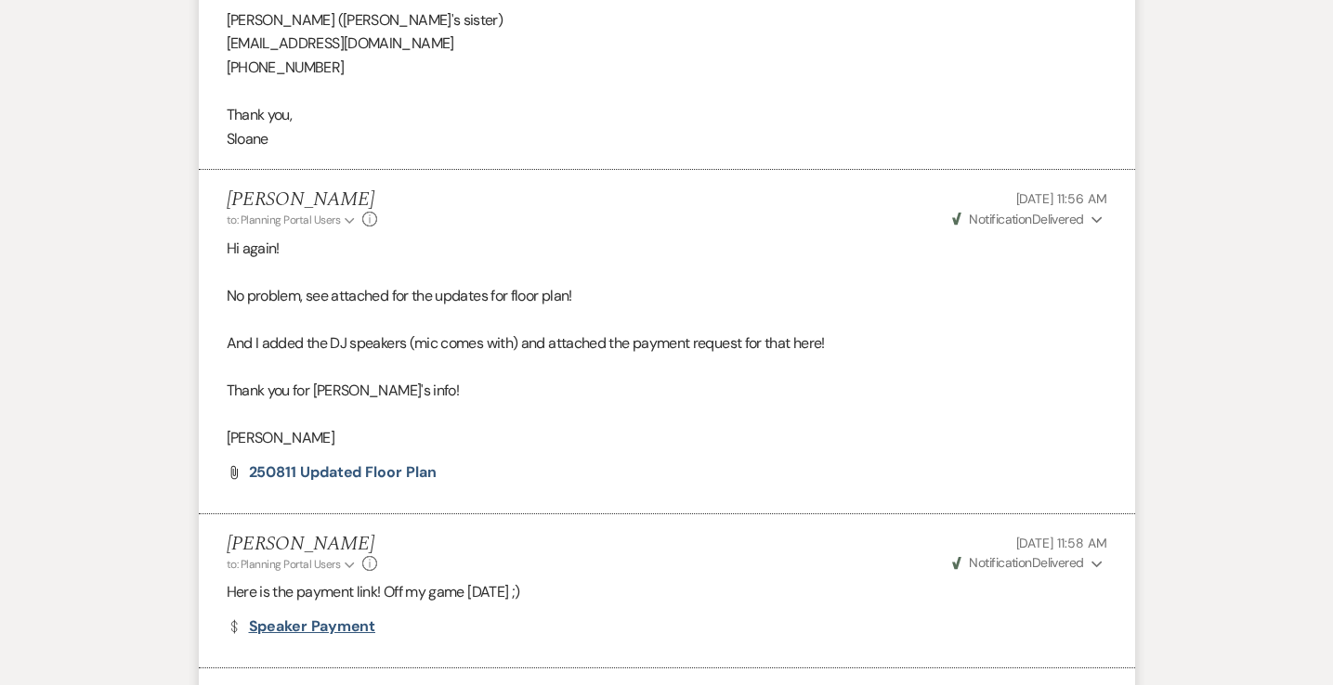
click at [338, 624] on link "Dollar Payment Speaker Payment" at bounding box center [302, 627] width 150 height 15
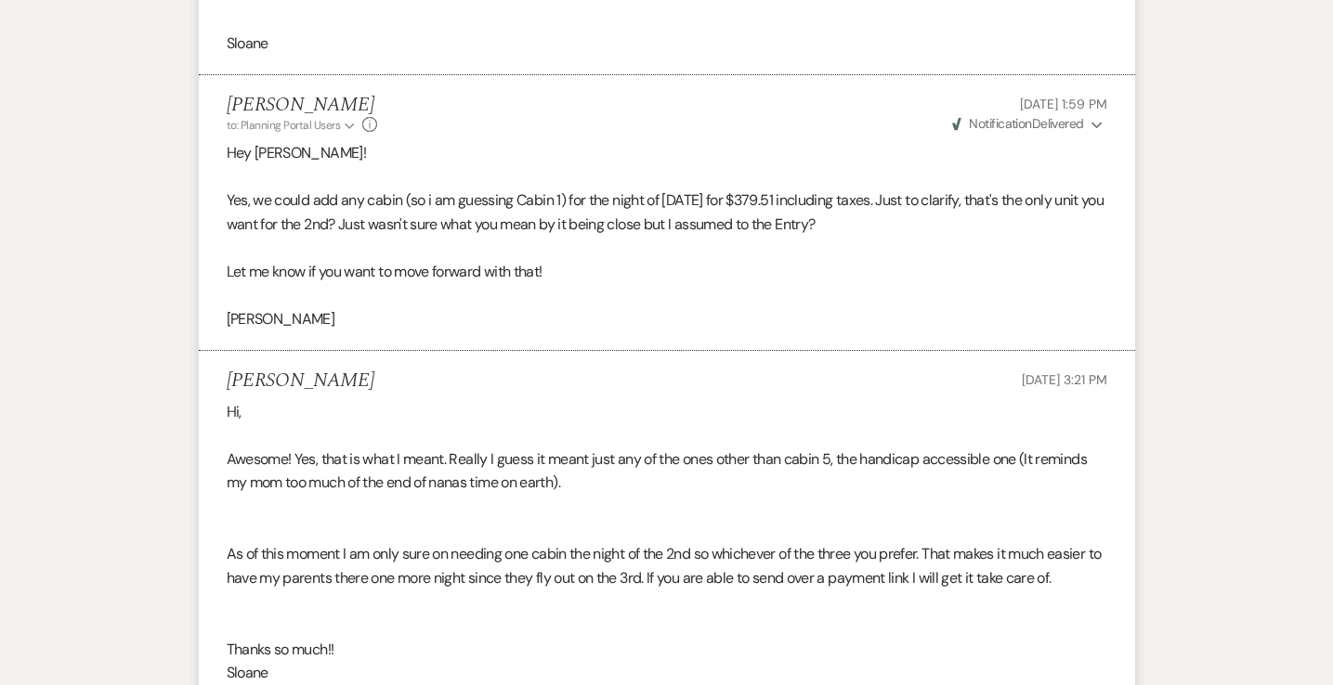
scroll to position [2020, 0]
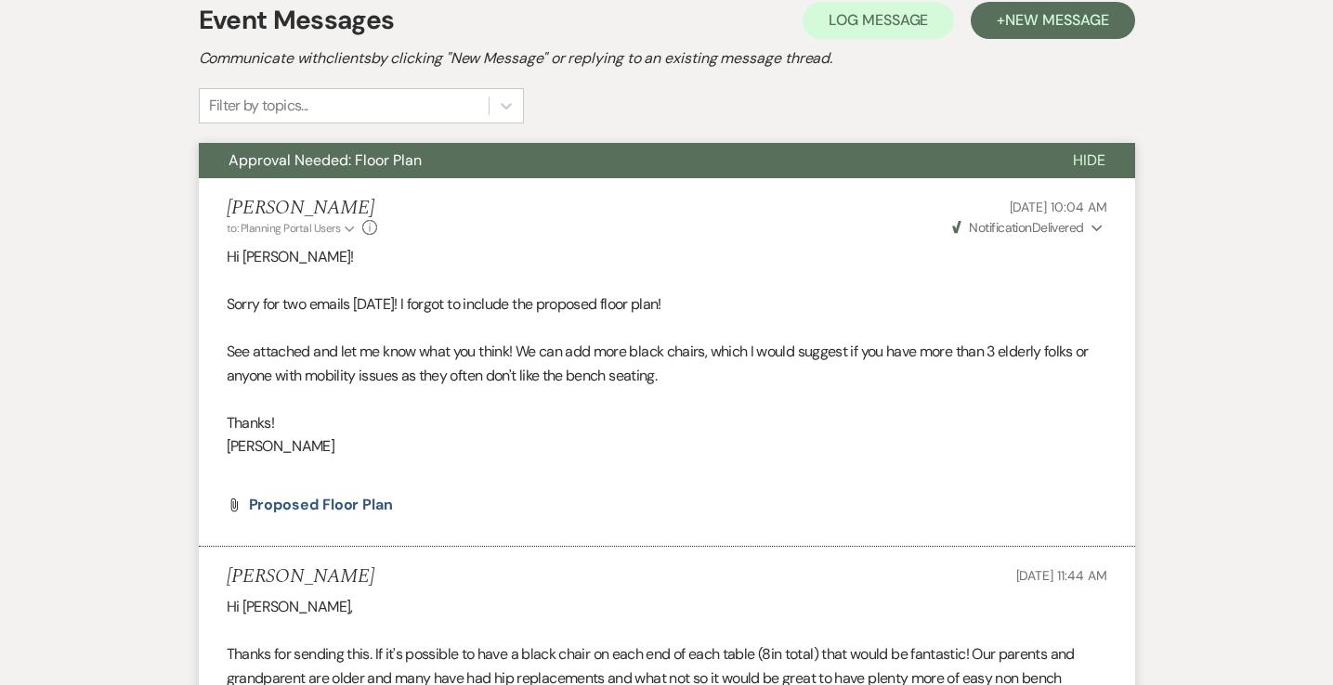
scroll to position [0, 0]
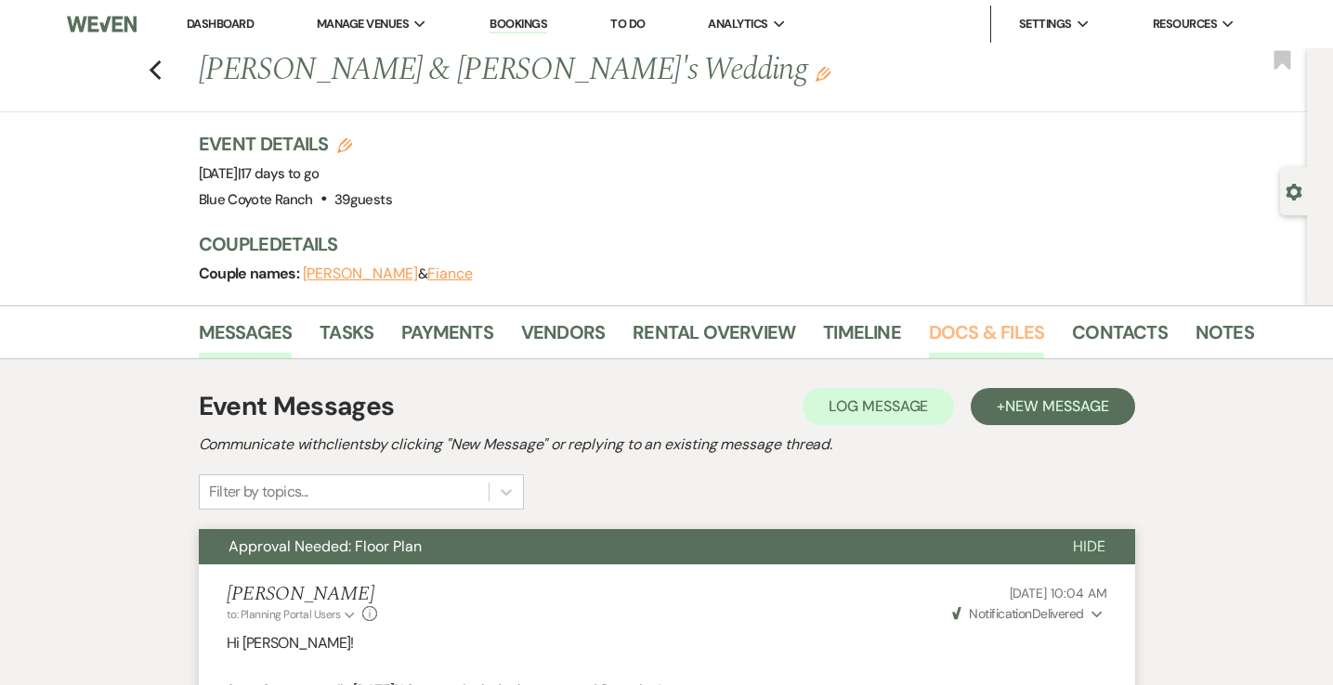
click at [940, 335] on link "Docs & Files" at bounding box center [986, 338] width 115 height 41
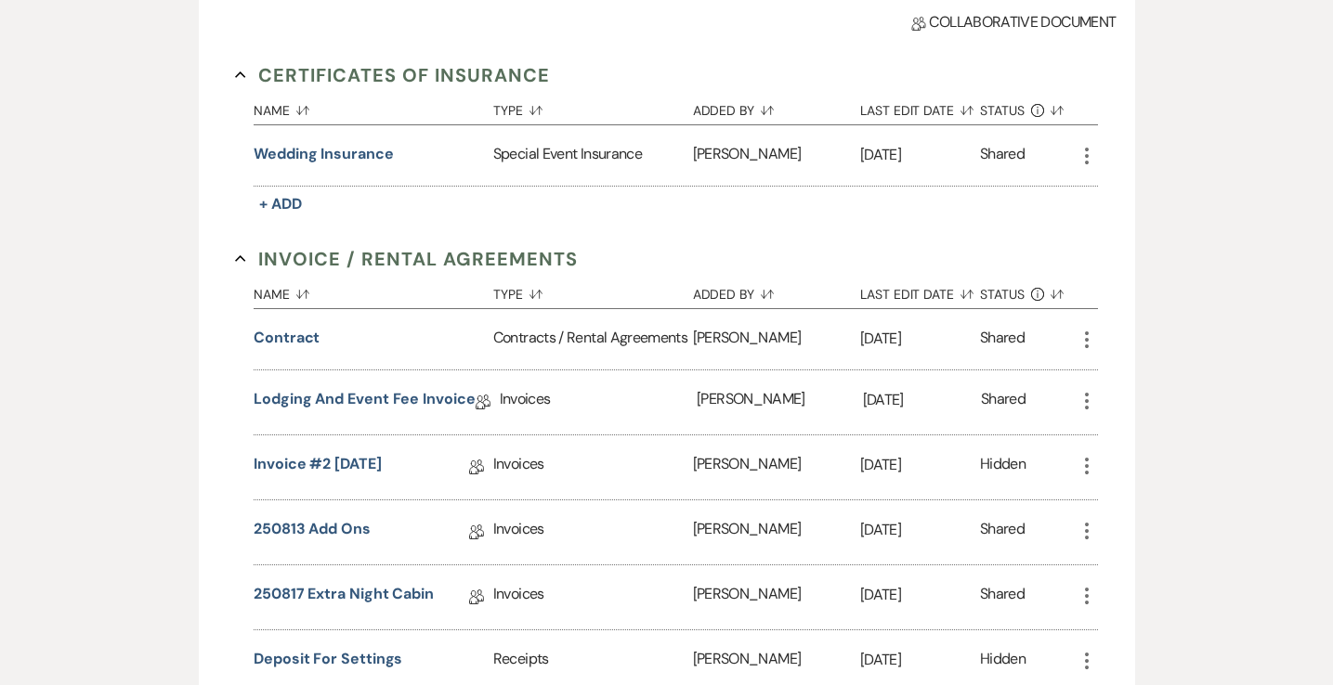
scroll to position [722, 0]
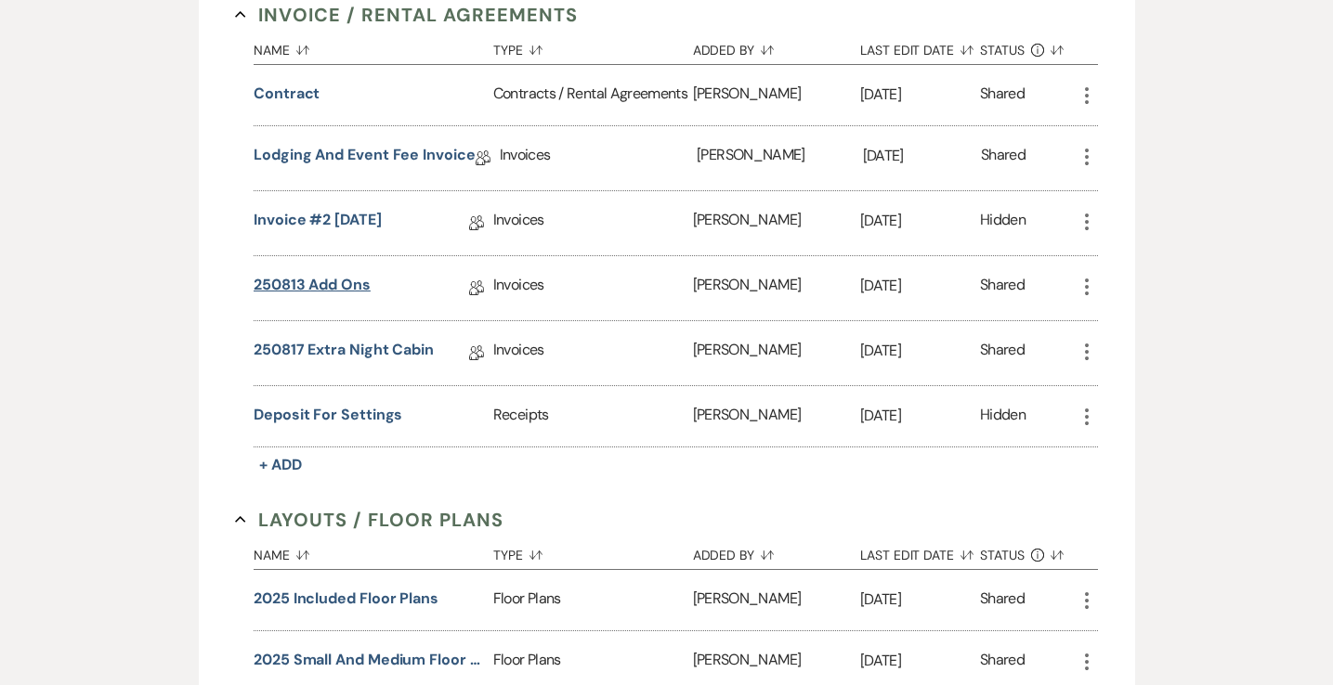
click at [313, 284] on link "250813 Add Ons" at bounding box center [312, 288] width 117 height 29
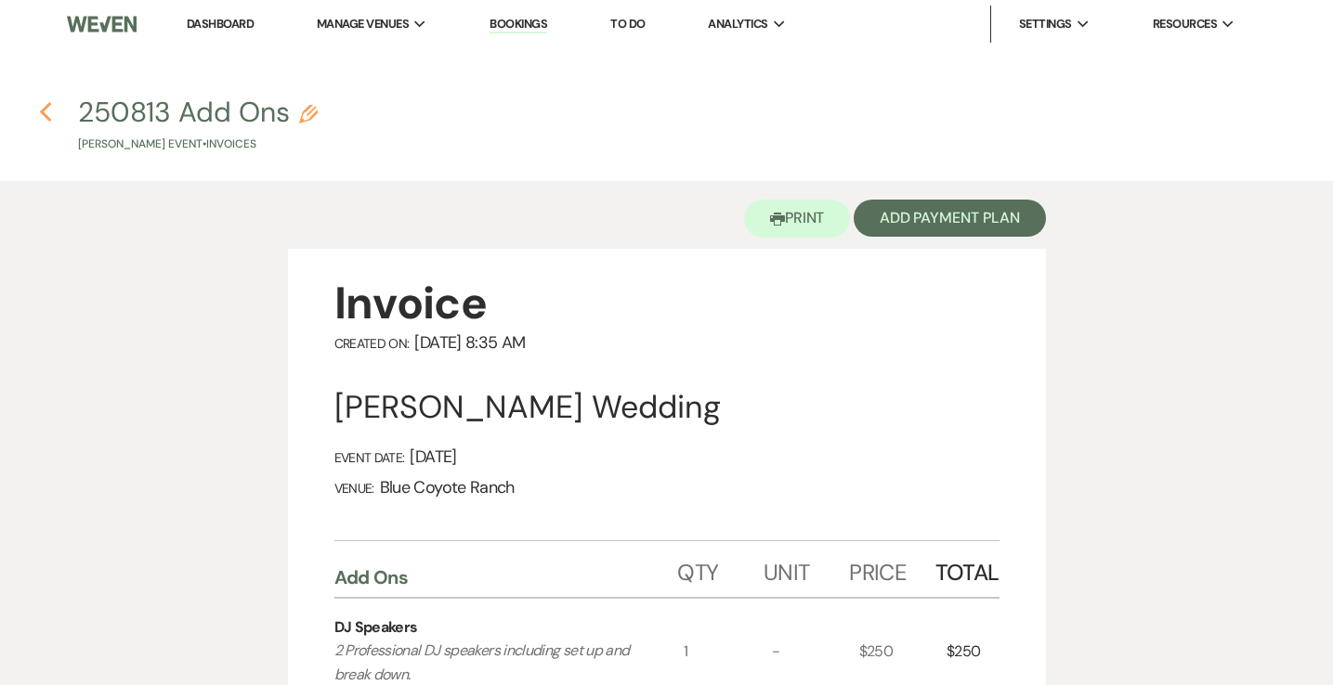
click at [48, 113] on icon "Previous" at bounding box center [46, 112] width 14 height 22
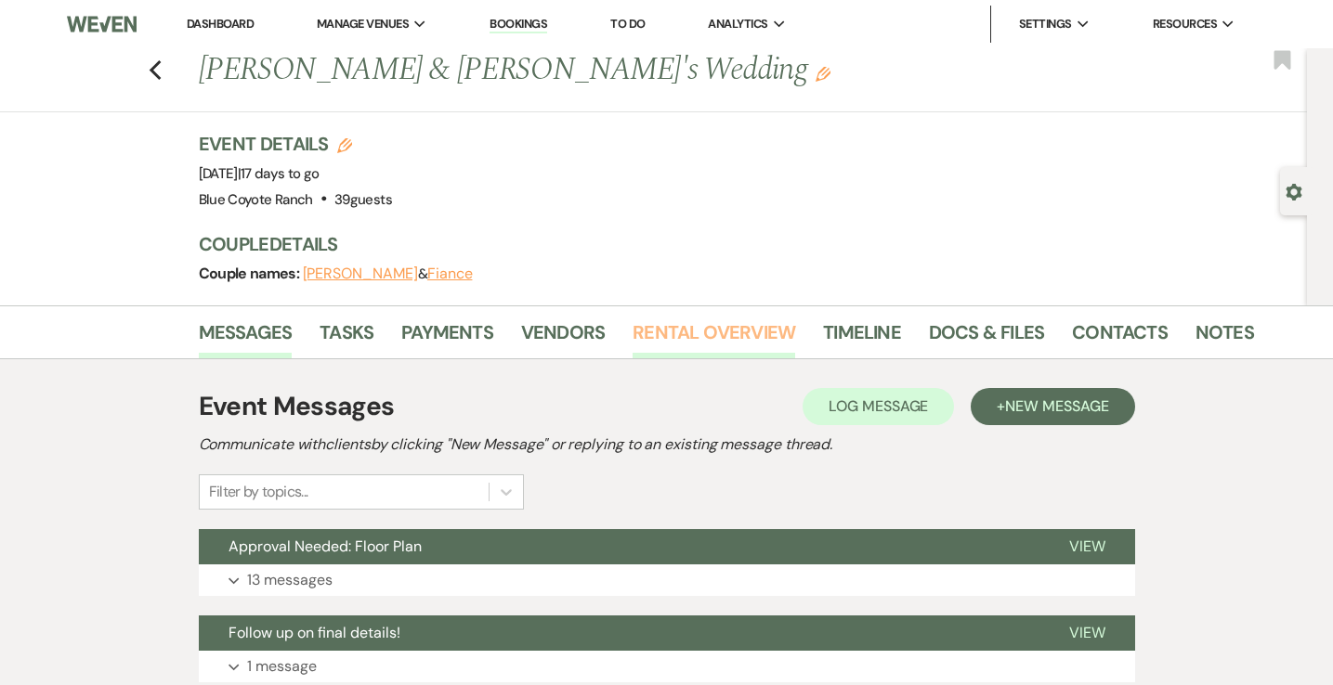
click at [752, 320] on link "Rental Overview" at bounding box center [714, 338] width 163 height 41
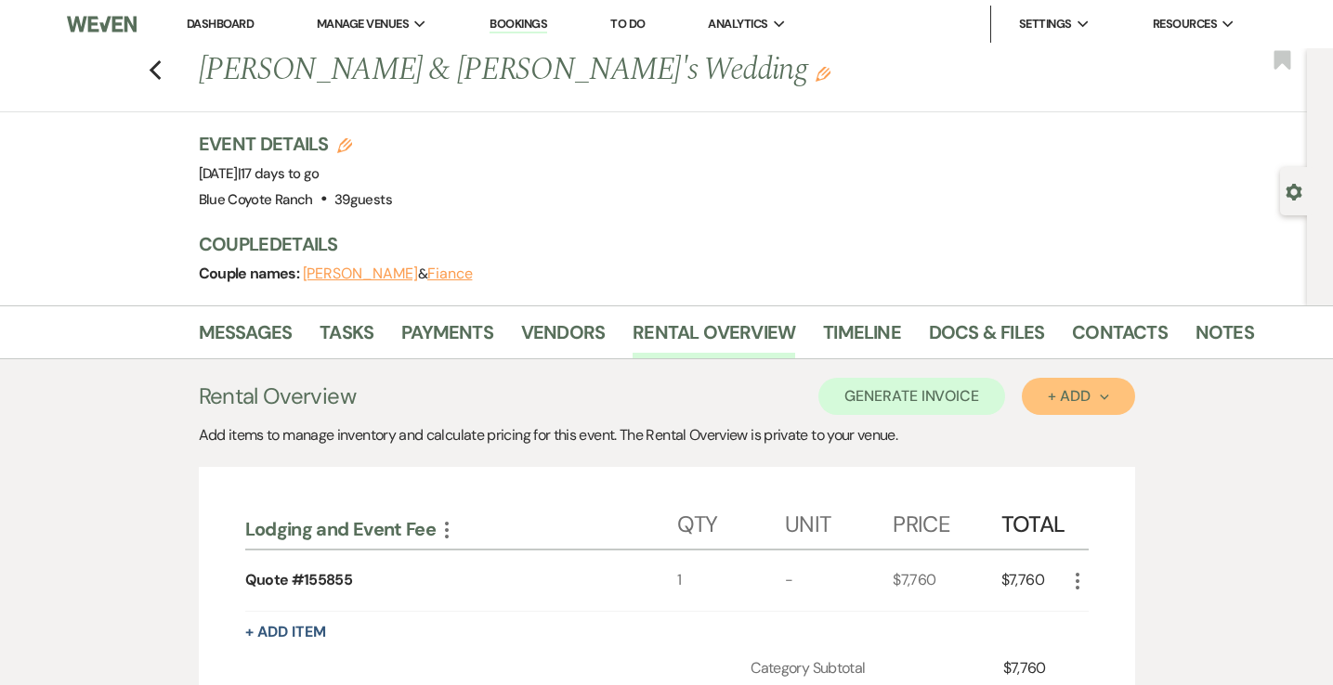
click at [1065, 398] on div "+ Add Next" at bounding box center [1078, 396] width 60 height 15
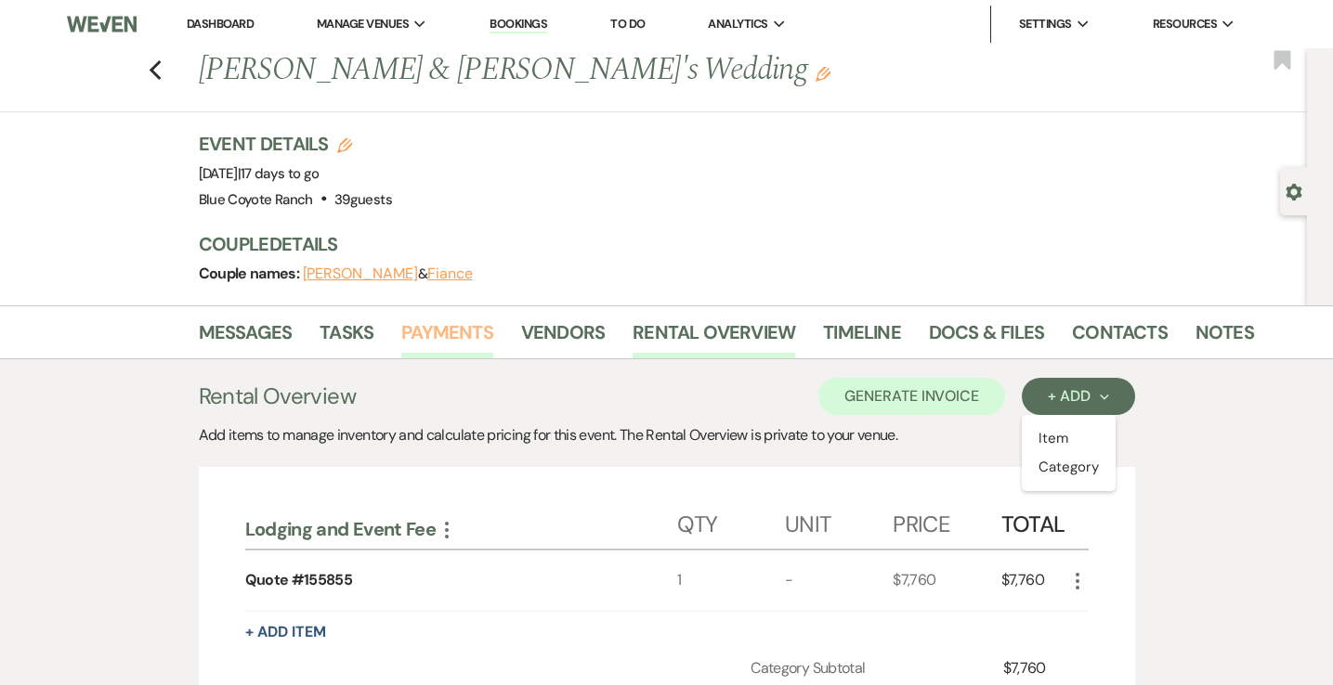
click at [427, 324] on link "Payments" at bounding box center [447, 338] width 92 height 41
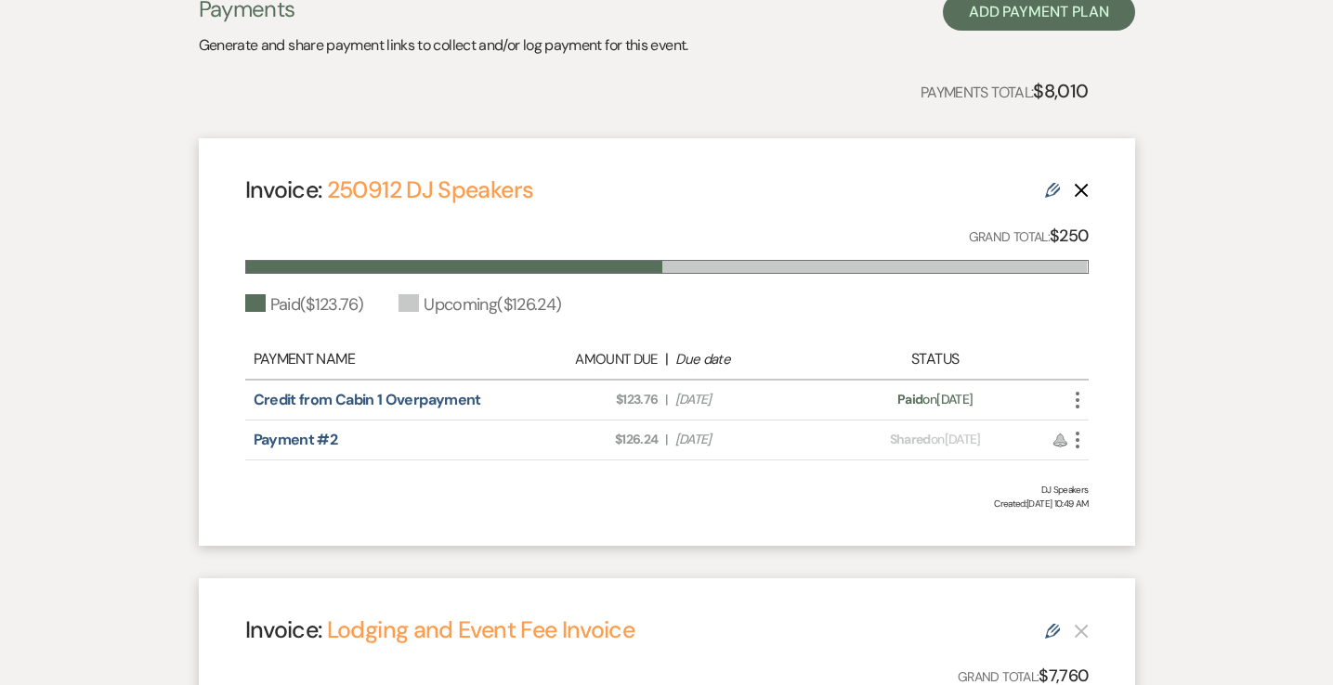
scroll to position [563, 0]
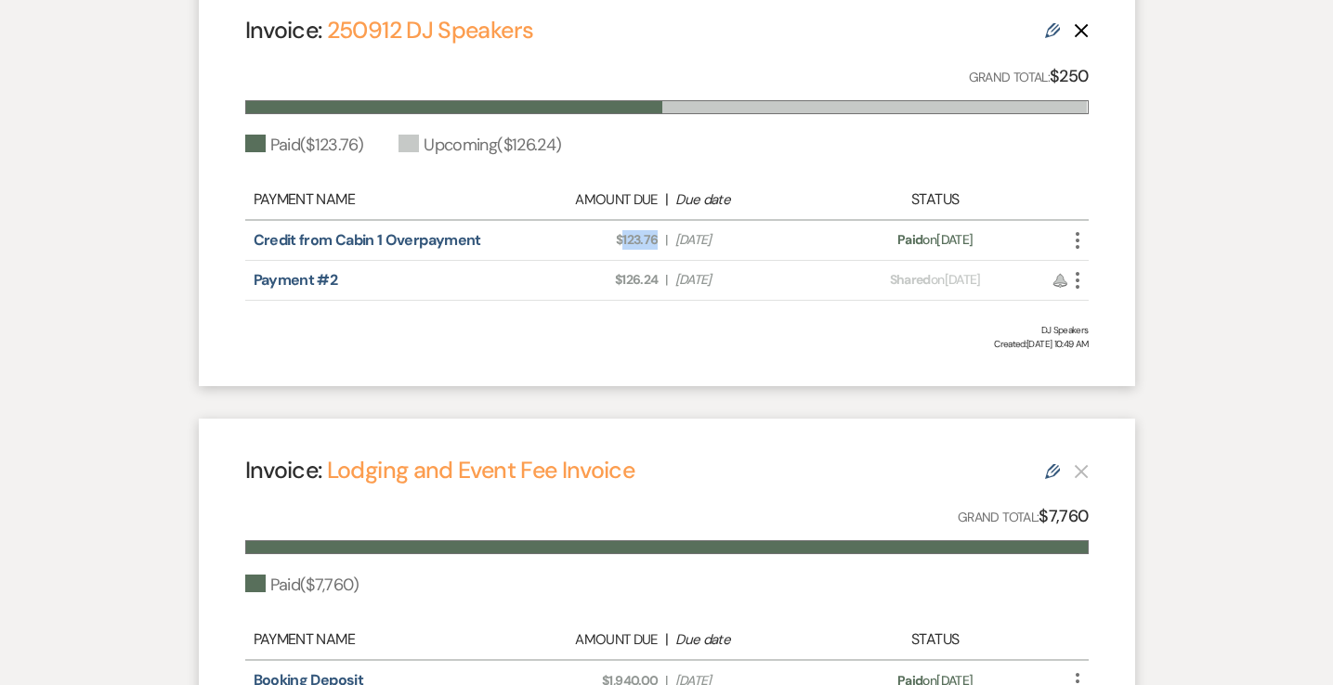
drag, startPoint x: 659, startPoint y: 241, endPoint x: 620, endPoint y: 244, distance: 39.1
click at [620, 244] on div "Amount Due: $123.76 | Due Date [DATE]" at bounding box center [667, 240] width 331 height 20
copy span "123.76"
drag, startPoint x: 662, startPoint y: 280, endPoint x: 615, endPoint y: 285, distance: 47.7
click at [615, 285] on div "Amount Due: $126.24 | Due Date [DATE]" at bounding box center [667, 280] width 331 height 20
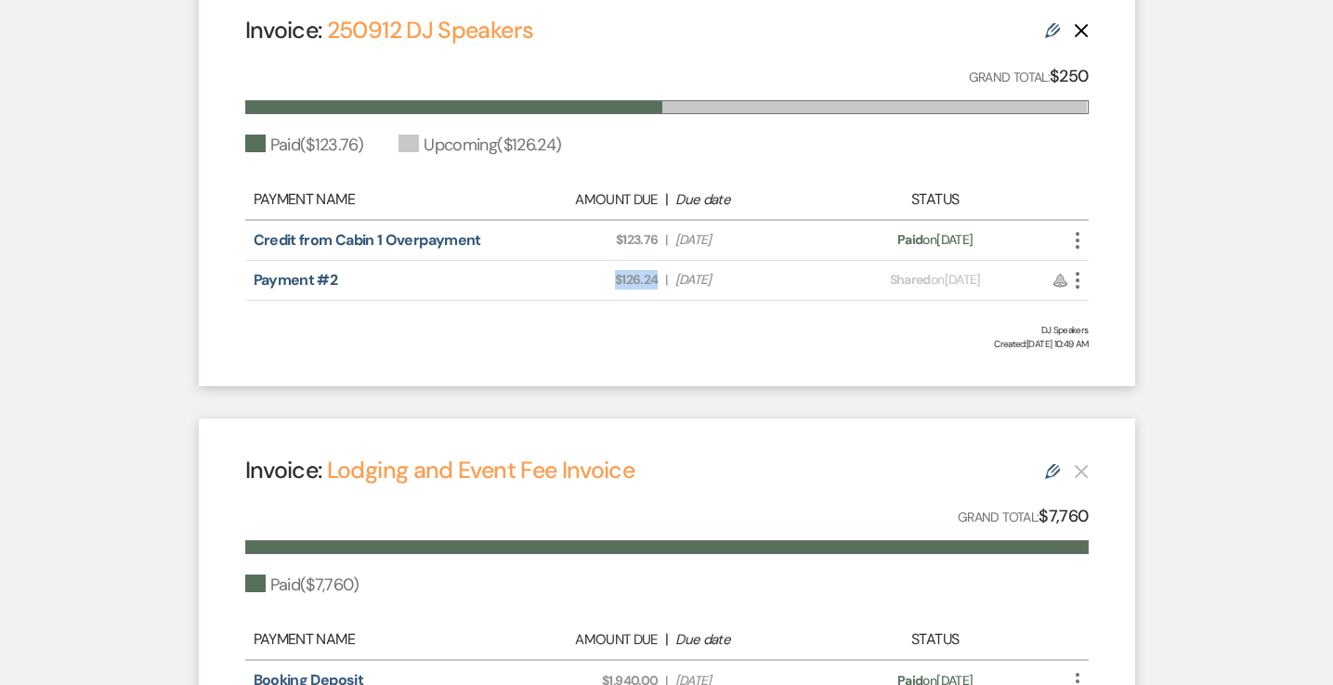
copy span "$126.24"
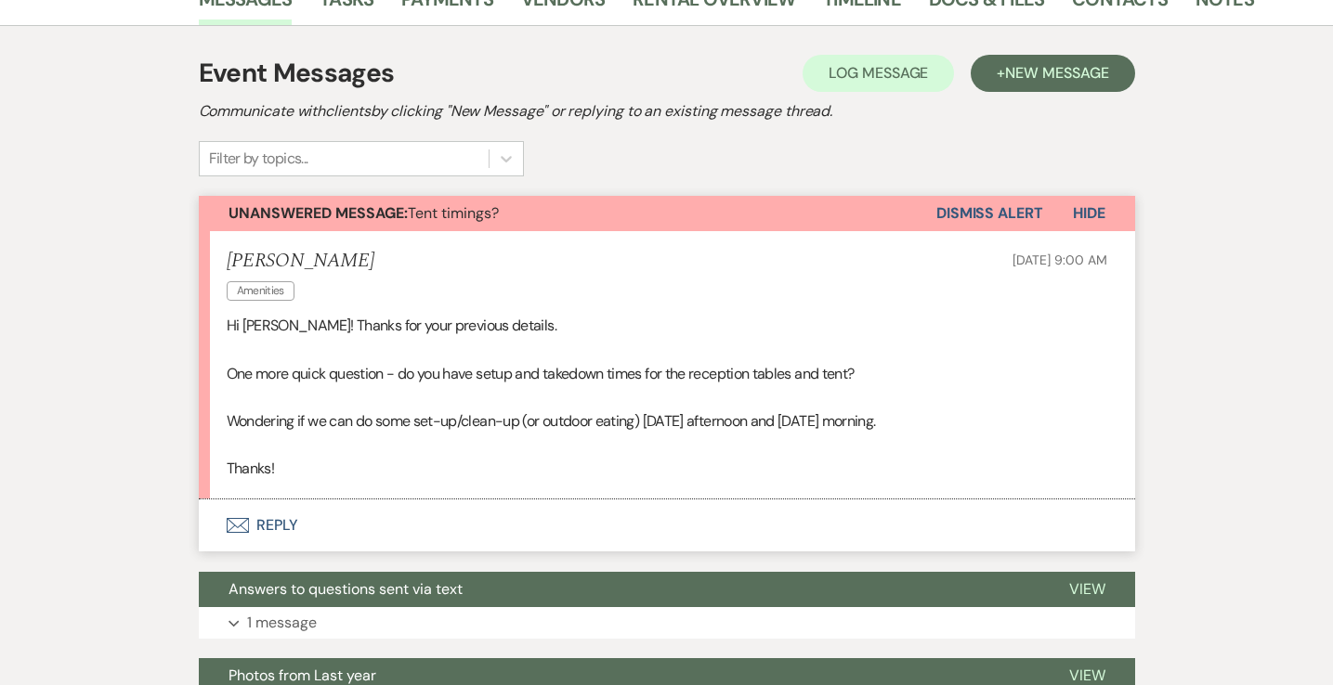
scroll to position [344, 0]
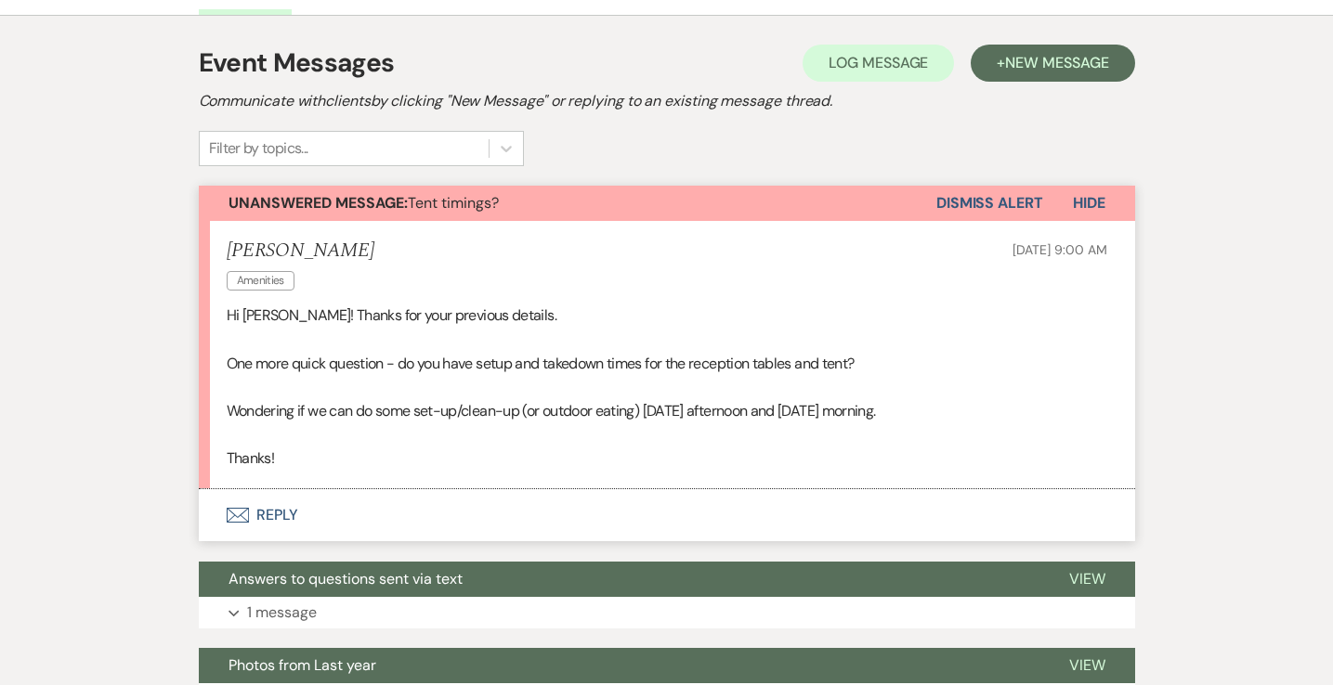
click at [283, 501] on button "Envelope Reply" at bounding box center [667, 515] width 936 height 52
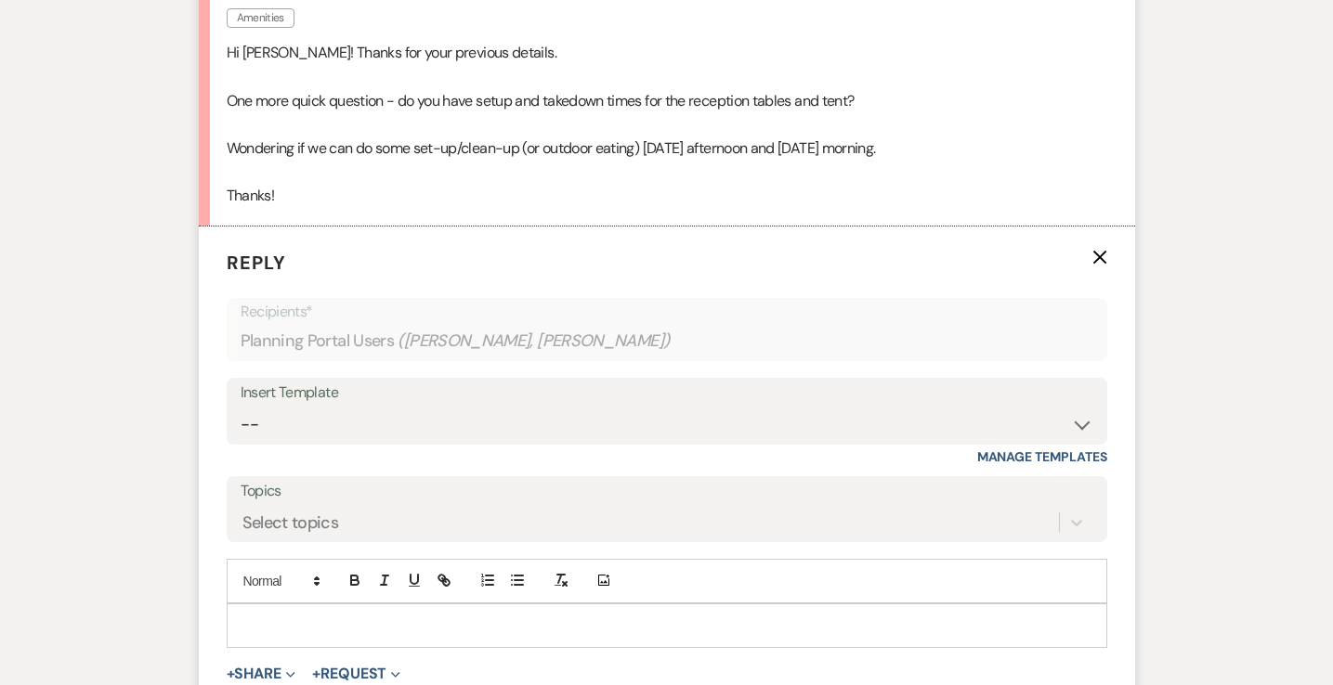
scroll to position [611, 0]
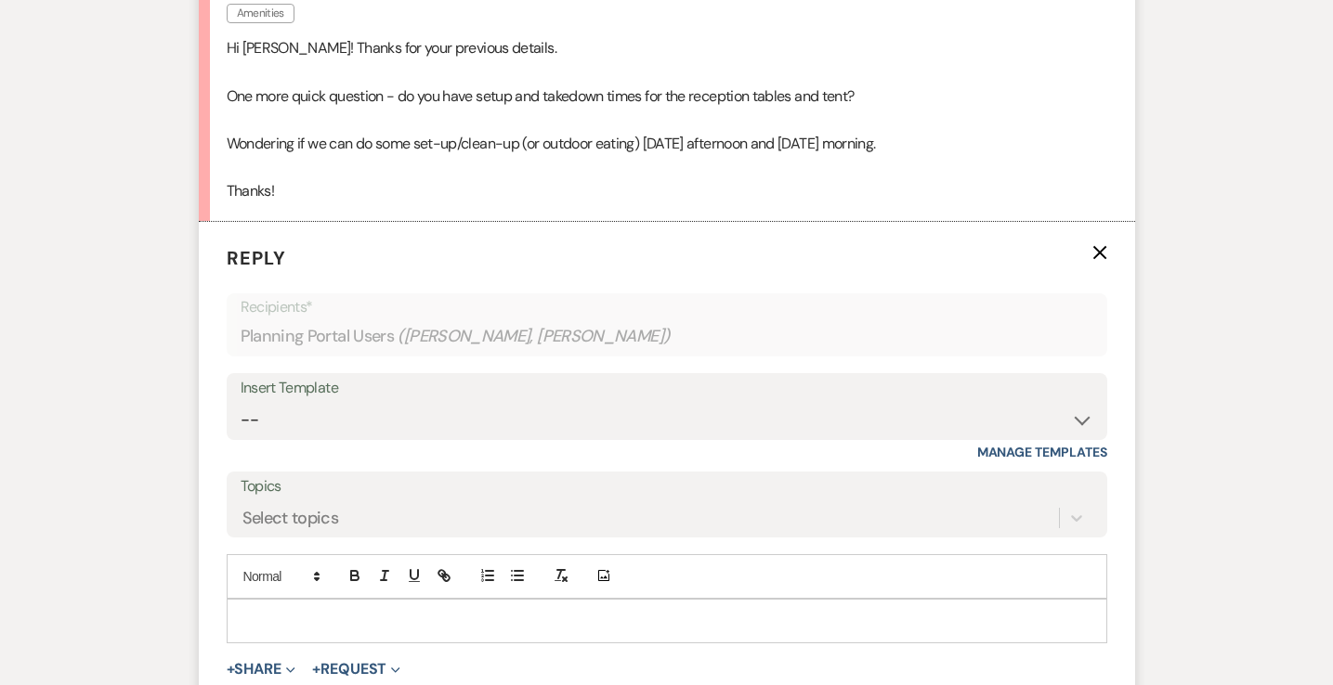
click at [269, 608] on div at bounding box center [667, 621] width 879 height 43
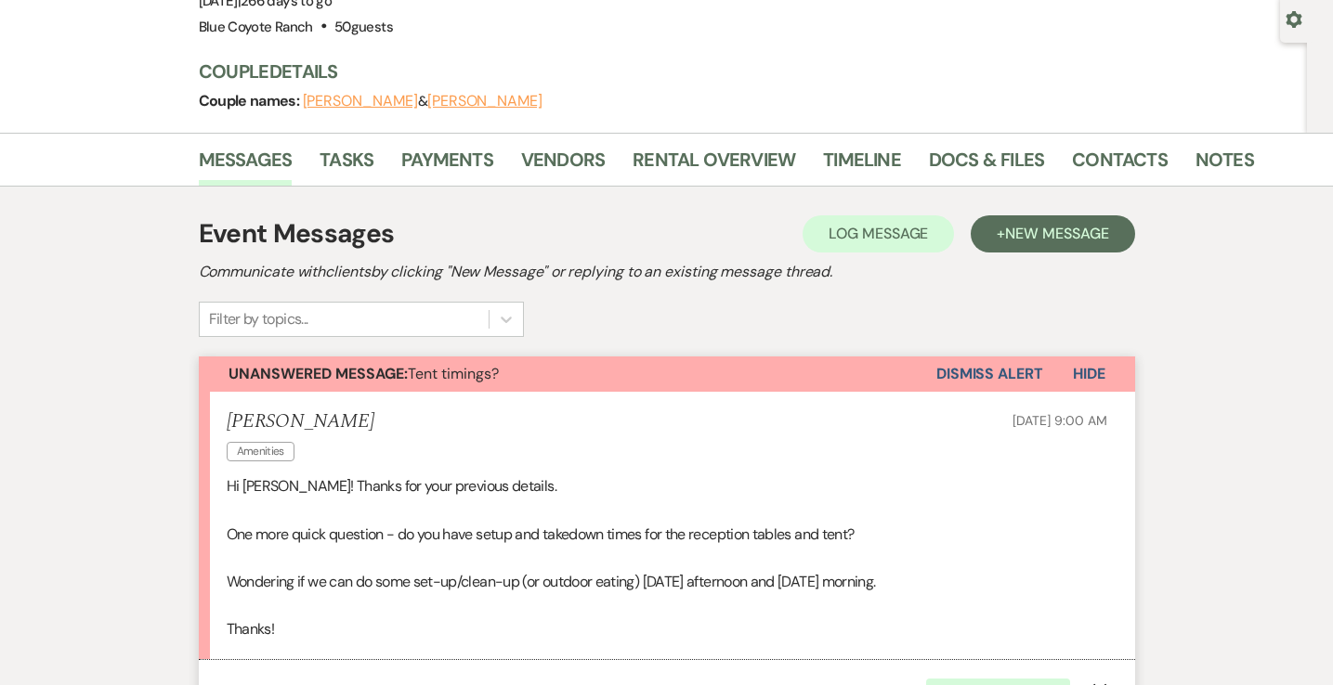
scroll to position [175, 0]
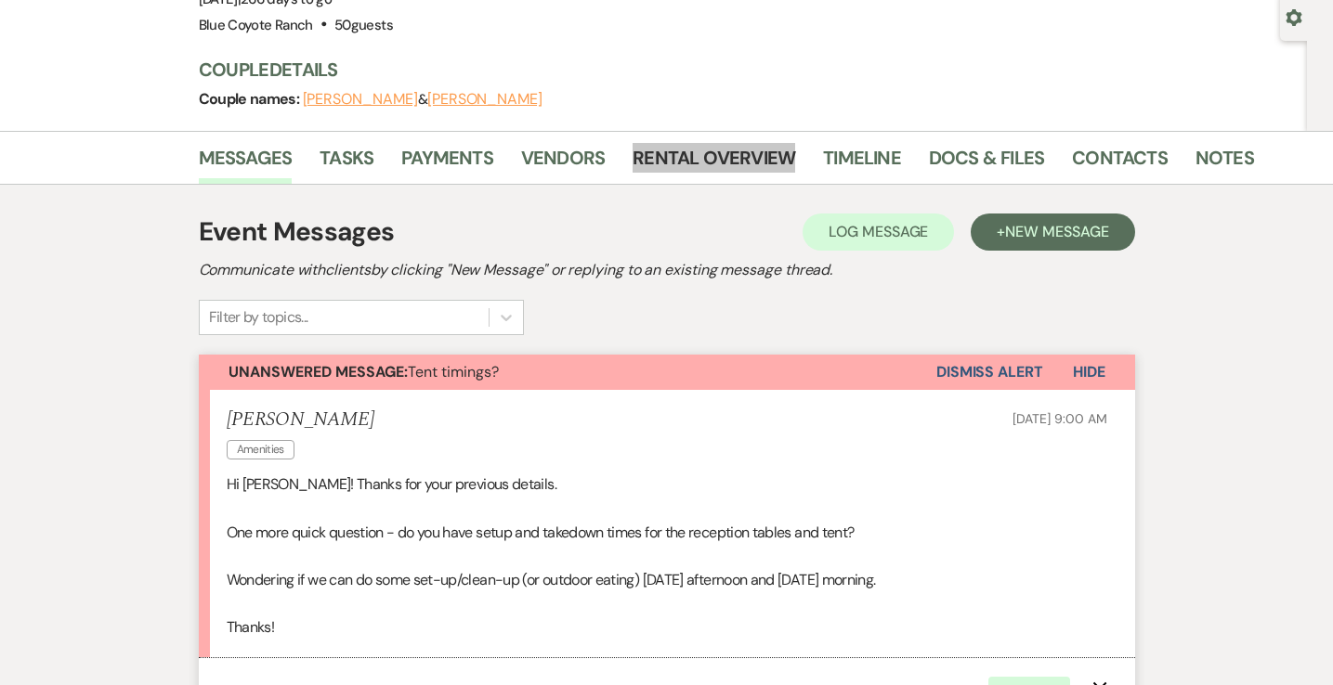
drag, startPoint x: 709, startPoint y: 159, endPoint x: 376, endPoint y: 6, distance: 366.1
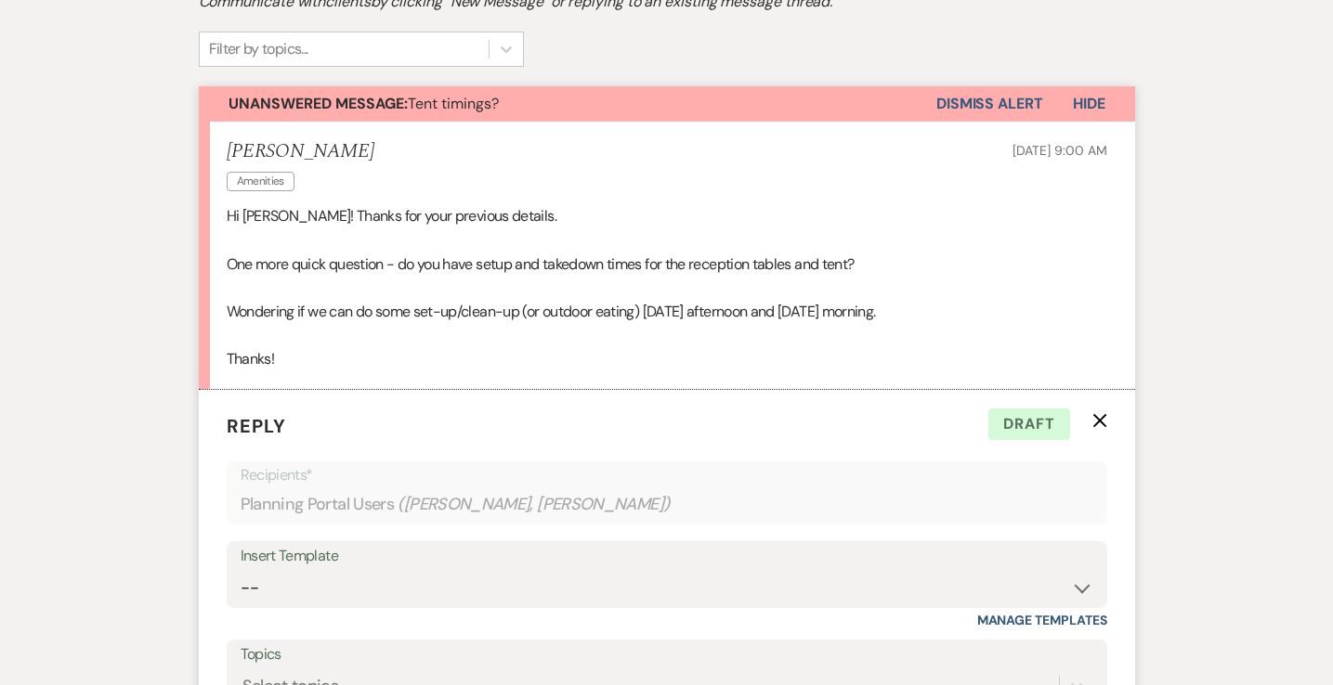
scroll to position [722, 0]
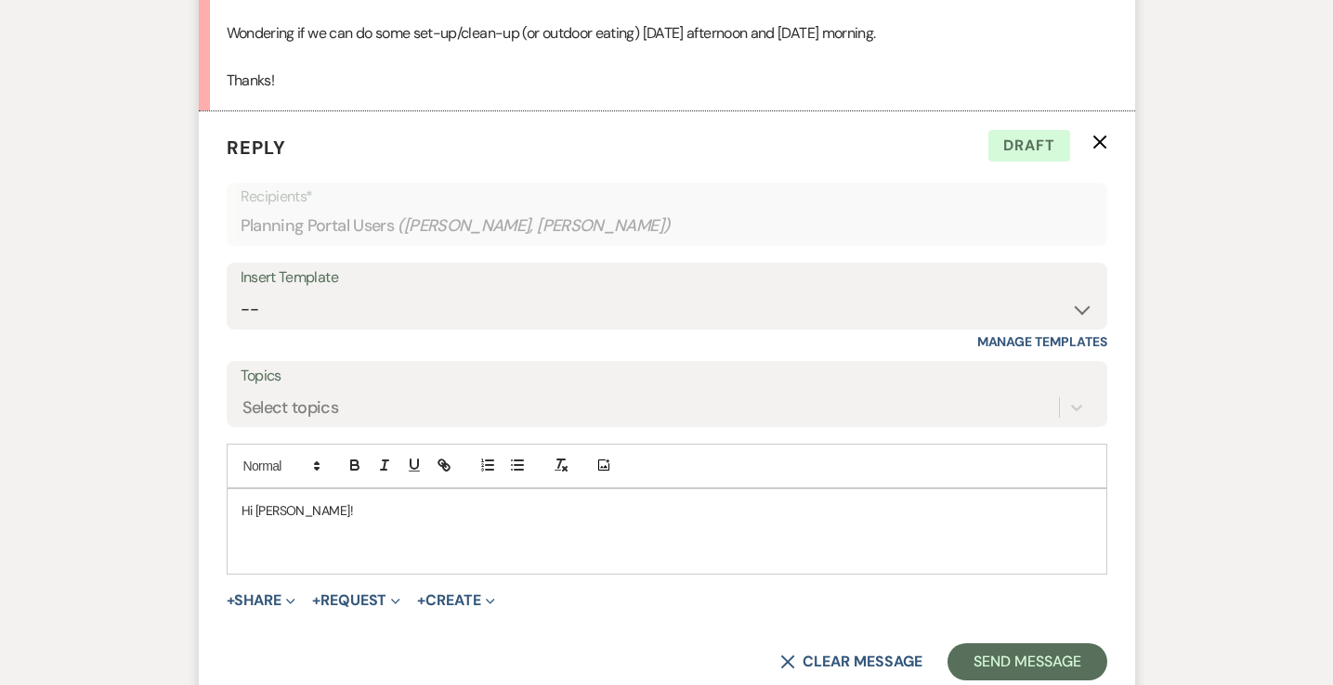
click at [439, 528] on p at bounding box center [666, 531] width 851 height 20
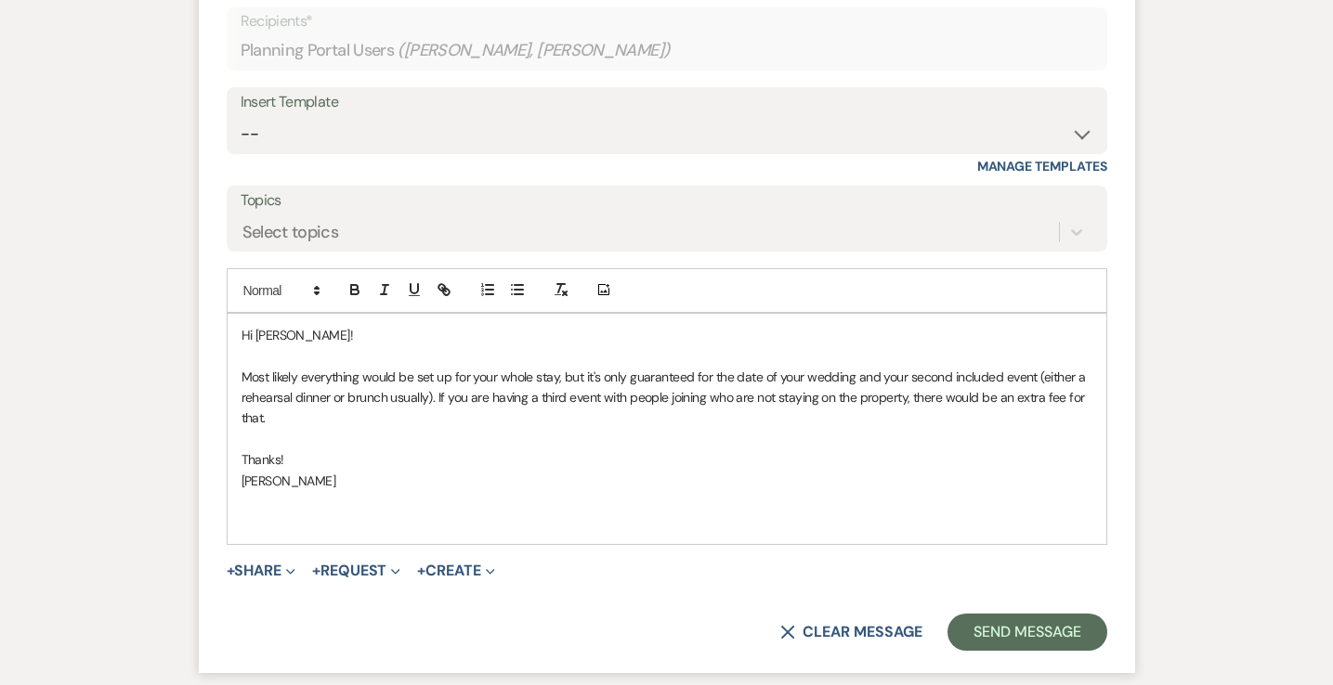
scroll to position [930, 0]
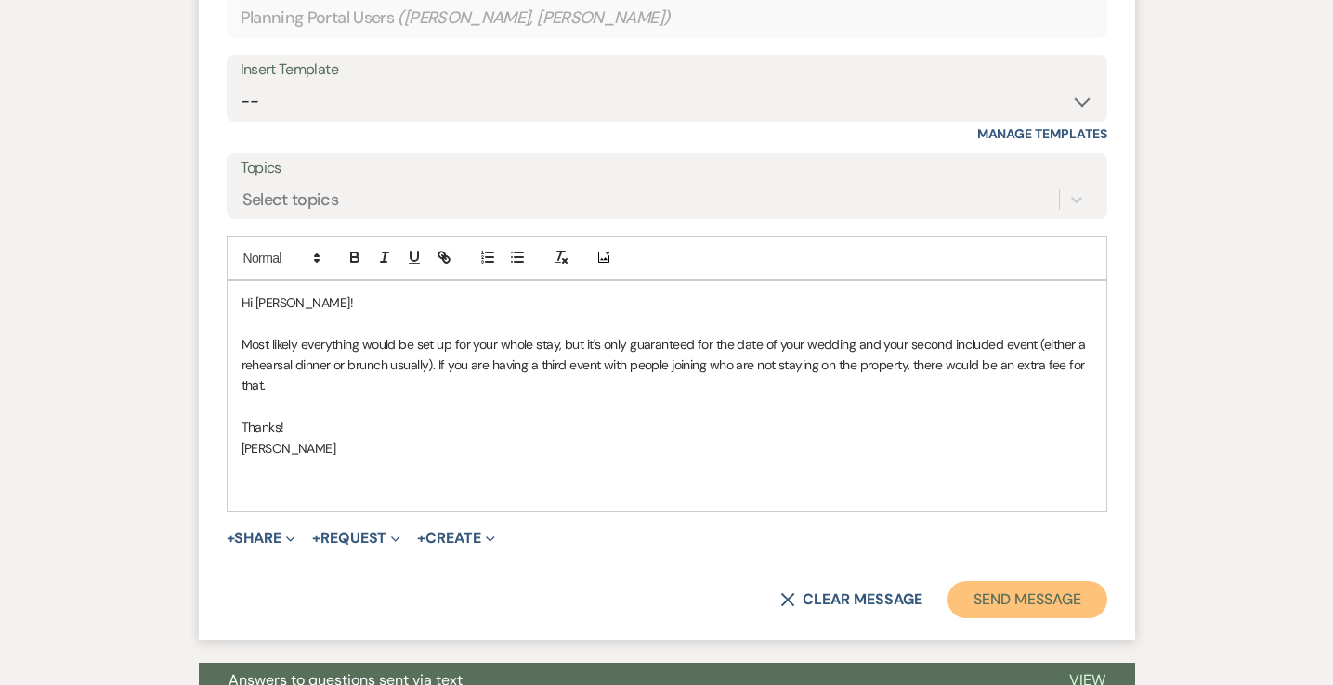
click at [1009, 601] on button "Send Message" at bounding box center [1026, 599] width 159 height 37
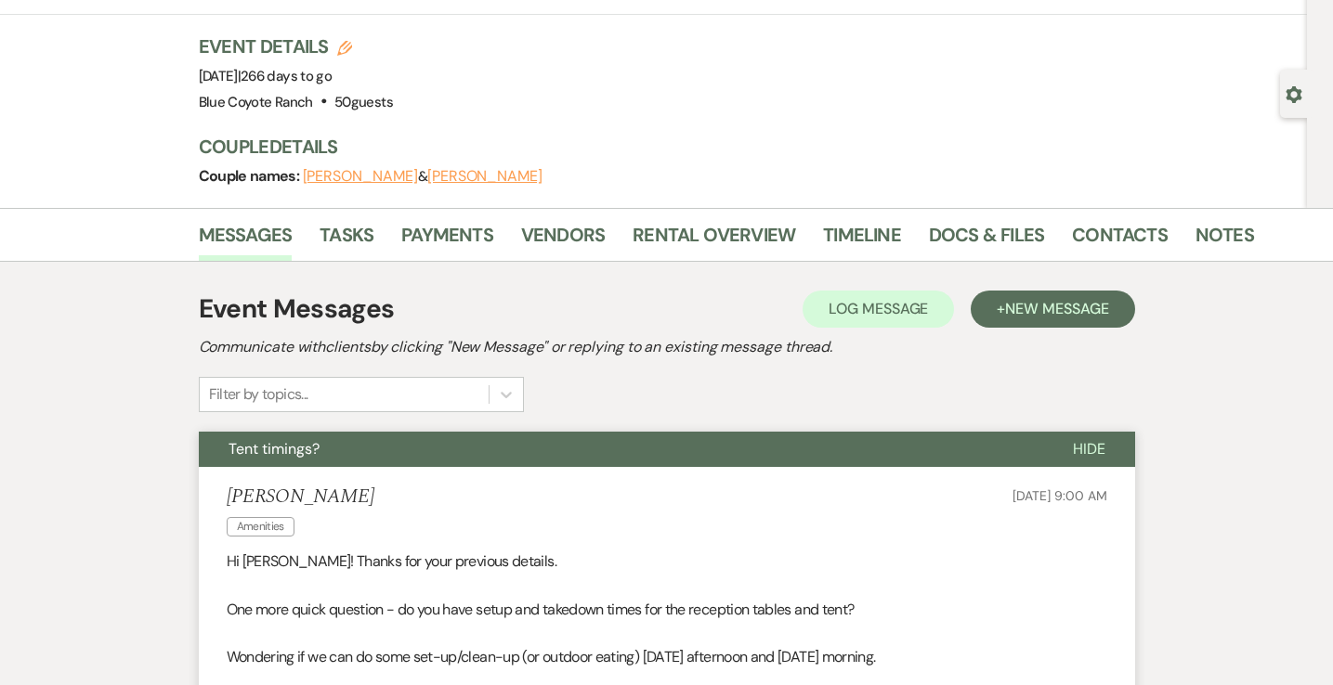
scroll to position [0, 0]
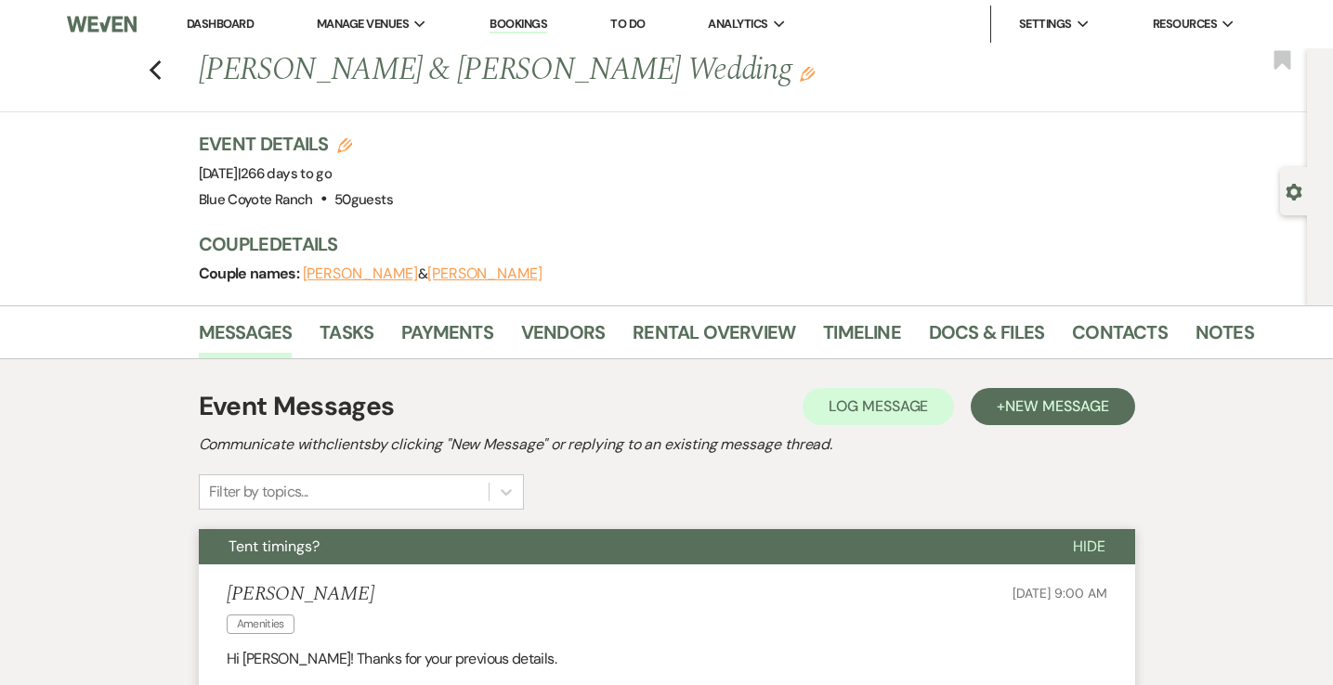
click at [231, 20] on link "Dashboard" at bounding box center [220, 24] width 67 height 16
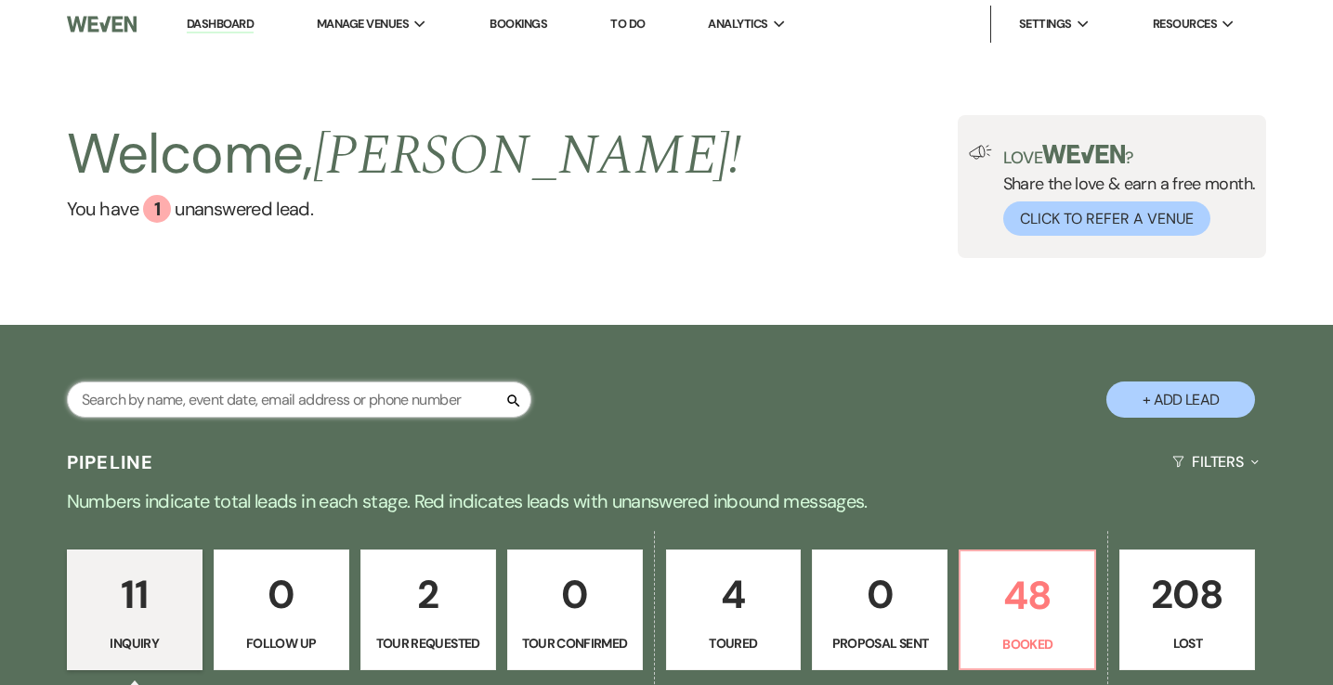
click at [294, 398] on input "text" at bounding box center [299, 400] width 464 height 36
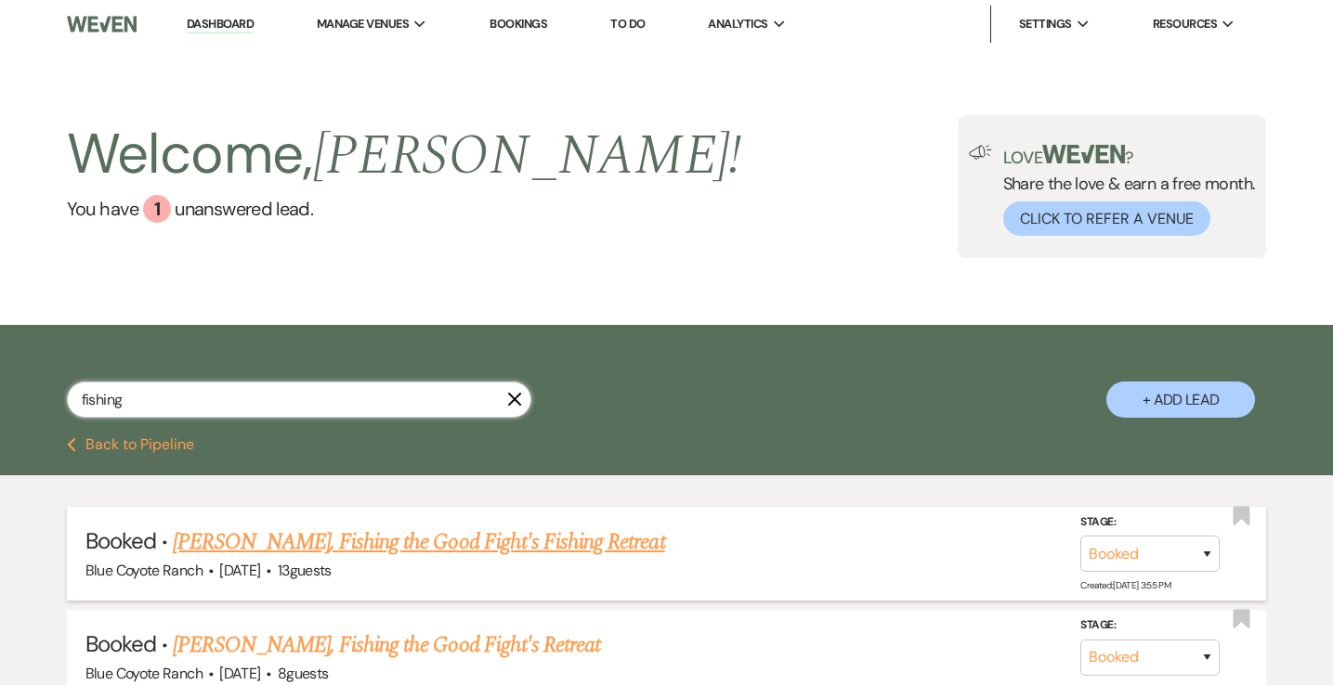
type input "fishing"
click at [328, 535] on link "Tom Cramer, Fishing the Good Fight's Fishing Retreat" at bounding box center [418, 542] width 491 height 33
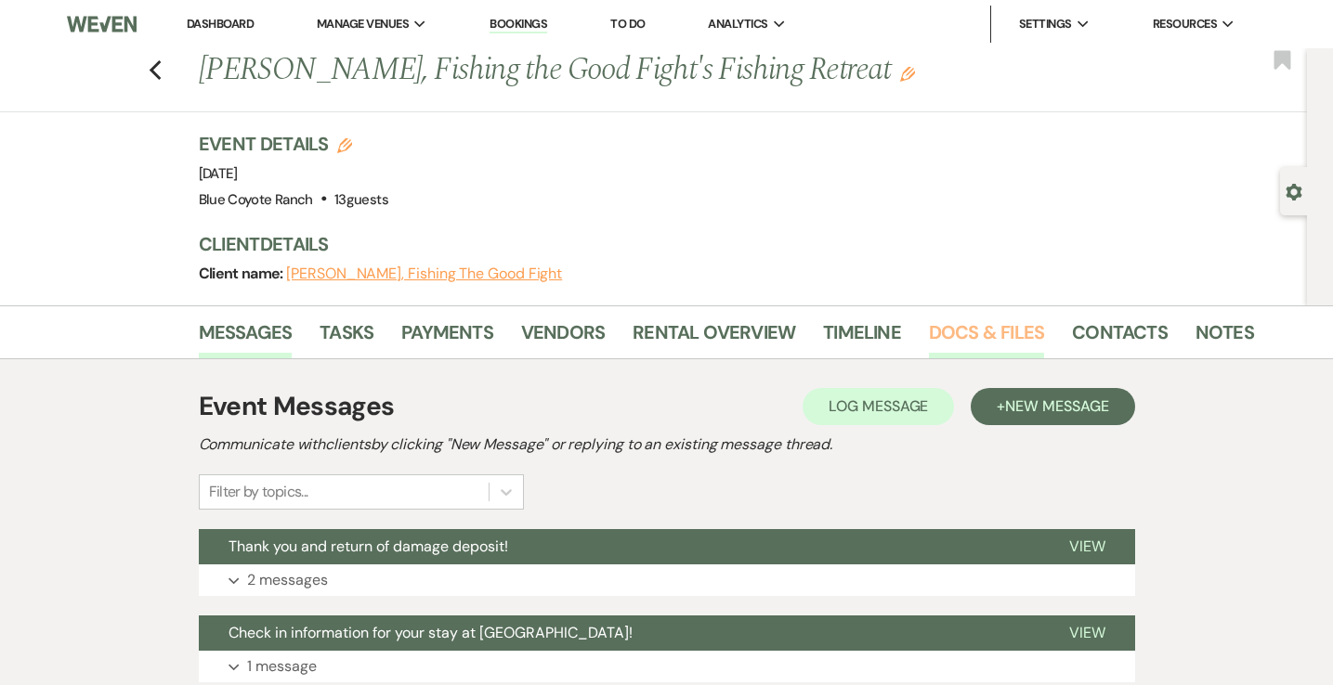
click at [953, 333] on link "Docs & Files" at bounding box center [986, 338] width 115 height 41
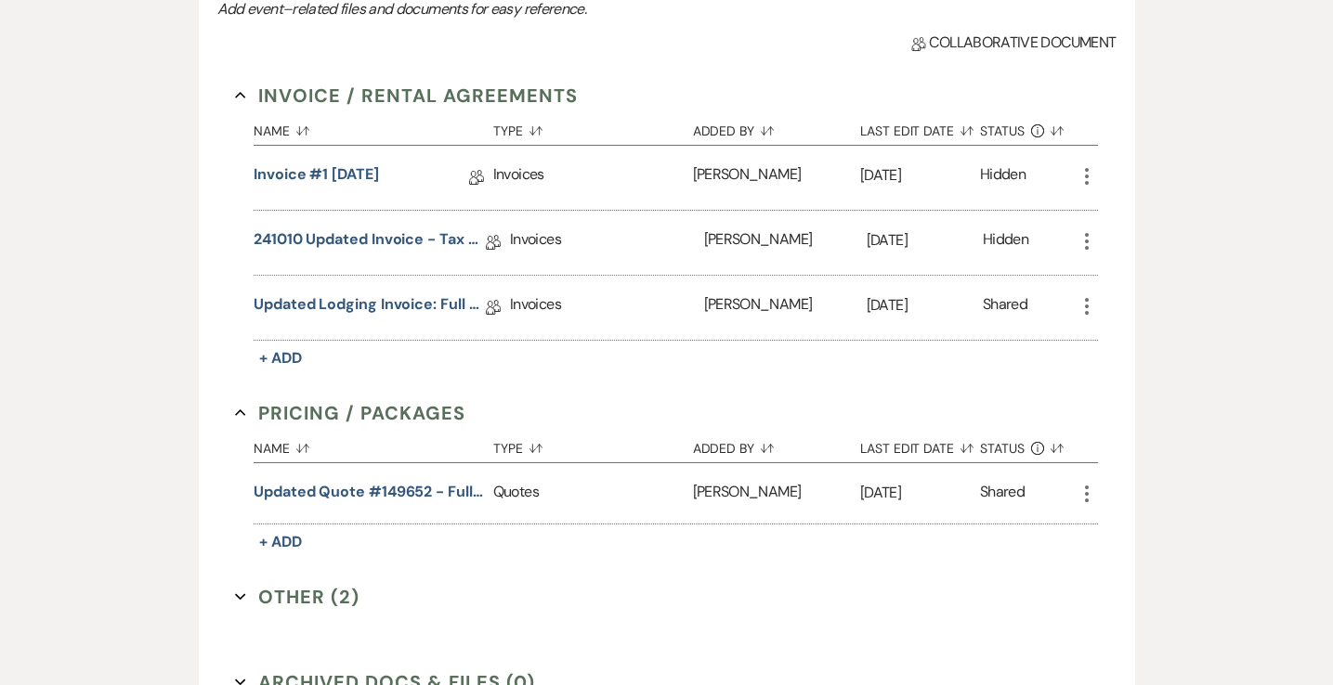
scroll to position [451, 0]
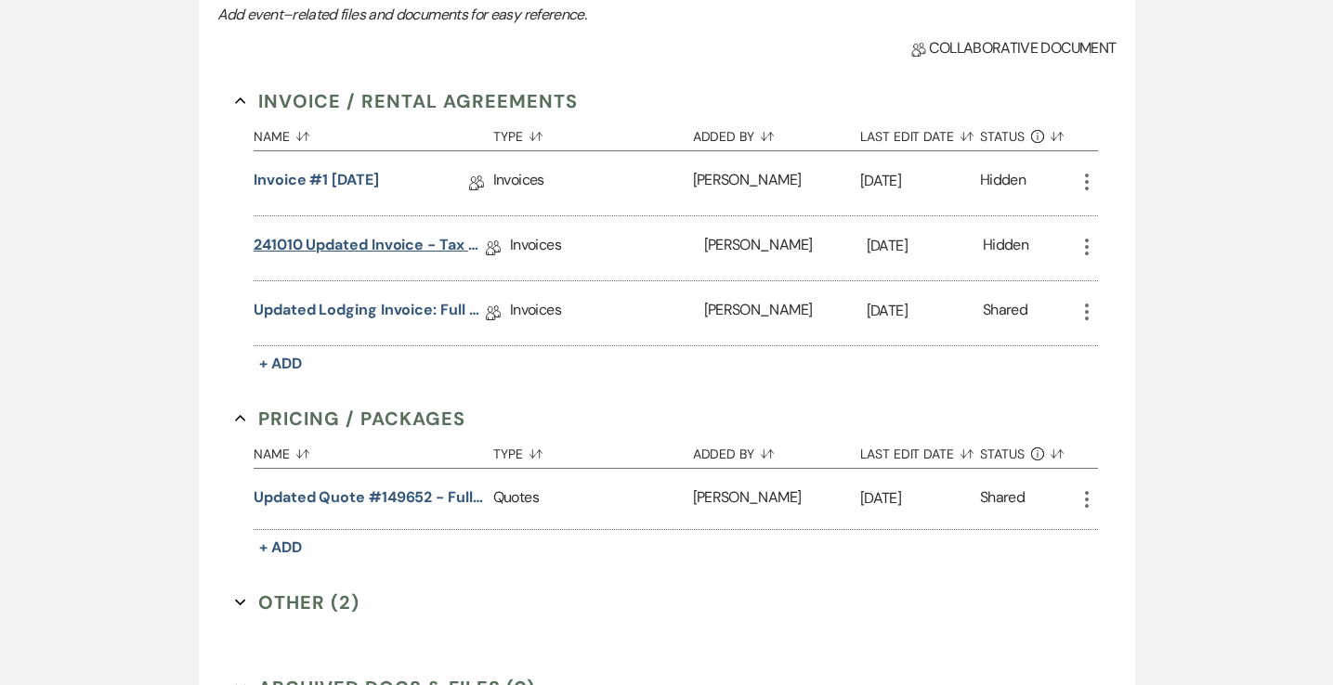
click at [422, 244] on link "241010 Updated Invoice - tax exempt" at bounding box center [370, 248] width 232 height 29
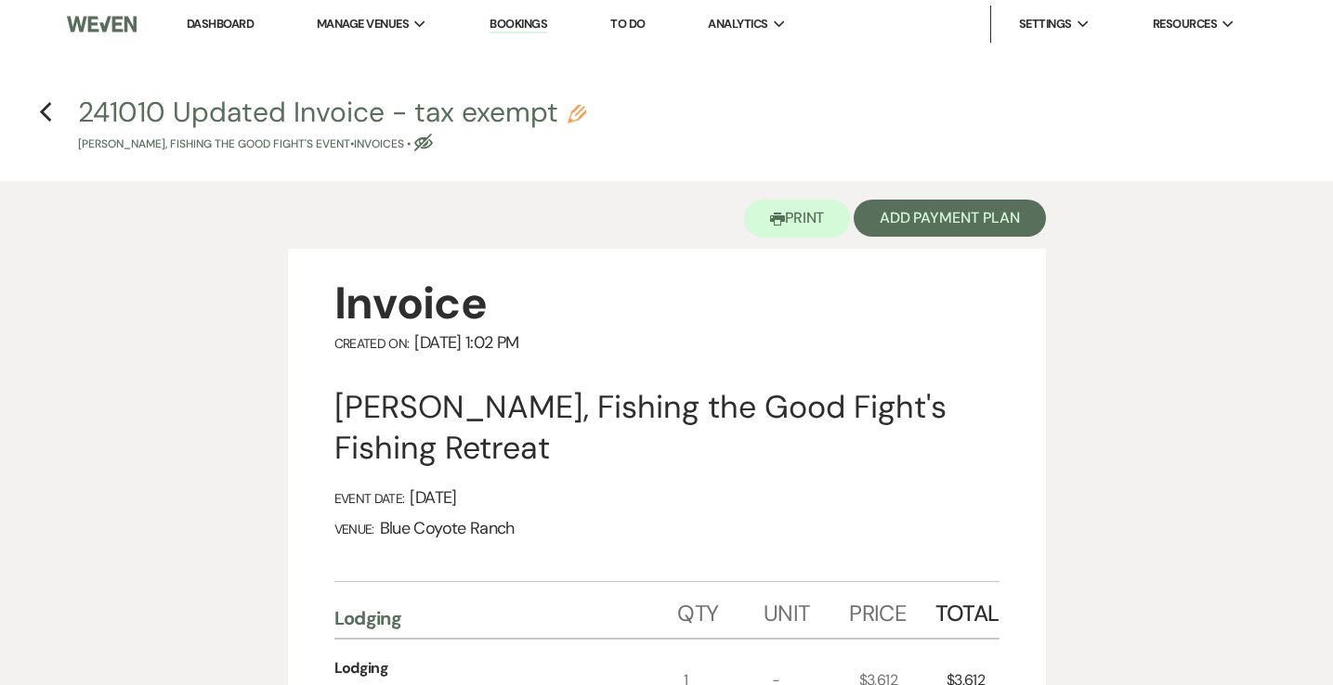
scroll to position [740, 0]
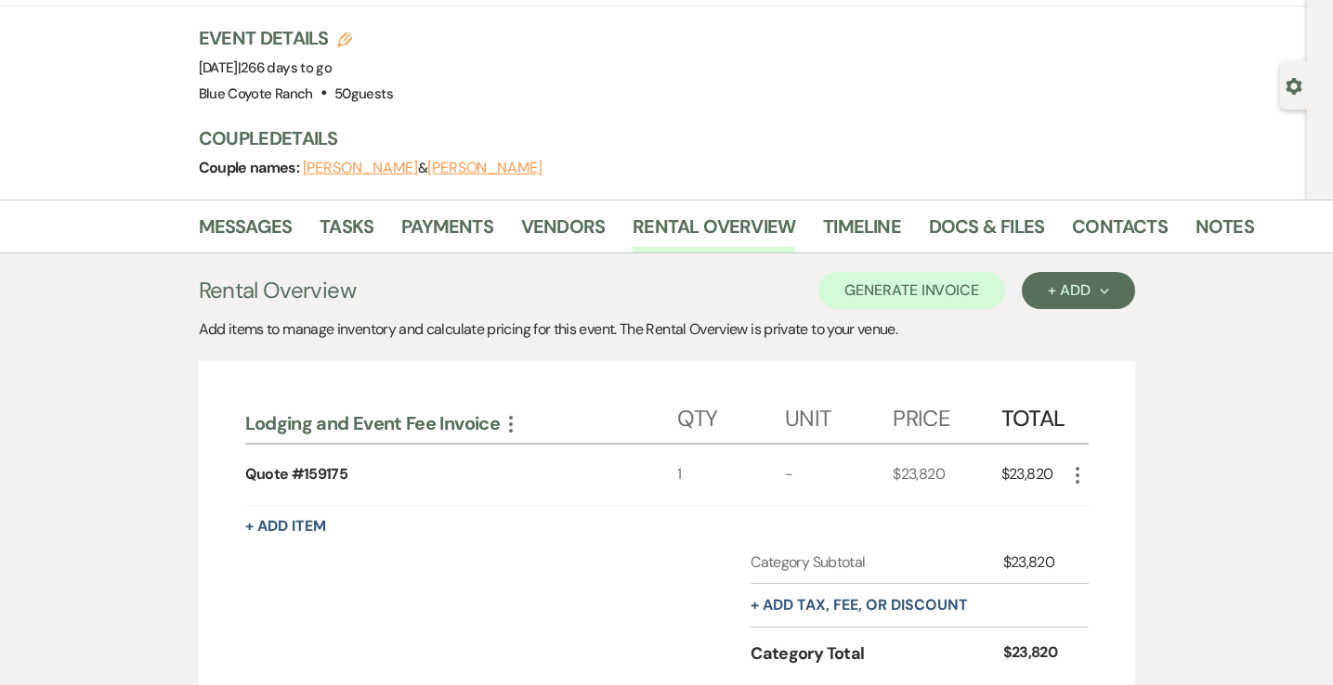
scroll to position [108, 0]
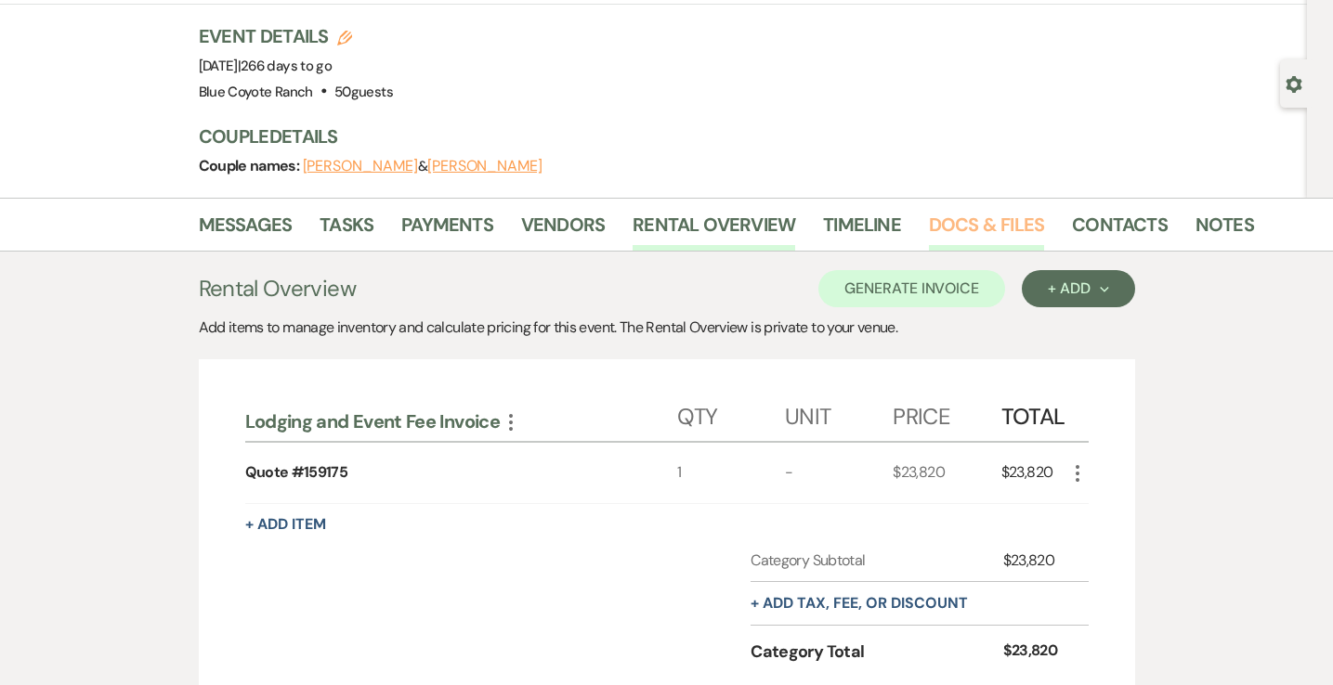
click at [960, 233] on link "Docs & Files" at bounding box center [986, 230] width 115 height 41
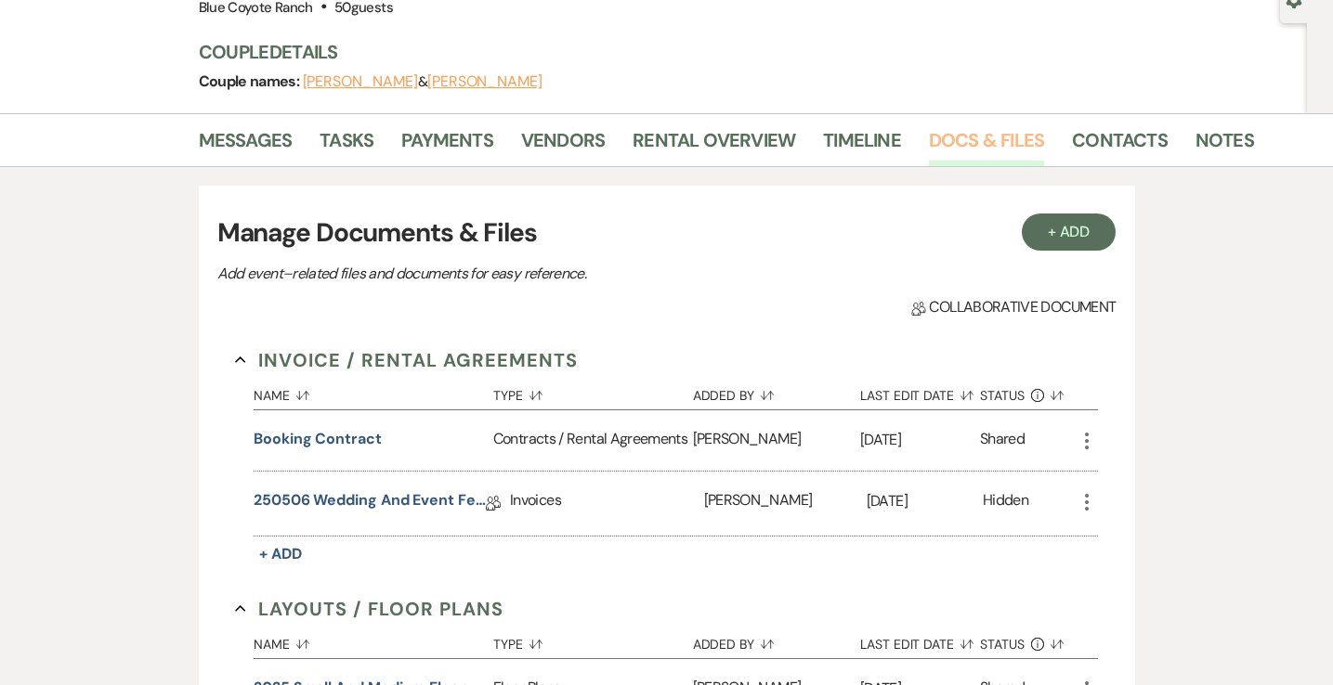
scroll to position [209, 0]
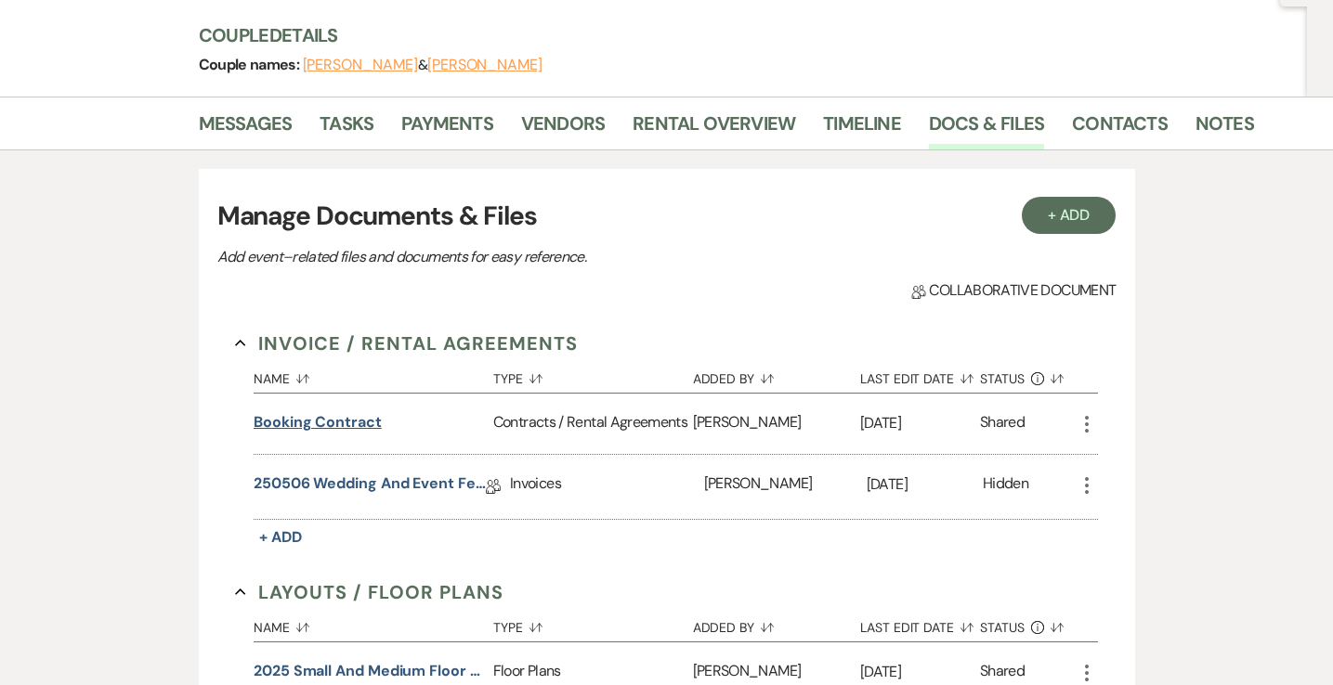
click at [364, 412] on button "Booking Contract" at bounding box center [318, 422] width 128 height 22
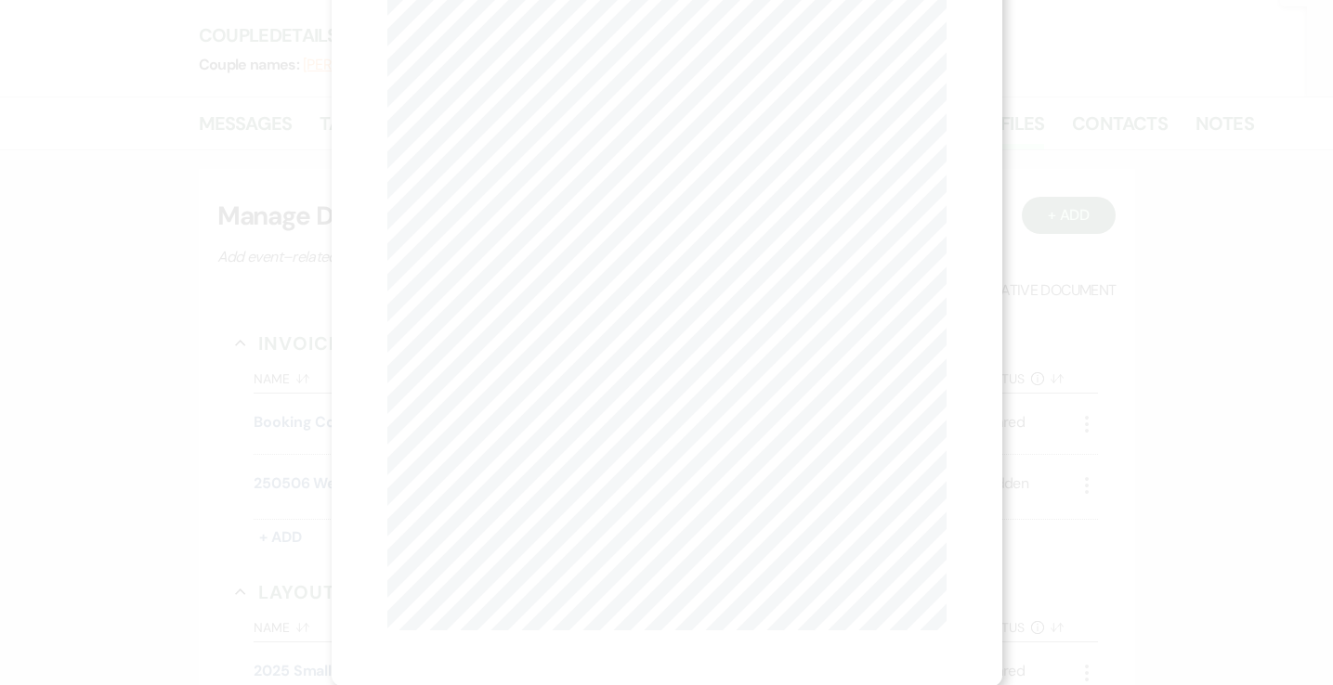
scroll to position [0, 0]
click at [569, 60] on button "Next Next" at bounding box center [568, 67] width 48 height 15
click at [569, 60] on button "Next Next" at bounding box center [567, 67] width 48 height 15
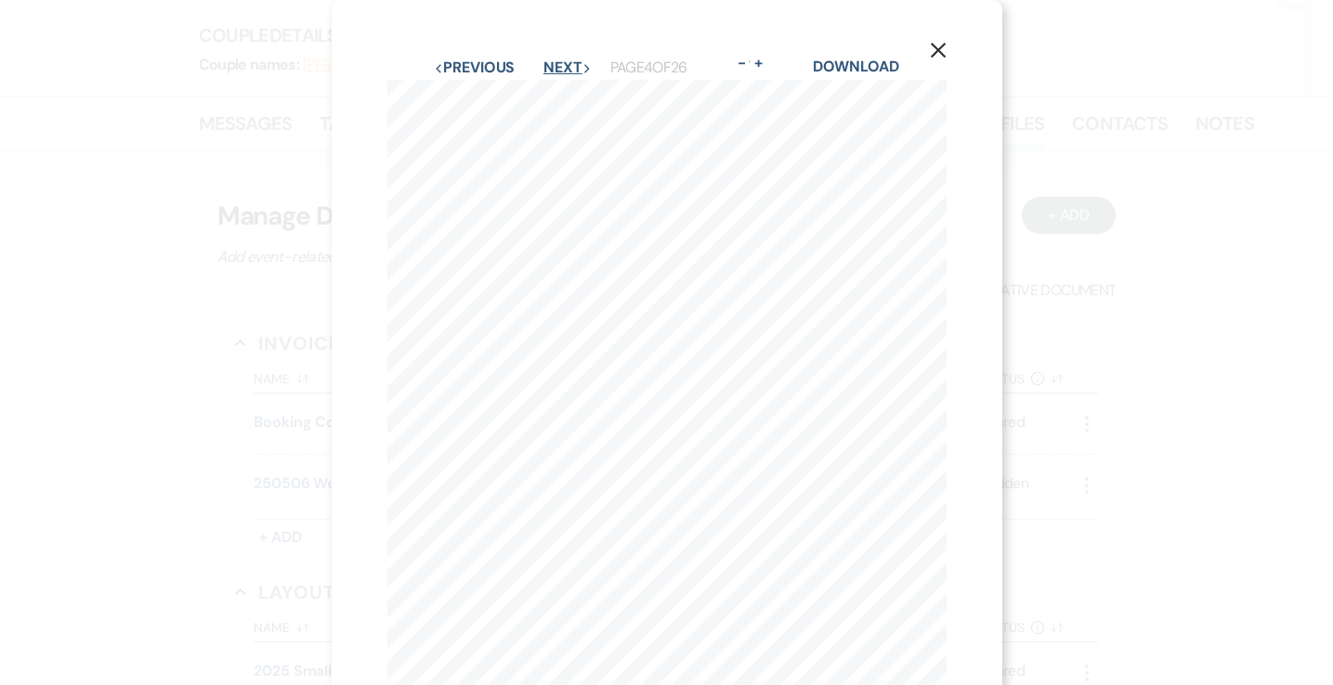
click at [569, 60] on button "Next Next" at bounding box center [567, 67] width 48 height 15
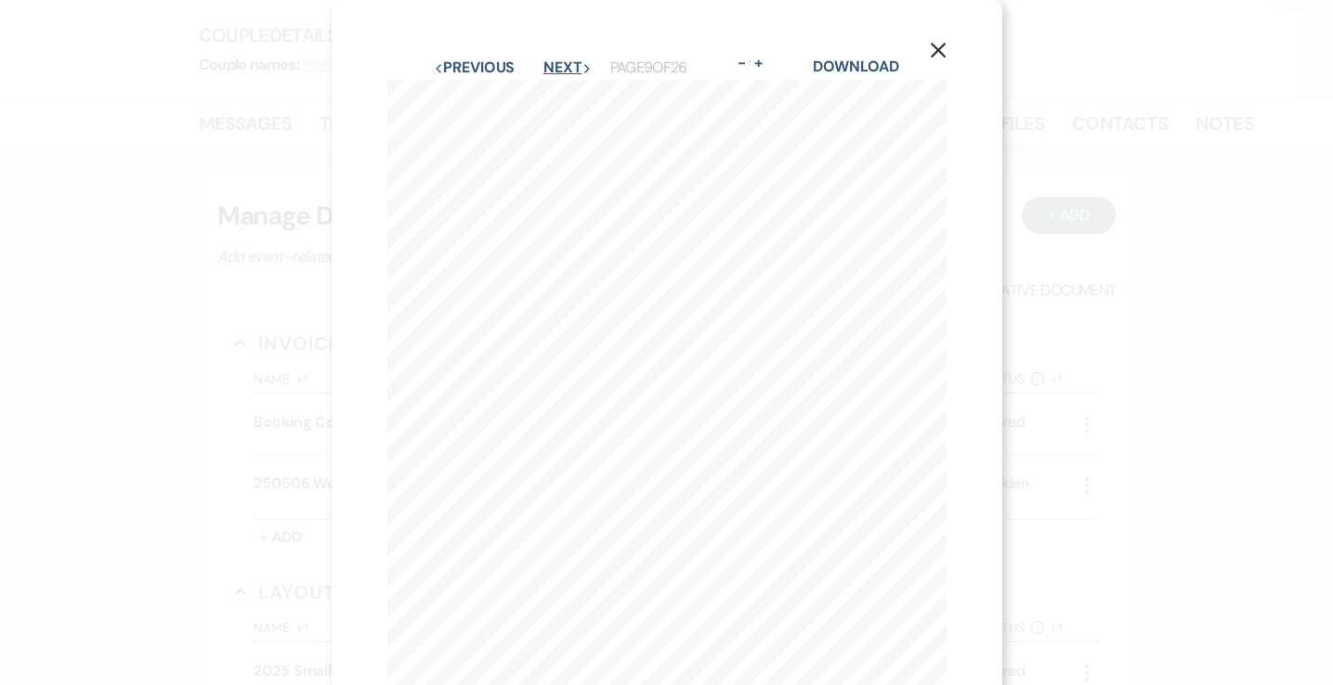
click at [569, 60] on button "Next Next" at bounding box center [567, 67] width 48 height 15
click at [569, 60] on button "Next Next" at bounding box center [566, 67] width 48 height 15
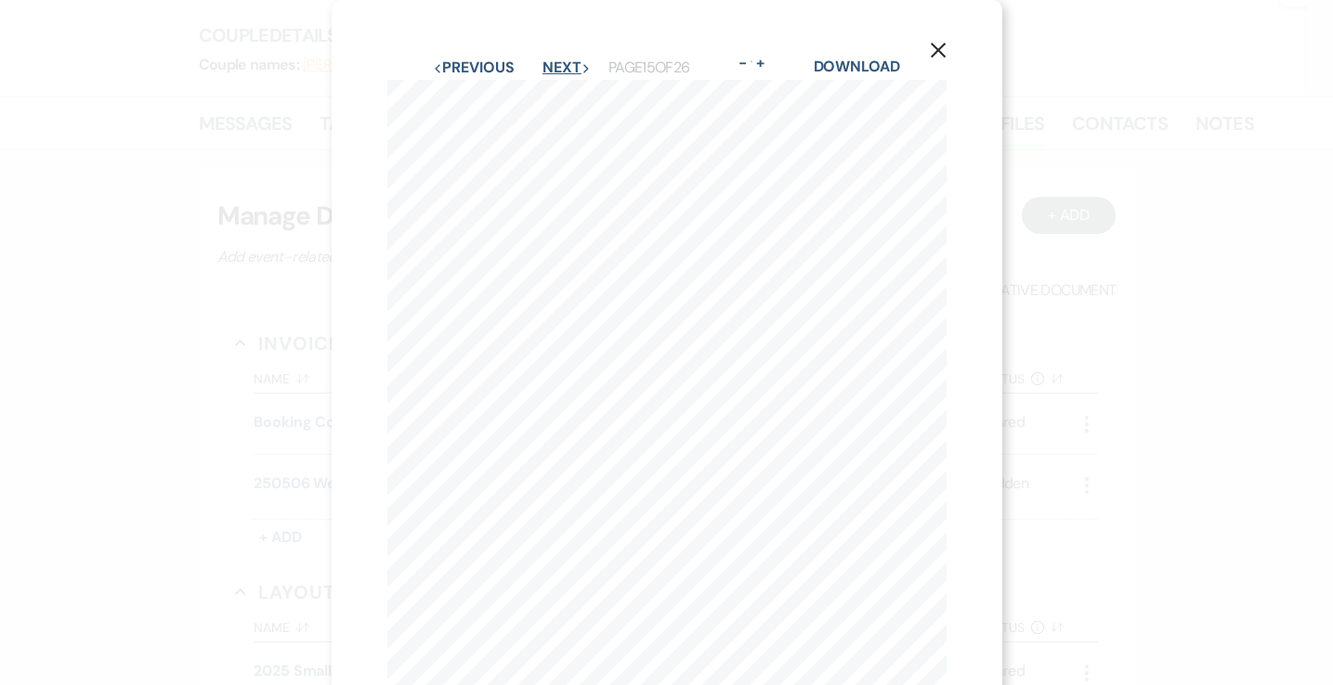
click at [569, 60] on button "Next Next" at bounding box center [566, 67] width 48 height 15
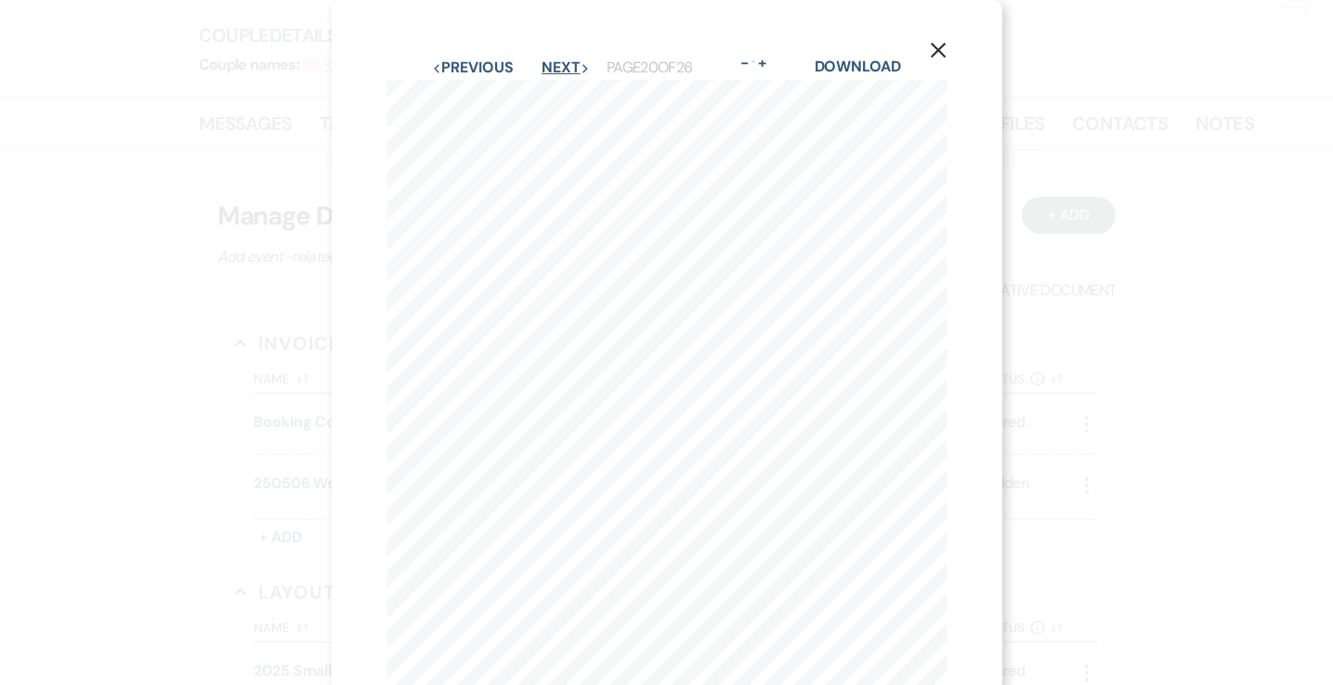
click at [569, 60] on button "Next Next" at bounding box center [565, 67] width 48 height 15
click at [486, 72] on button "Previous Previous" at bounding box center [473, 67] width 81 height 15
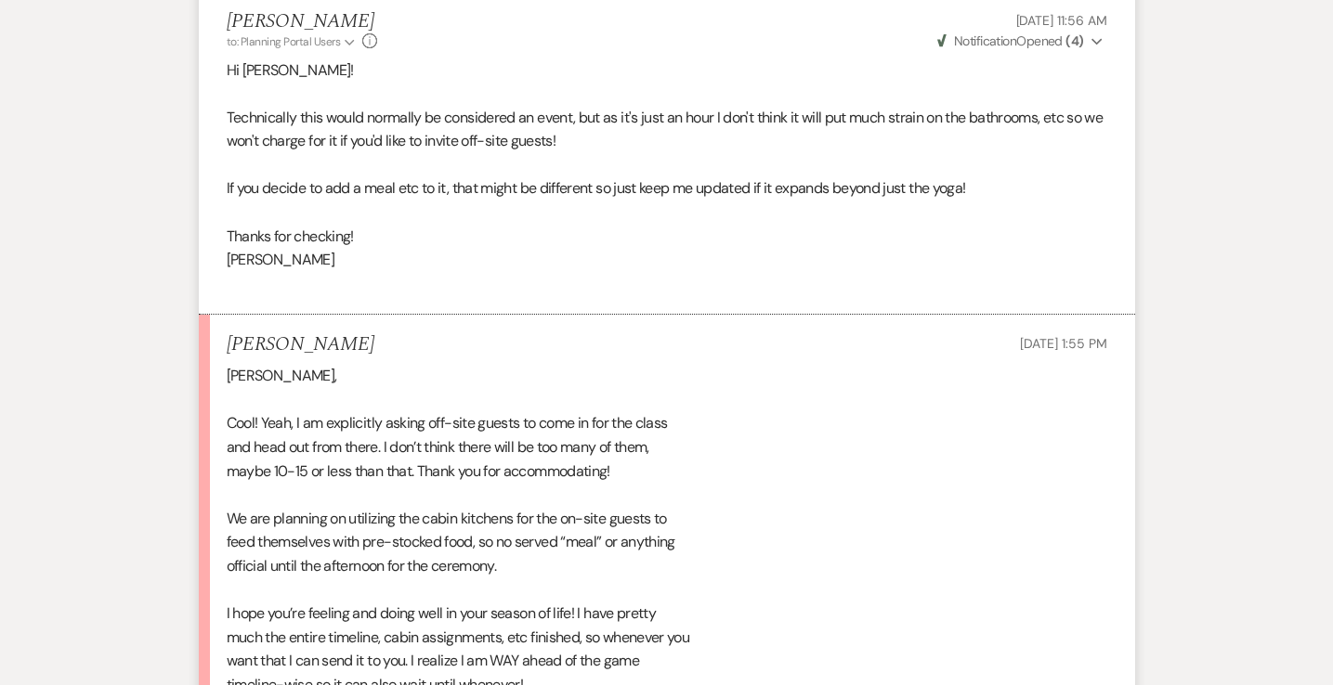
scroll to position [17396, 0]
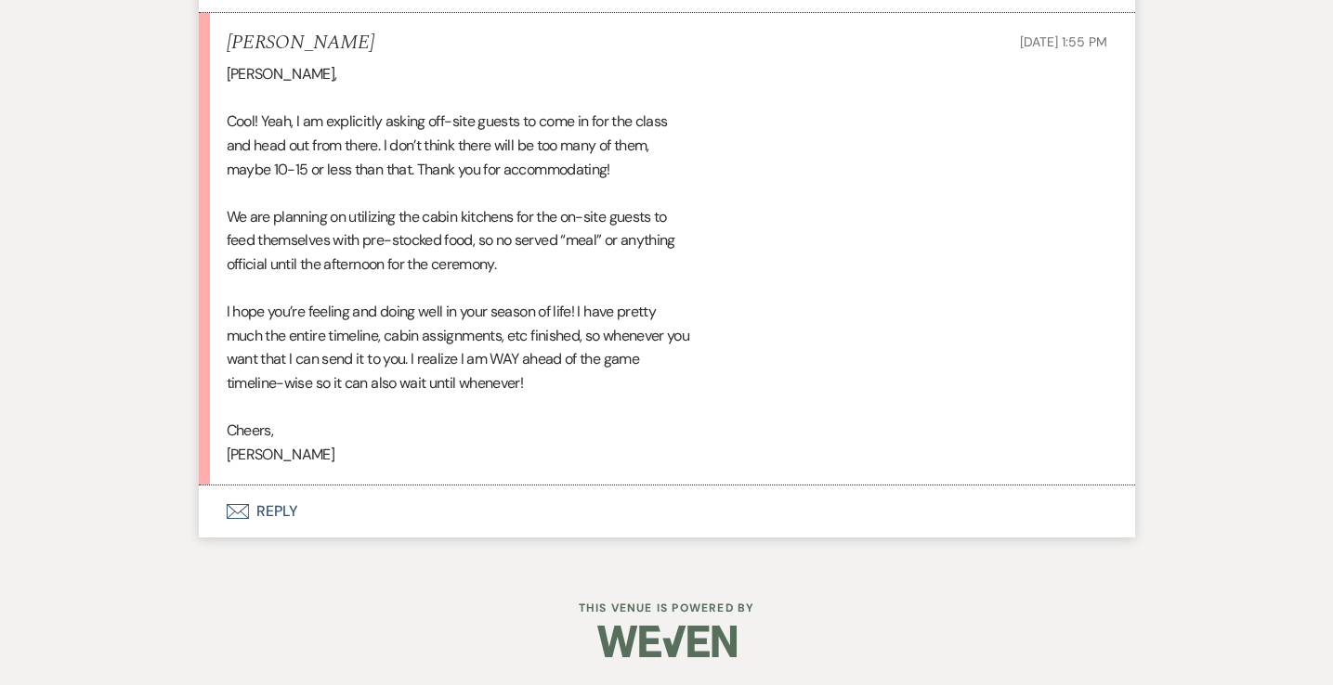
click at [254, 512] on button "Envelope Reply" at bounding box center [667, 512] width 936 height 52
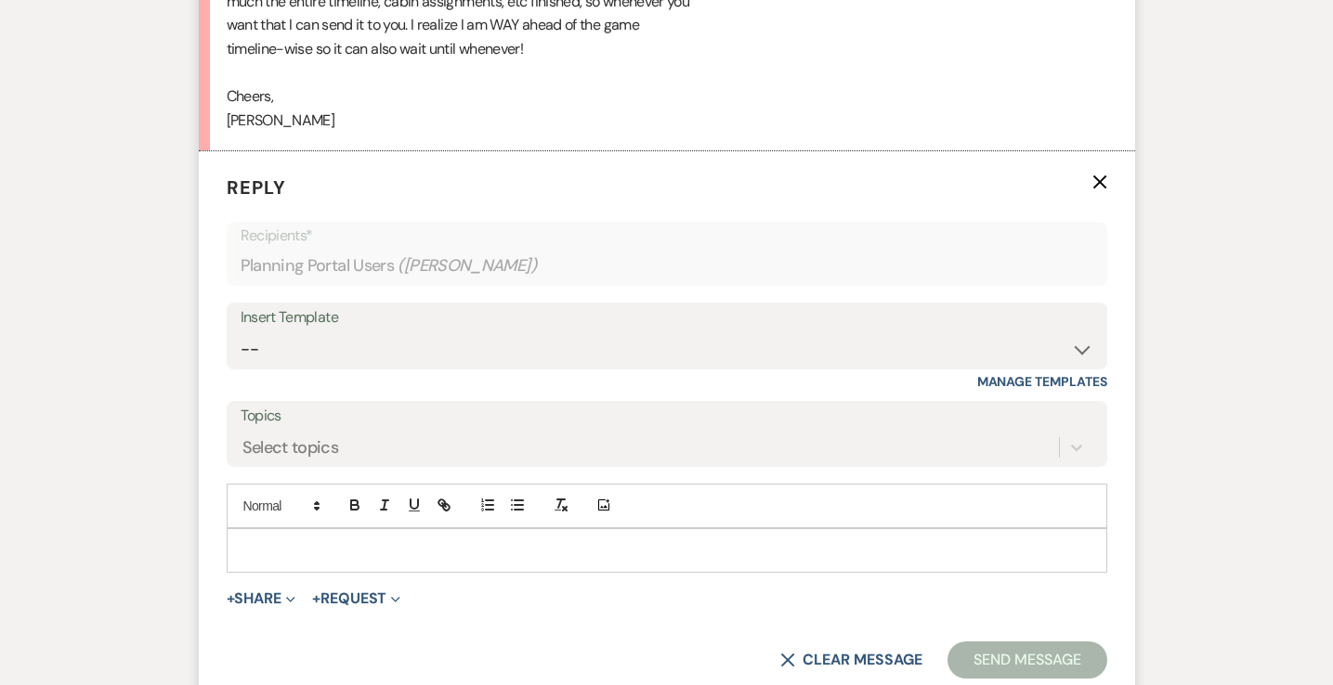
scroll to position [17800, 0]
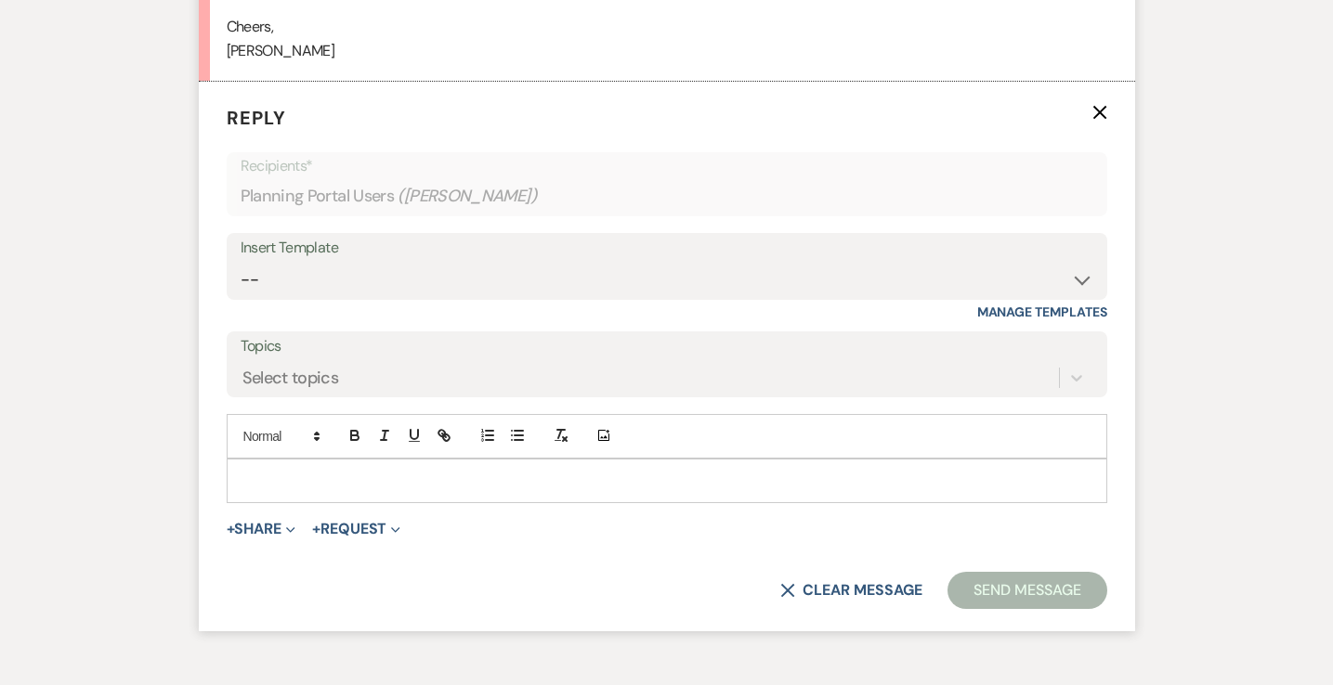
click at [406, 488] on p at bounding box center [666, 481] width 851 height 20
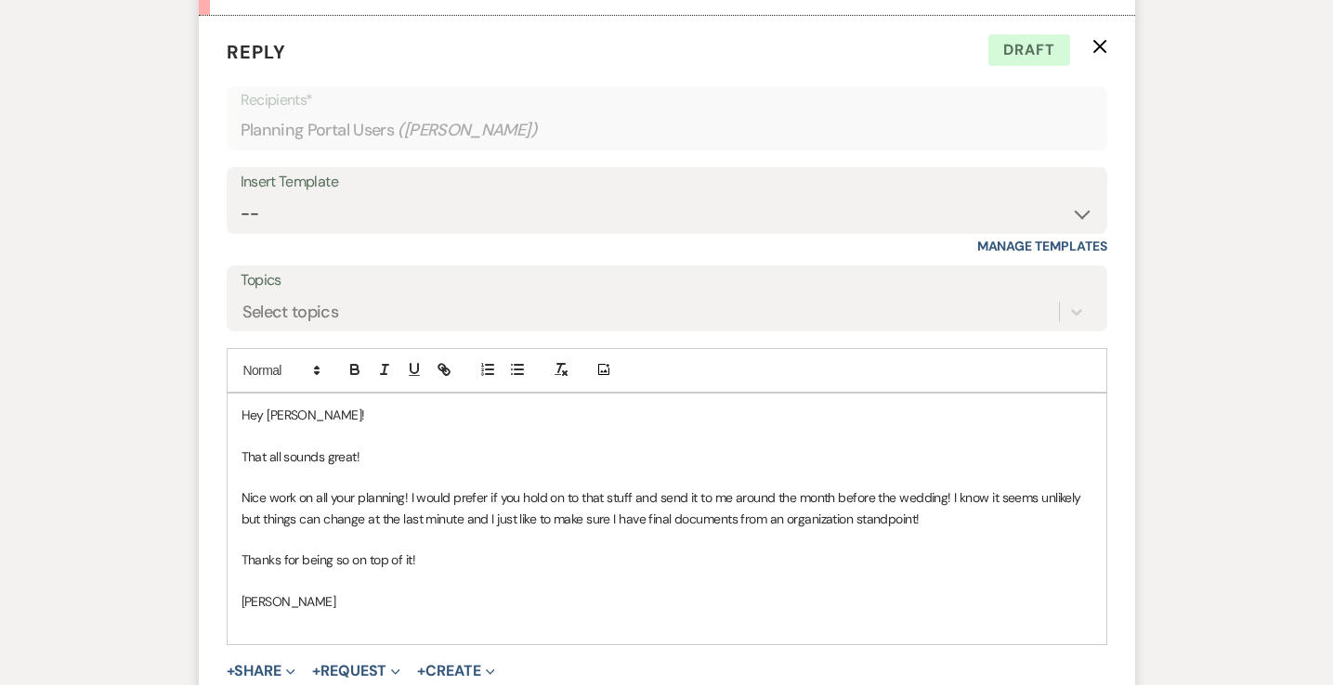
scroll to position [17916, 0]
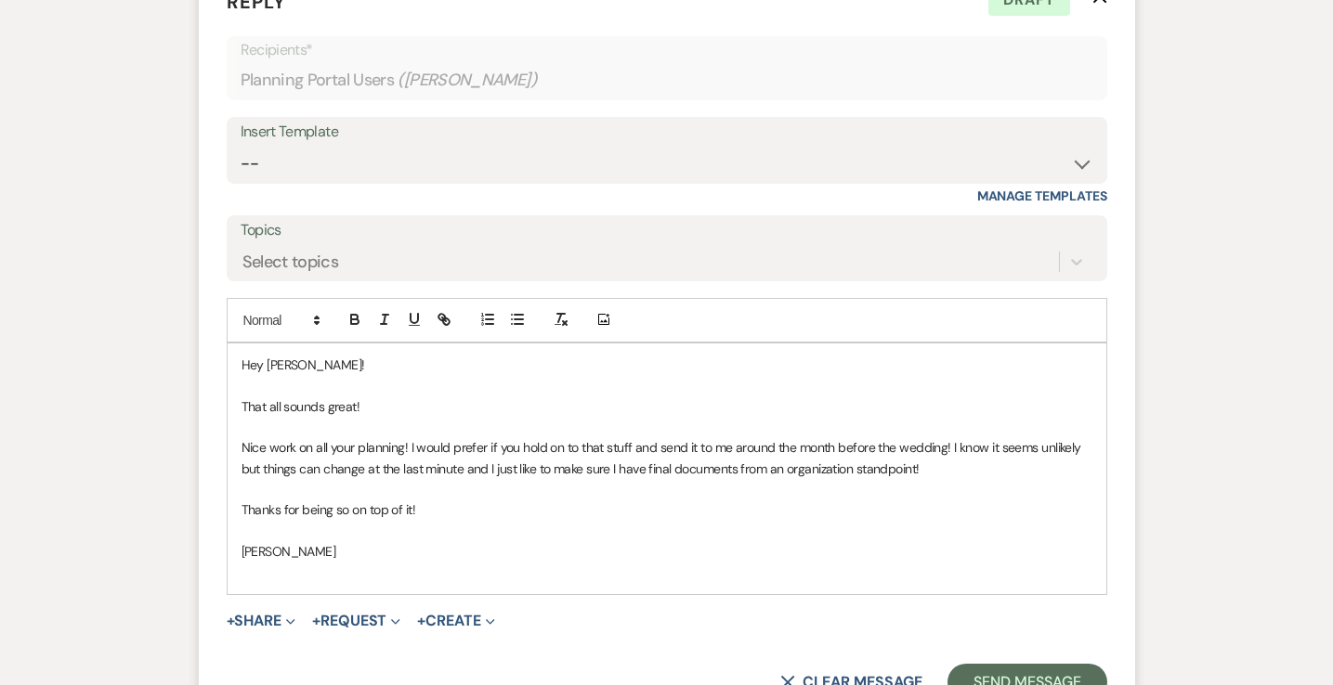
click at [853, 468] on p "Nice work on all your planning! I would prefer if you hold on to that stuff and…" at bounding box center [666, 458] width 851 height 42
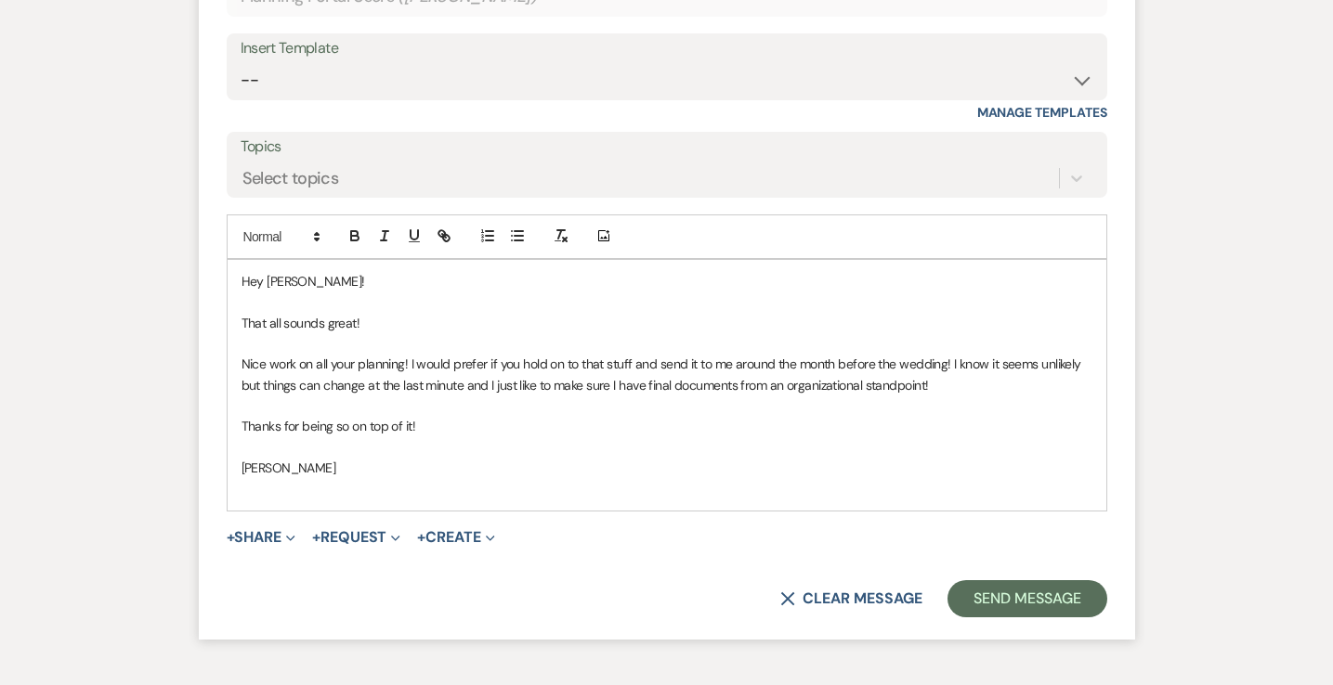
scroll to position [18008, 0]
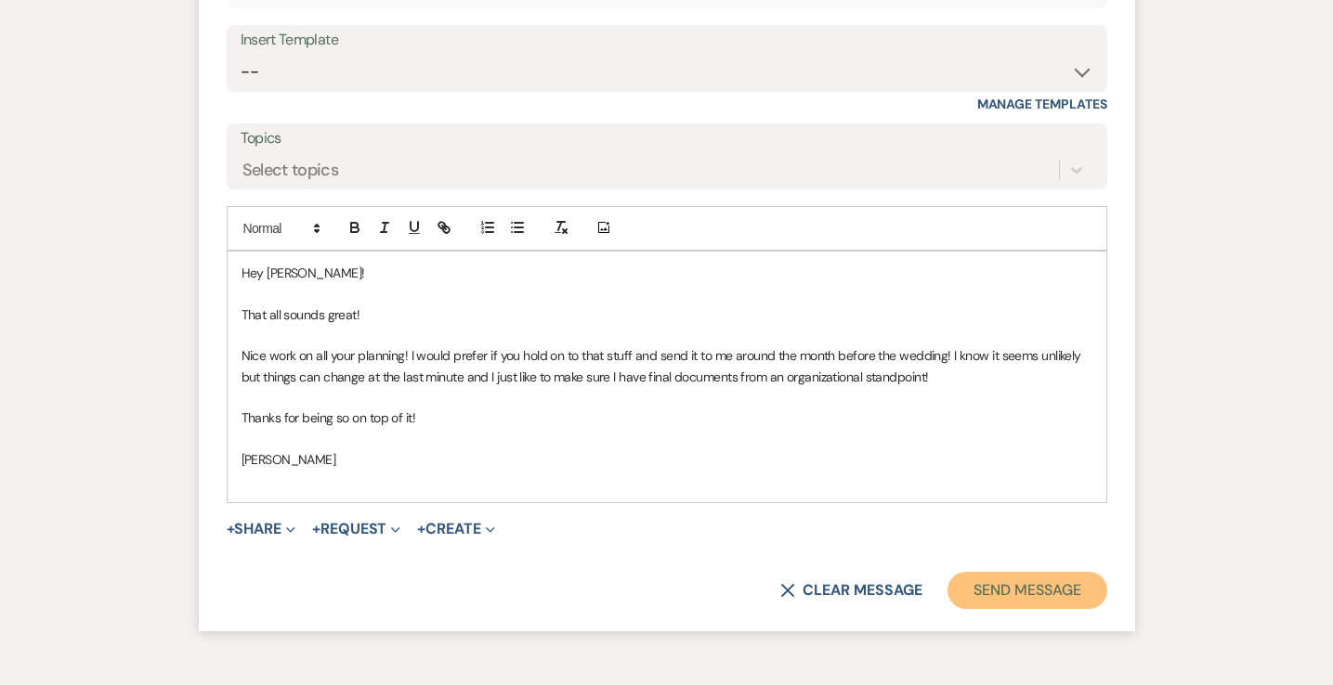
click at [1033, 588] on button "Send Message" at bounding box center [1026, 590] width 159 height 37
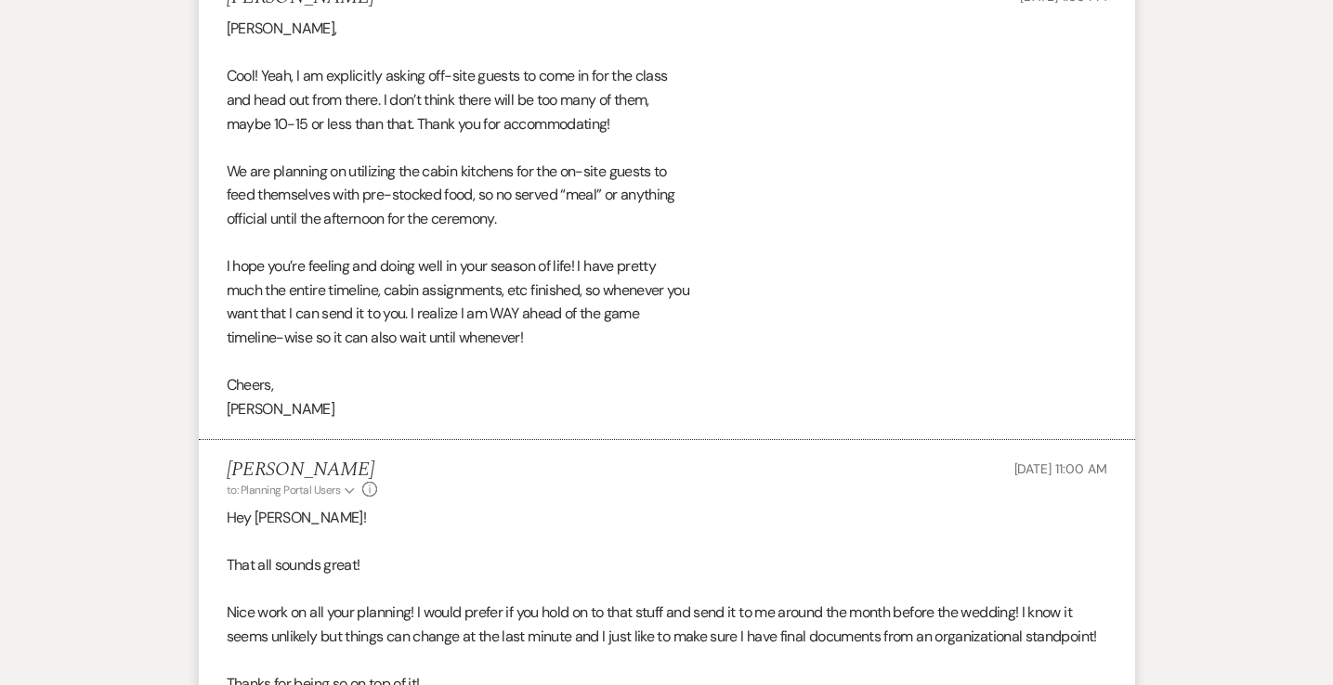
scroll to position [16848, 0]
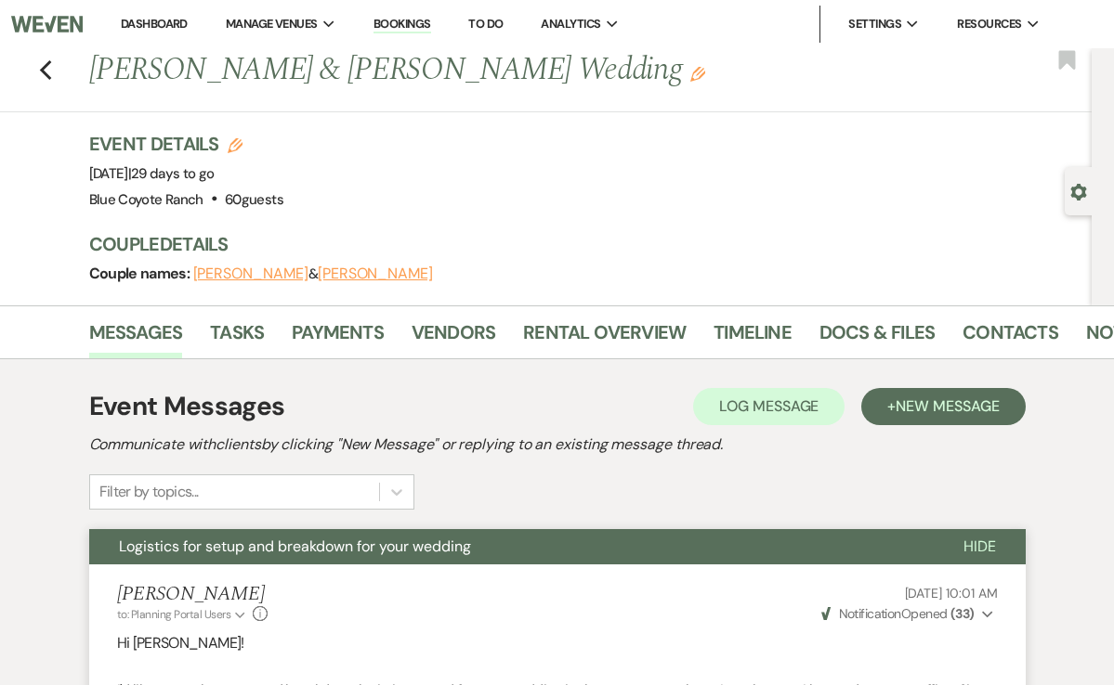
scroll to position [3641, 0]
